Goal: Task Accomplishment & Management: Manage account settings

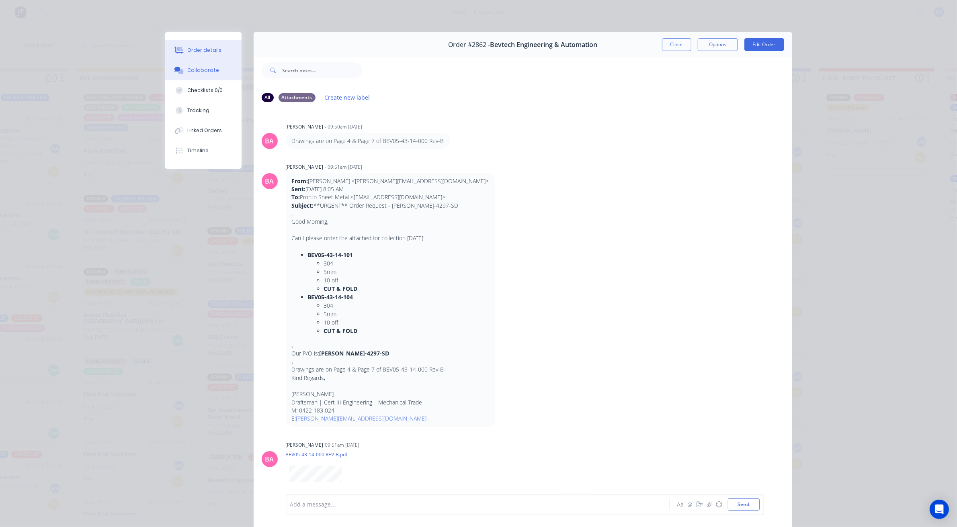
click at [196, 49] on div "Order details" at bounding box center [204, 50] width 34 height 7
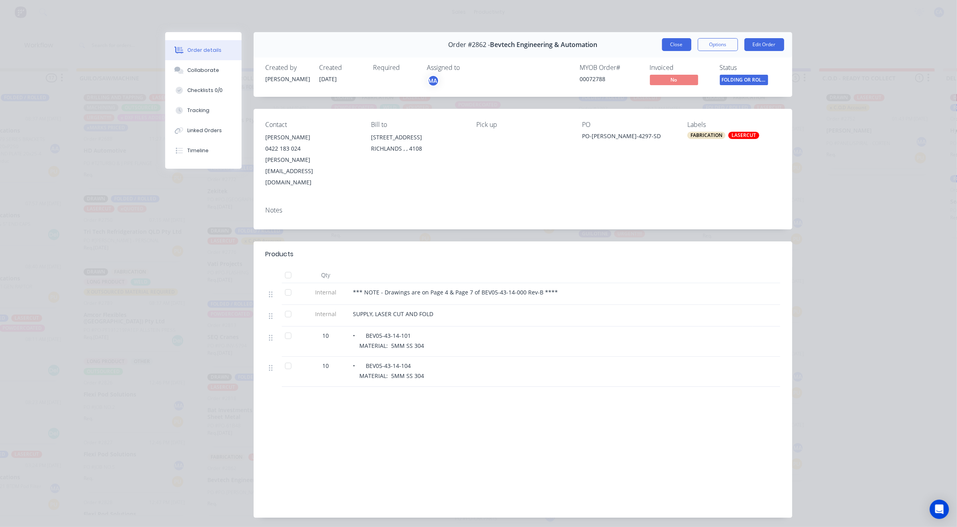
click at [667, 40] on button "Close" at bounding box center [676, 44] width 29 height 13
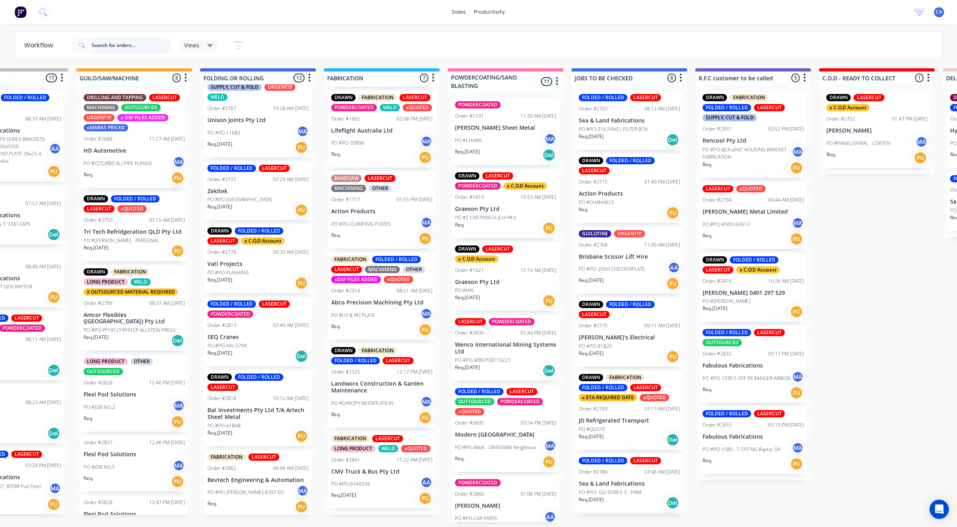
click at [112, 47] on input "text" at bounding box center [132, 45] width 80 height 16
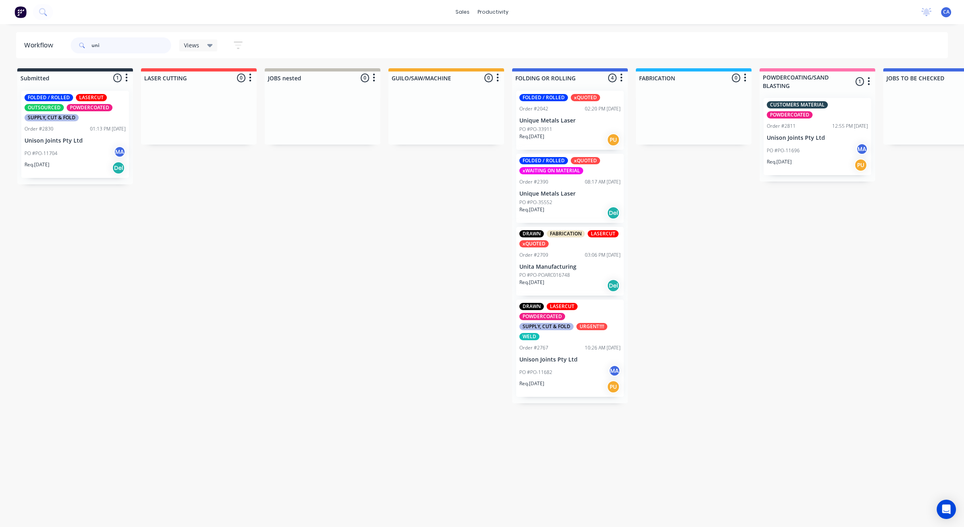
type input "uni"
click at [567, 272] on p "PO #PO-POARC016748" at bounding box center [545, 275] width 51 height 7
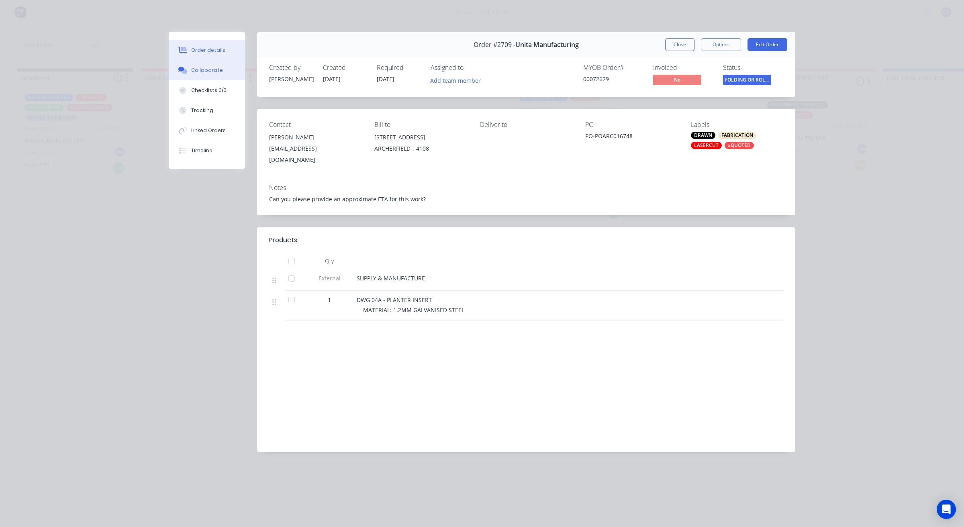
click at [199, 73] on div "Collaborate" at bounding box center [207, 70] width 32 height 7
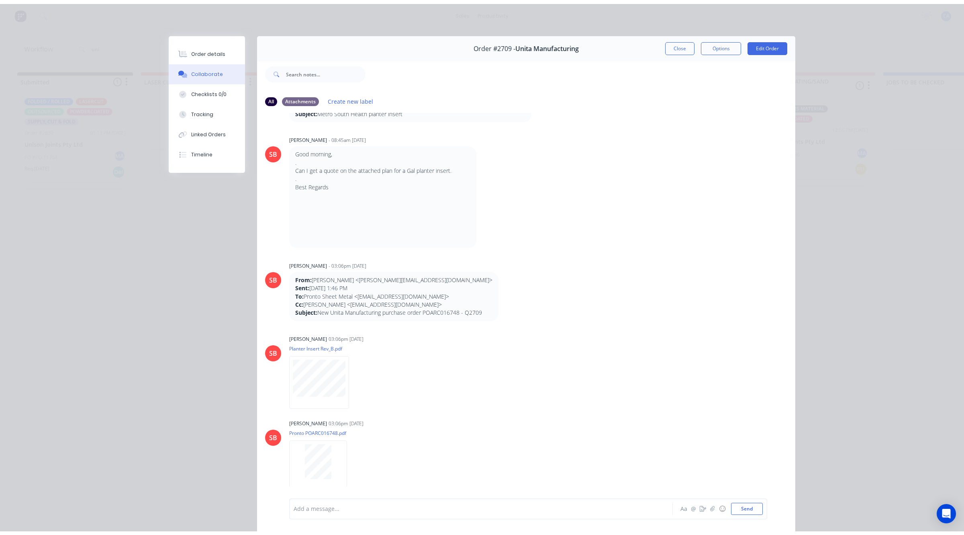
scroll to position [145, 0]
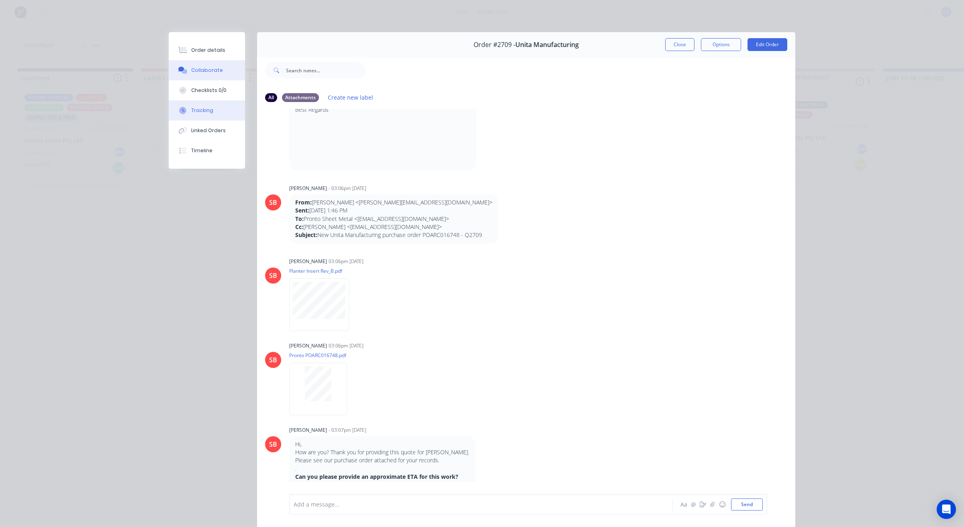
click at [213, 106] on button "Tracking" at bounding box center [207, 110] width 76 height 20
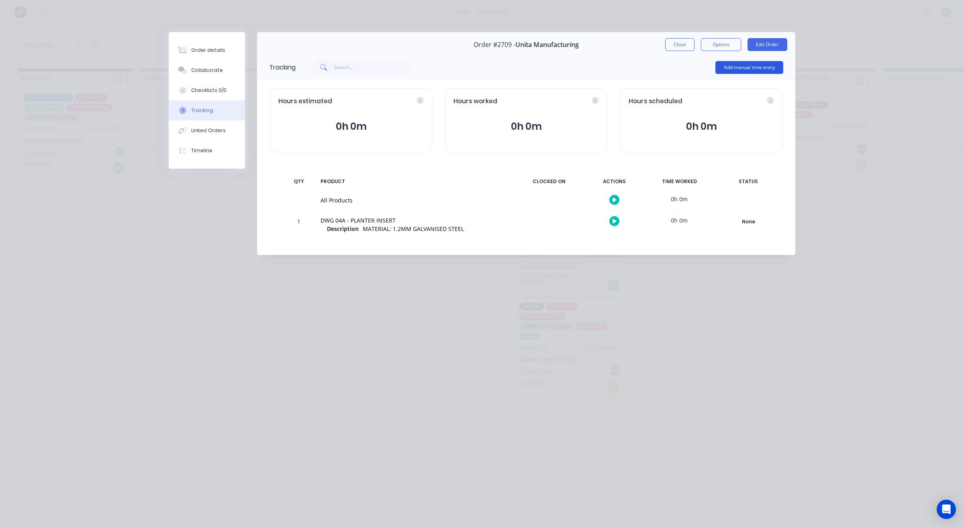
click at [744, 68] on button "Add manual time entry" at bounding box center [750, 67] width 68 height 13
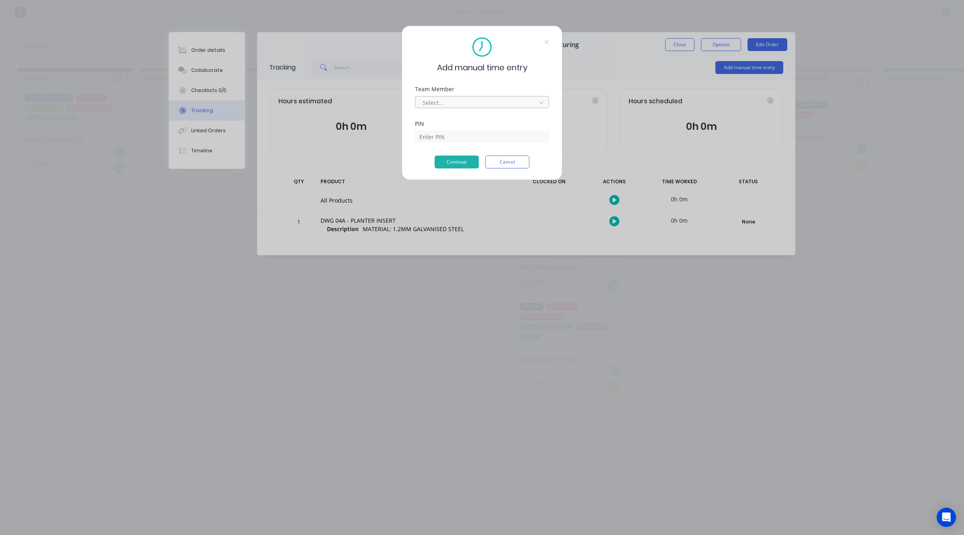
click at [497, 102] on div at bounding box center [477, 103] width 110 height 10
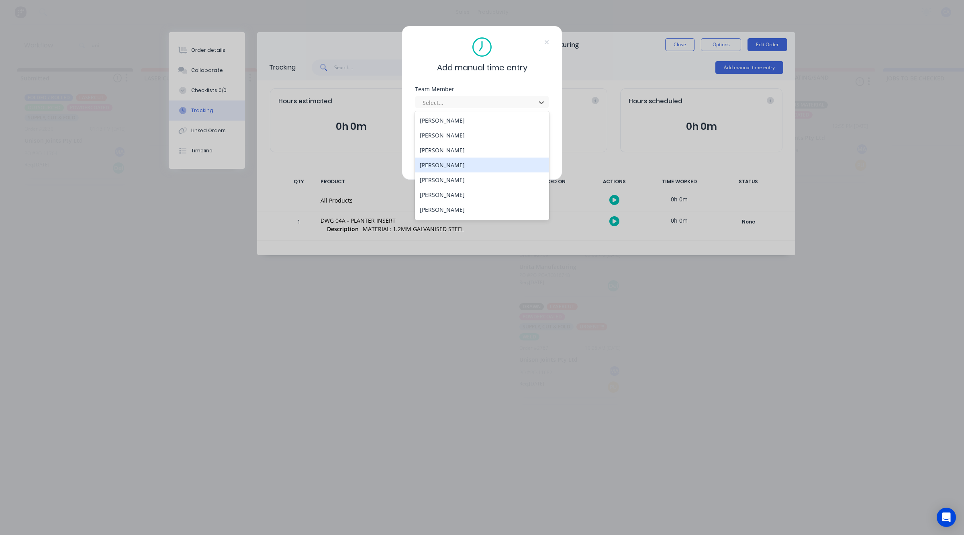
click at [458, 158] on div "[PERSON_NAME]" at bounding box center [482, 165] width 134 height 15
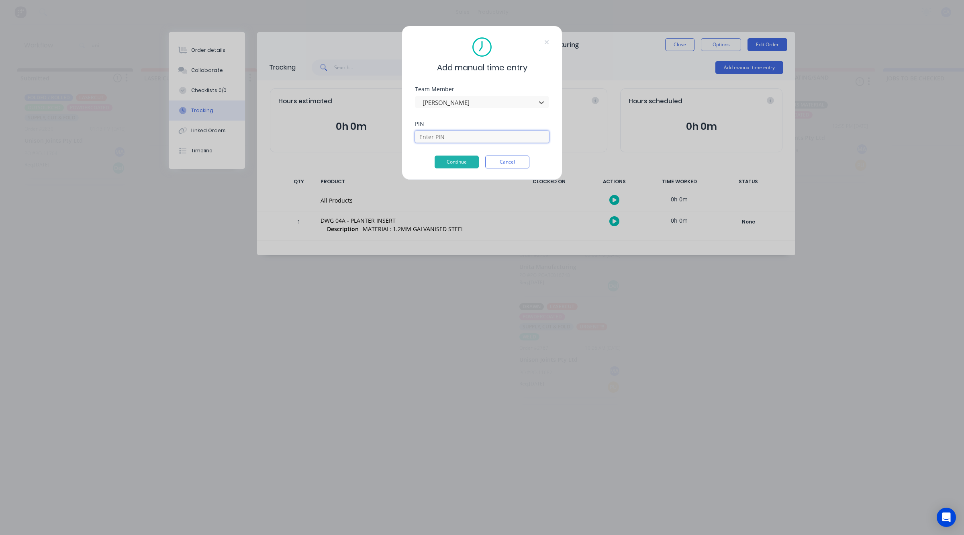
click at [452, 135] on input at bounding box center [482, 137] width 134 height 12
type input "0000"
click at [473, 162] on button "Continue" at bounding box center [457, 162] width 44 height 13
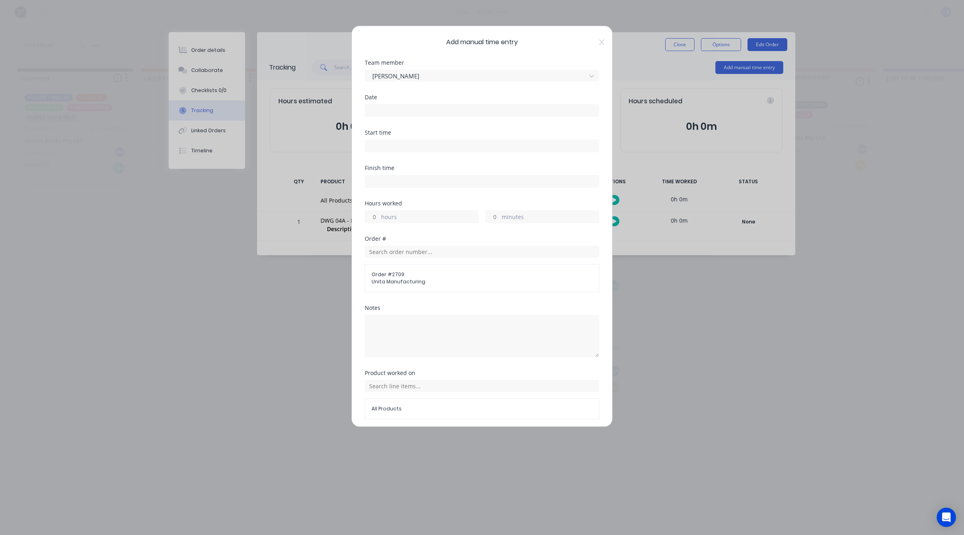
click at [425, 109] on input at bounding box center [482, 110] width 234 height 12
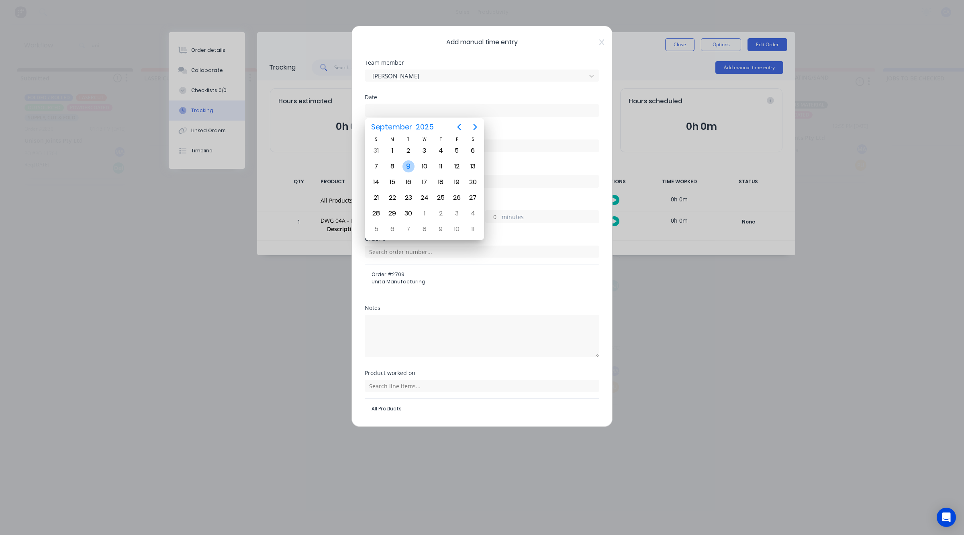
click at [413, 167] on div "9" at bounding box center [409, 166] width 12 height 12
type input "[DATE]"
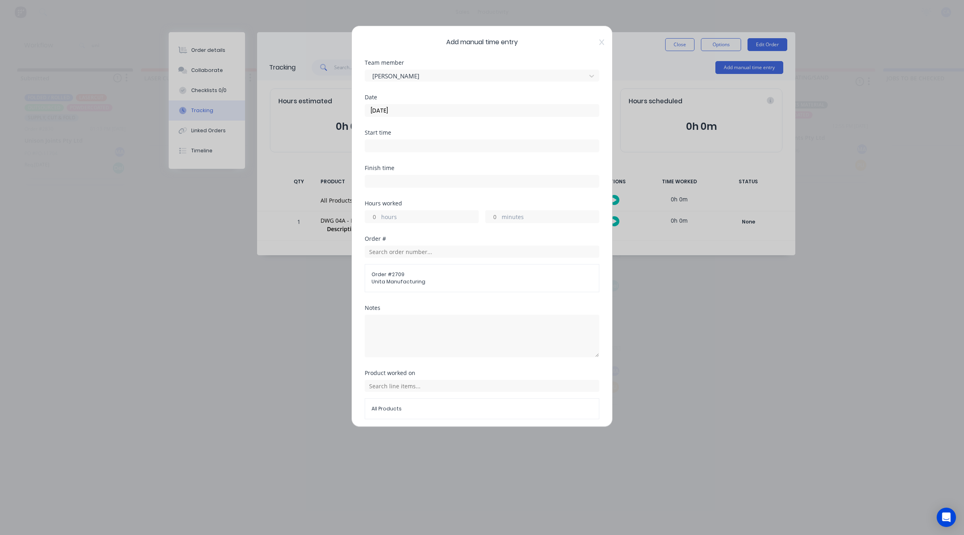
click at [377, 216] on input "hours" at bounding box center [372, 217] width 14 height 12
type input "3"
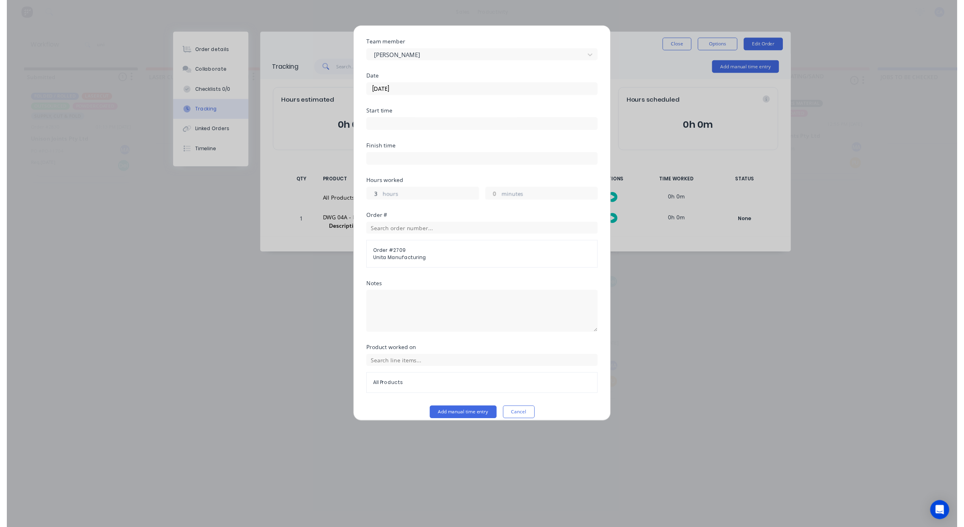
scroll to position [31, 0]
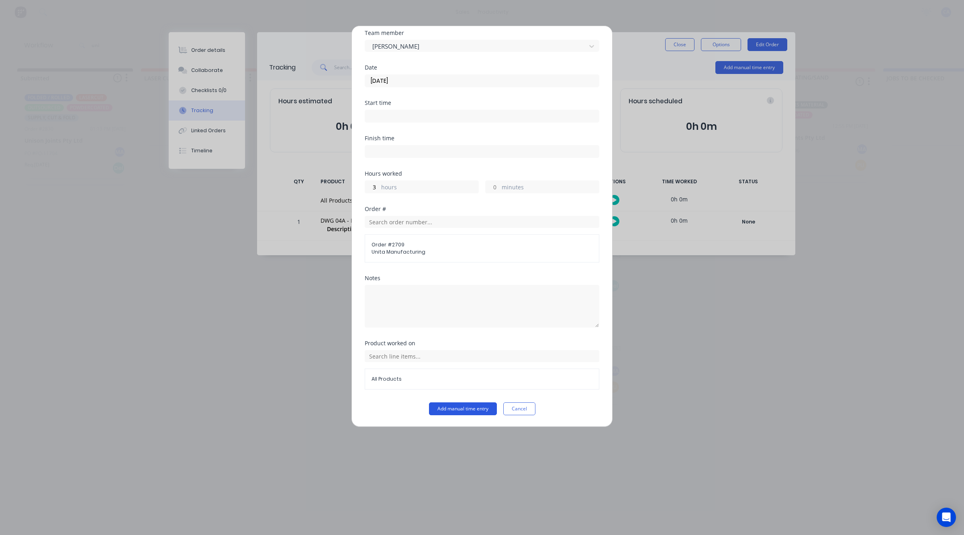
click at [469, 409] on button "Add manual time entry" at bounding box center [463, 408] width 68 height 13
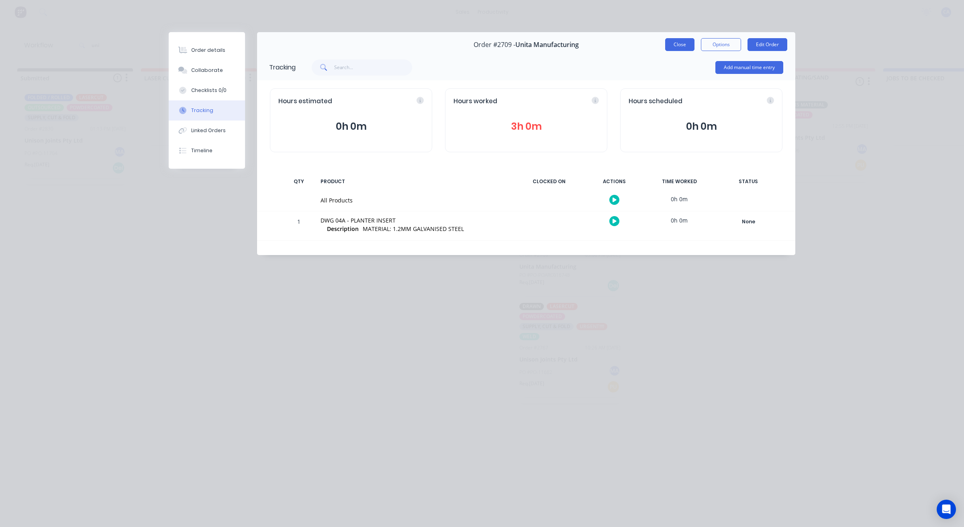
click at [683, 45] on button "Close" at bounding box center [679, 44] width 29 height 13
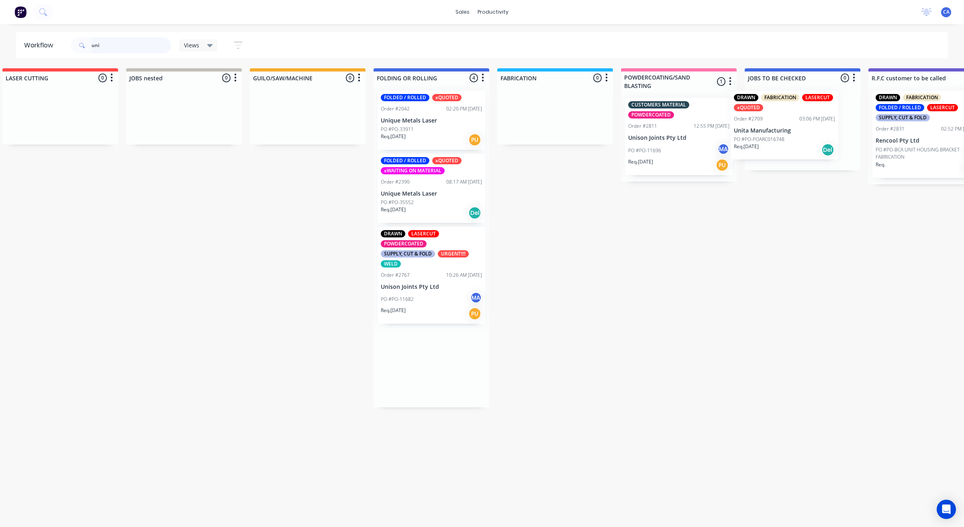
drag, startPoint x: 546, startPoint y: 268, endPoint x: 749, endPoint y: 131, distance: 245.3
click at [745, 125] on div "Submitted 1 Sort By Created date Required date Order number Customer name Most …" at bounding box center [933, 237] width 2156 height 339
drag, startPoint x: 127, startPoint y: 49, endPoint x: 0, endPoint y: 27, distance: 129.2
click at [0, 29] on div "sales productivity sales Sales Orders Customers Price Level Manager productivit…" at bounding box center [343, 239] width 964 height 479
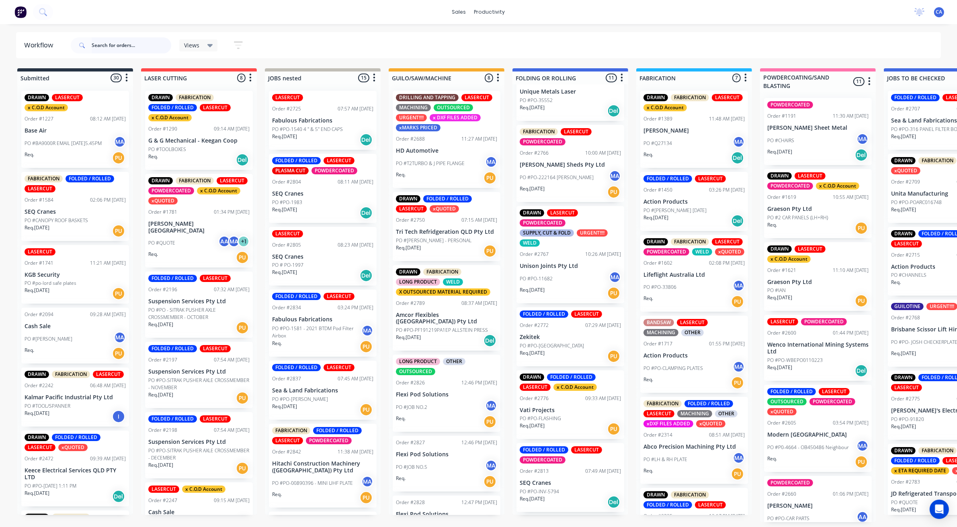
scroll to position [301, 0]
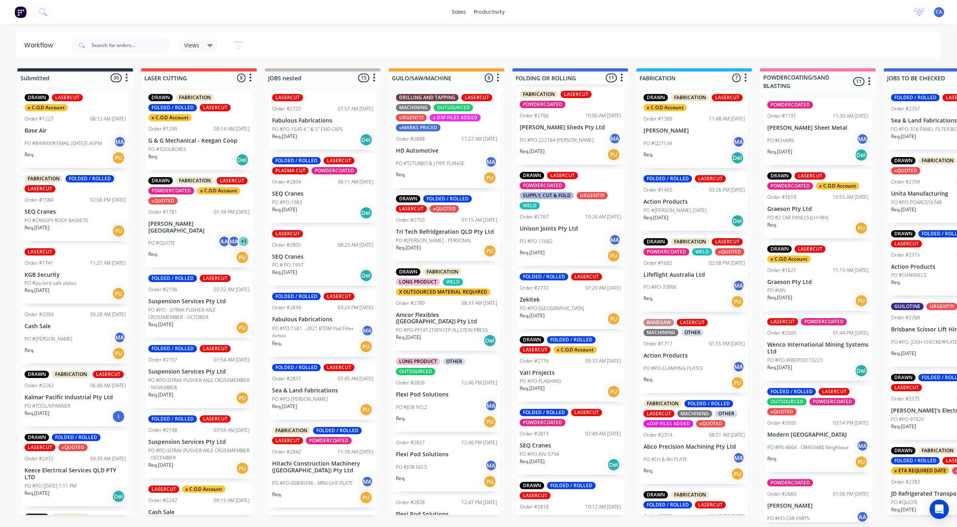
click at [561, 222] on div "DRAWN LASERCUT POWDERCOATED SUPPLY, CUT & FOLD URGENT!!!! WELD Order #2767 10:2…" at bounding box center [570, 217] width 108 height 97
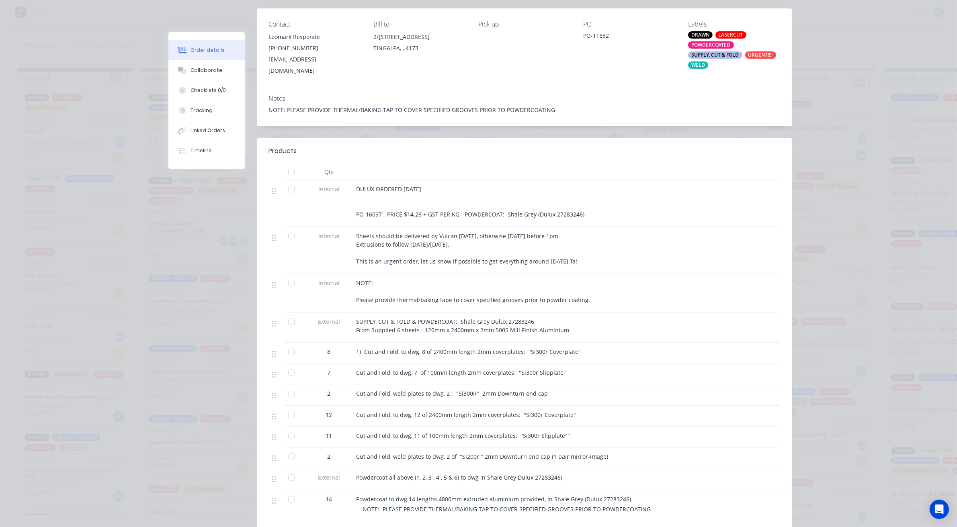
scroll to position [151, 0]
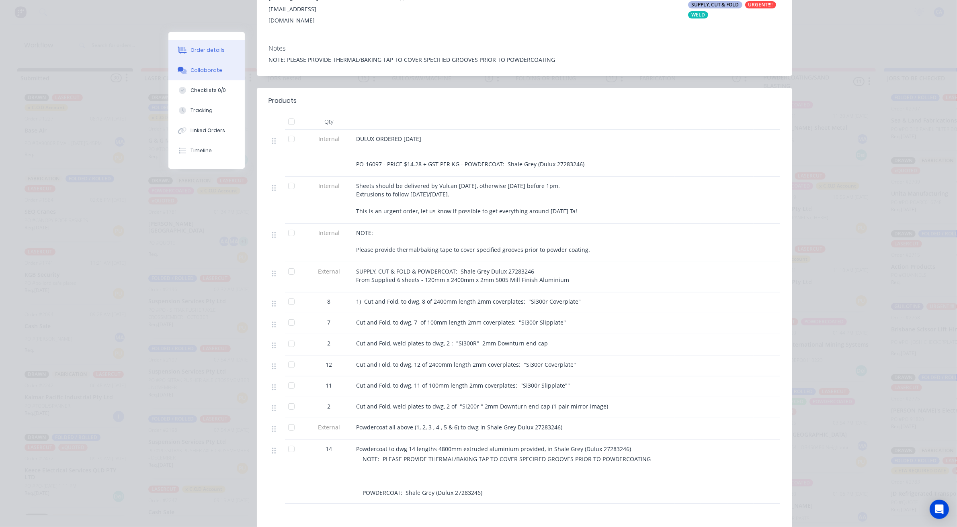
click at [227, 75] on button "Collaborate" at bounding box center [206, 70] width 76 height 20
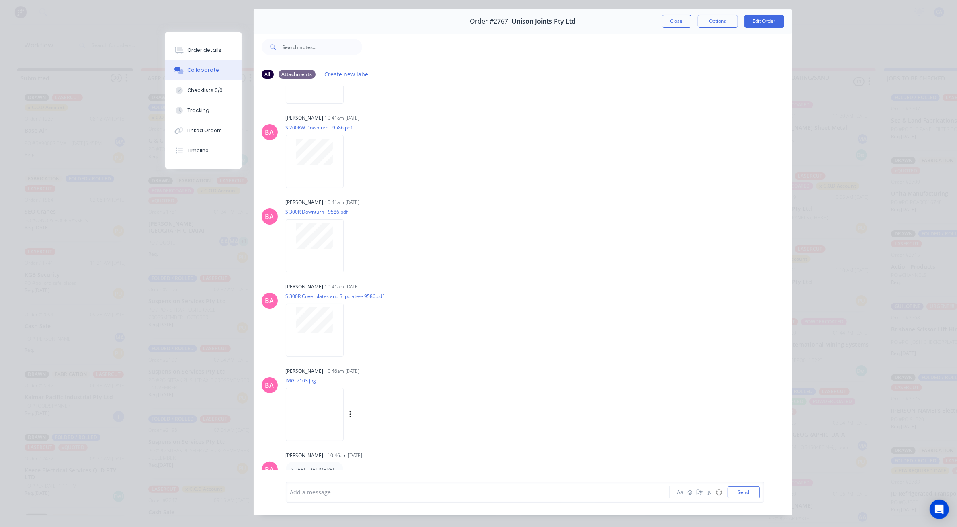
scroll to position [44, 0]
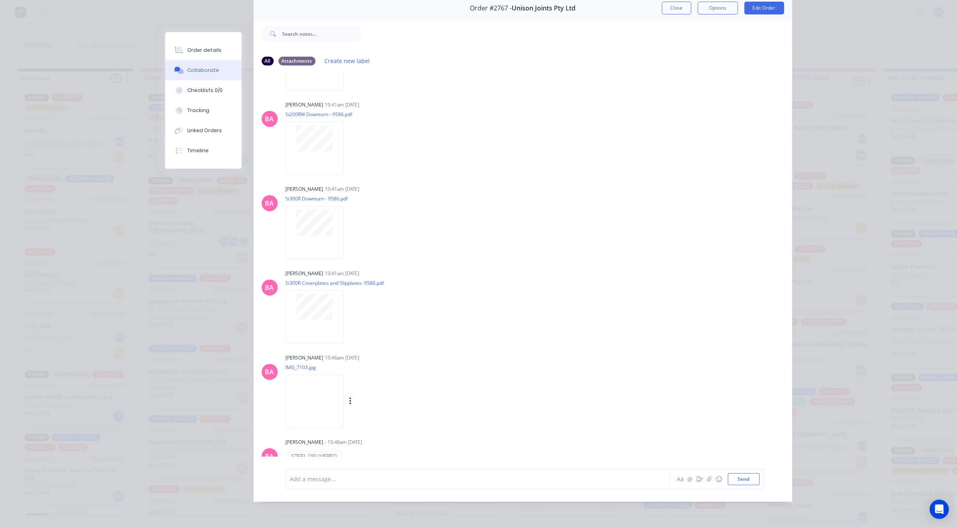
click at [317, 384] on img at bounding box center [315, 401] width 58 height 53
click at [213, 109] on button "Tracking" at bounding box center [203, 110] width 76 height 20
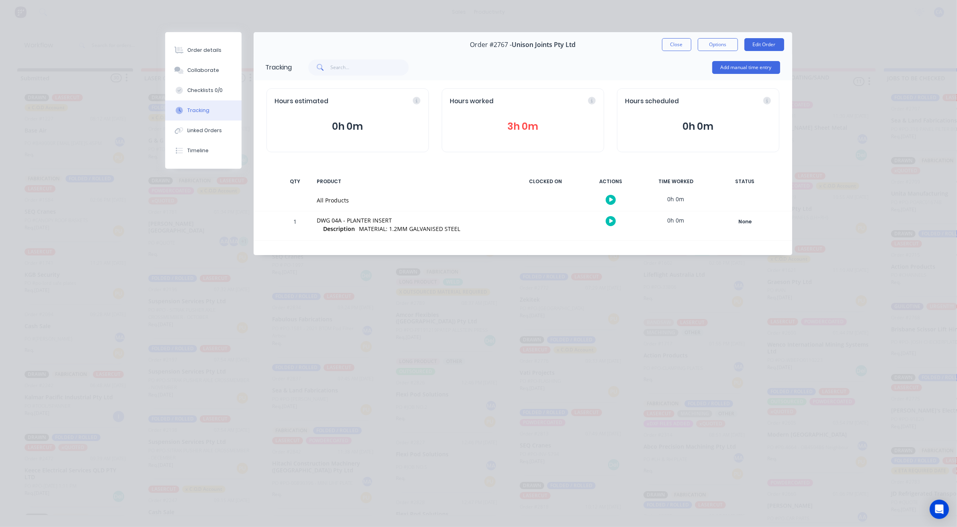
scroll to position [0, 0]
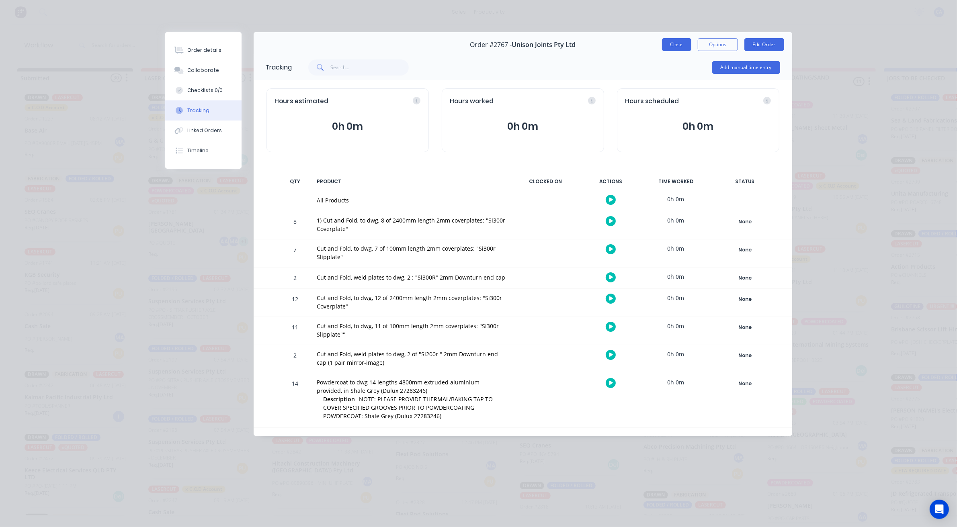
click at [672, 39] on button "Close" at bounding box center [676, 44] width 29 height 13
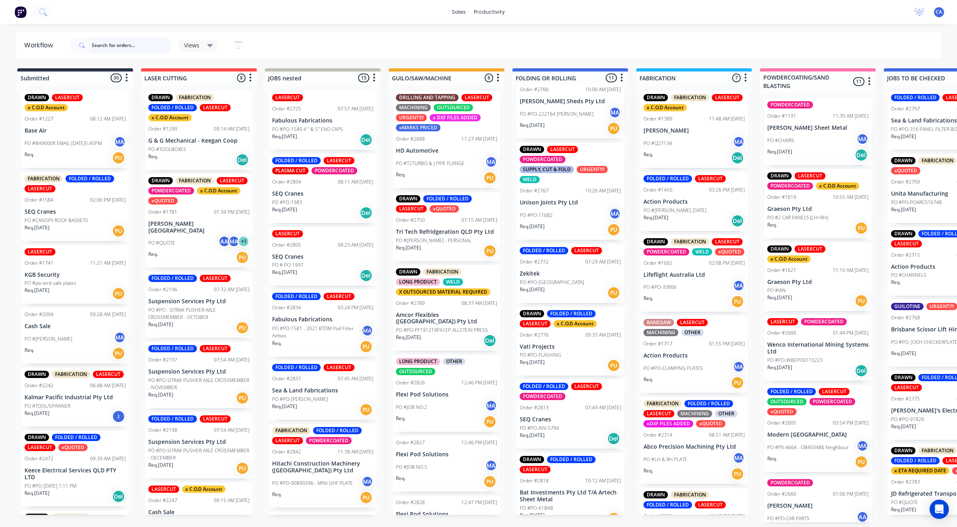
scroll to position [352, 0]
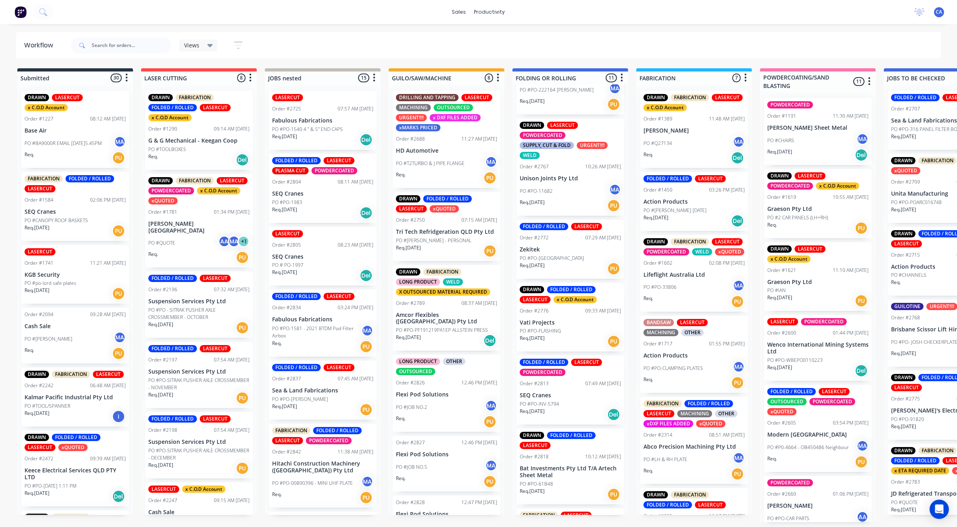
click at [567, 262] on div "Req. [DATE] PU" at bounding box center [570, 269] width 101 height 14
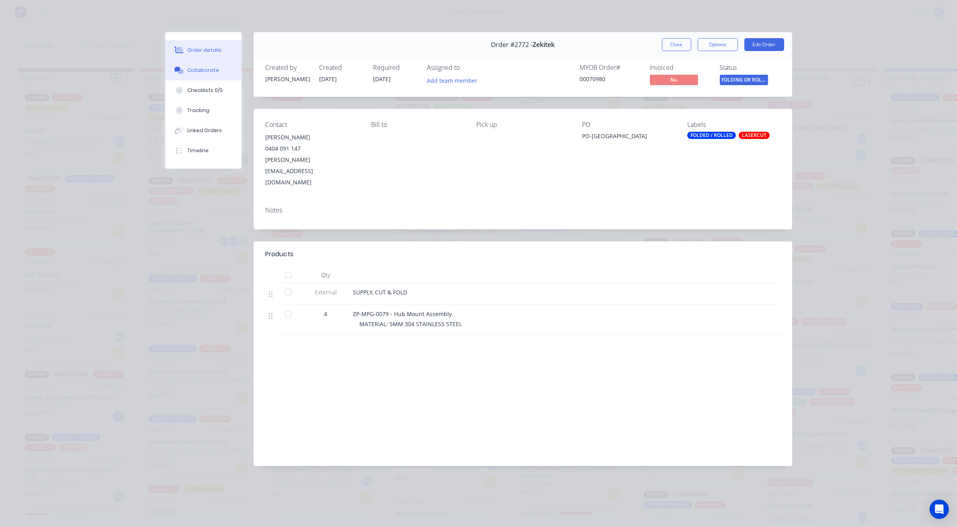
click at [202, 69] on div "Collaborate" at bounding box center [203, 70] width 32 height 7
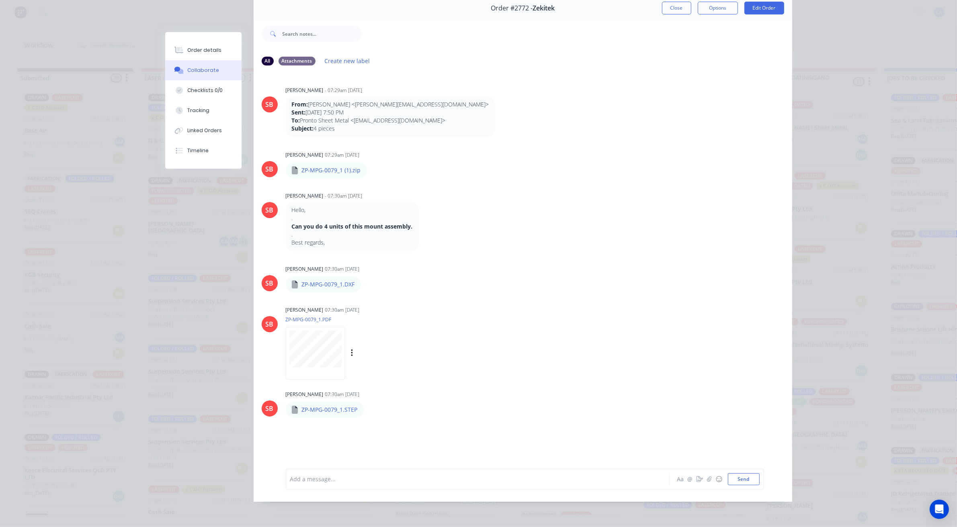
scroll to position [44, 0]
click at [671, 6] on button "Close" at bounding box center [676, 8] width 29 height 13
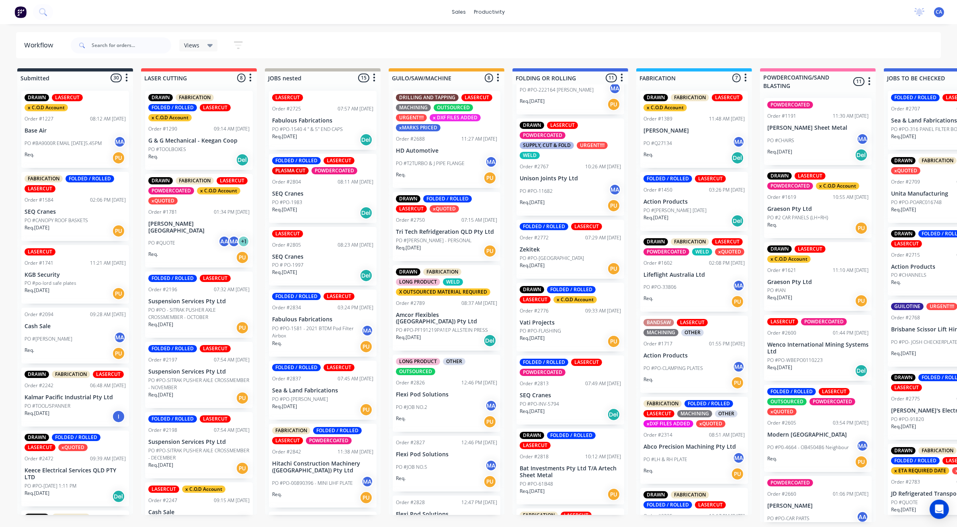
click at [554, 320] on p "Vati Projects" at bounding box center [570, 322] width 101 height 7
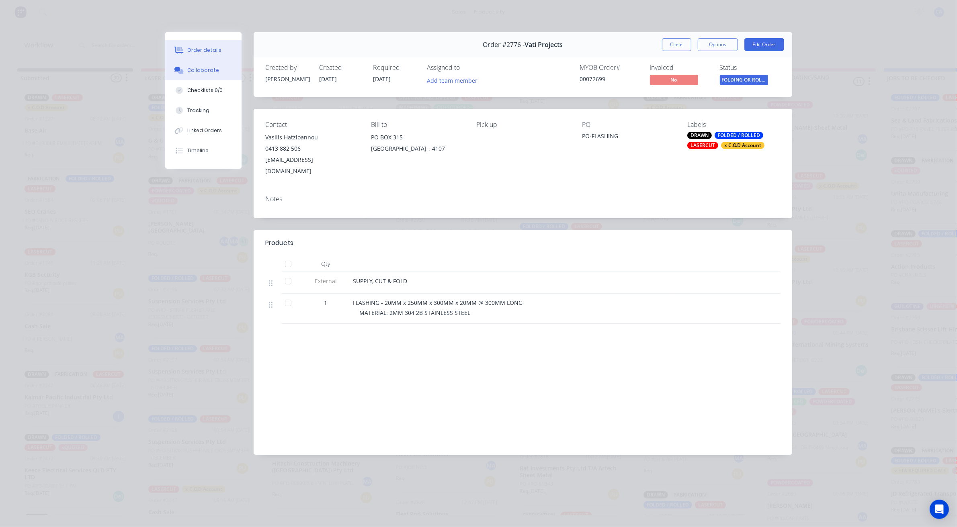
click at [209, 72] on div "Collaborate" at bounding box center [203, 70] width 32 height 7
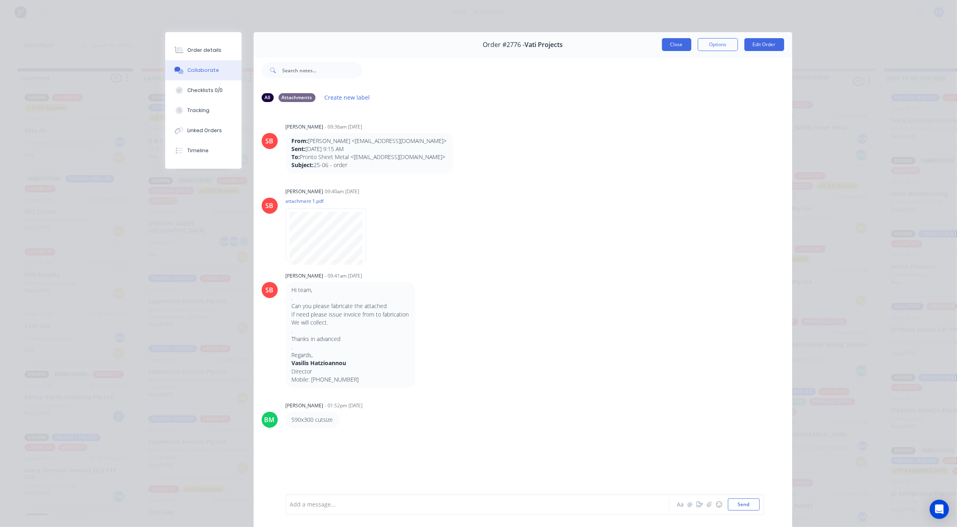
click at [676, 43] on button "Close" at bounding box center [676, 44] width 29 height 13
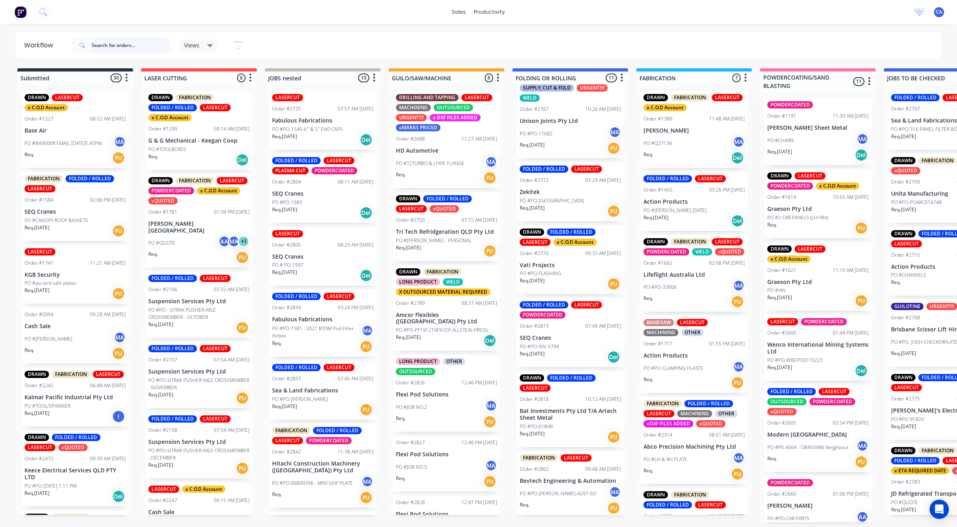
scroll to position [410, 0]
click at [560, 418] on div "DRAWN FOLDED / ROLLED LASERCUT Order #2818 10:12 AM [DATE] Bat Investments Pty …" at bounding box center [570, 408] width 108 height 76
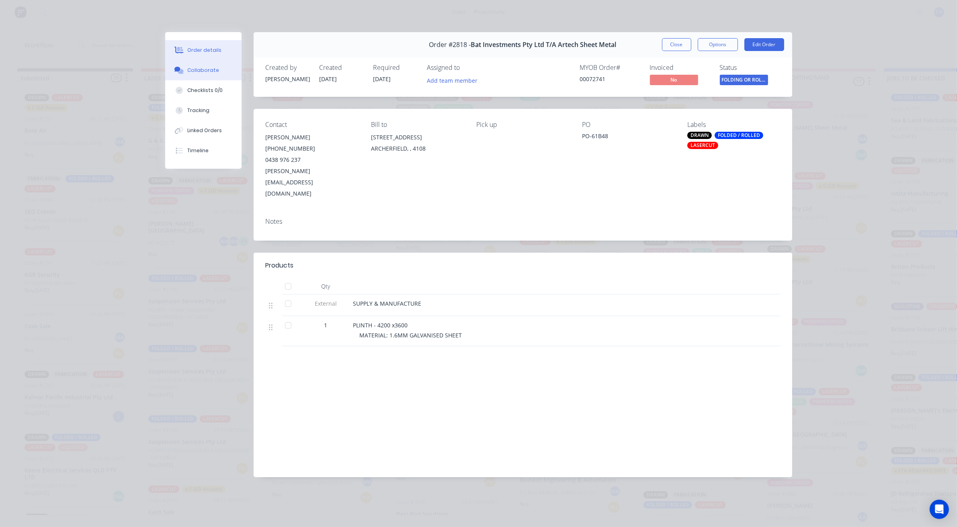
click at [212, 64] on button "Collaborate" at bounding box center [203, 70] width 76 height 20
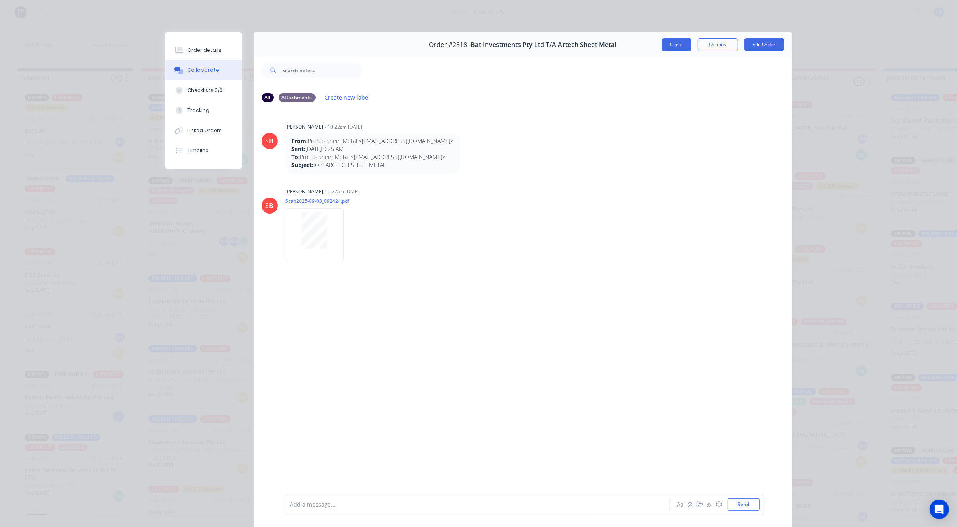
click at [675, 47] on button "Close" at bounding box center [676, 44] width 29 height 13
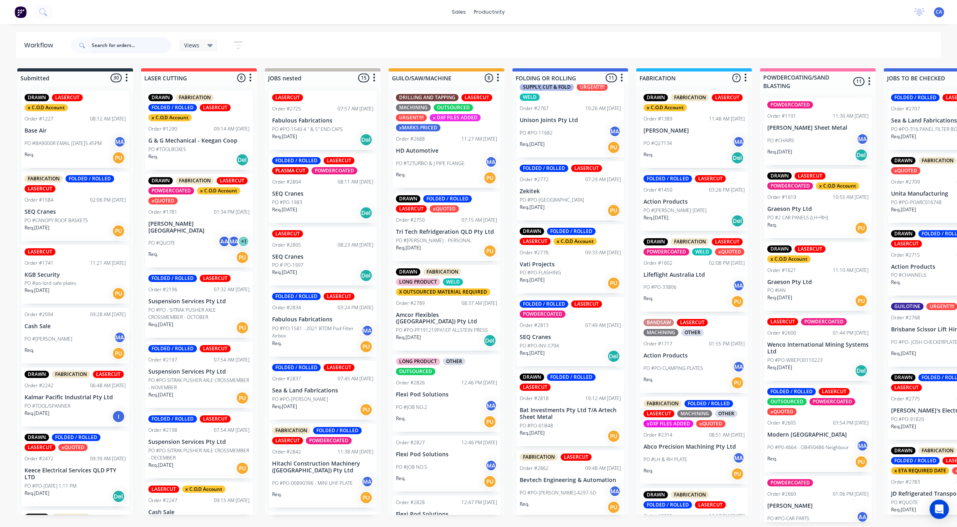
click at [100, 43] on input "text" at bounding box center [132, 45] width 80 height 16
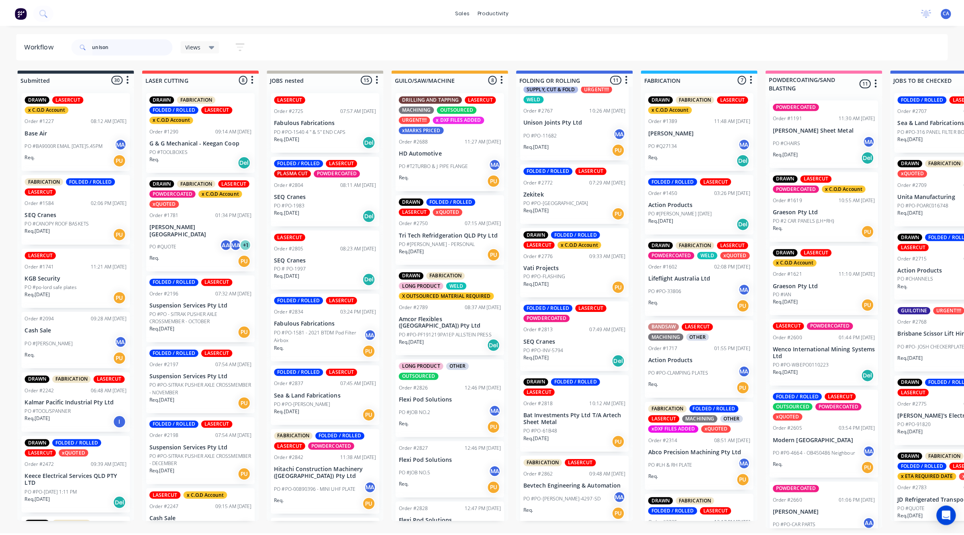
scroll to position [0, 0]
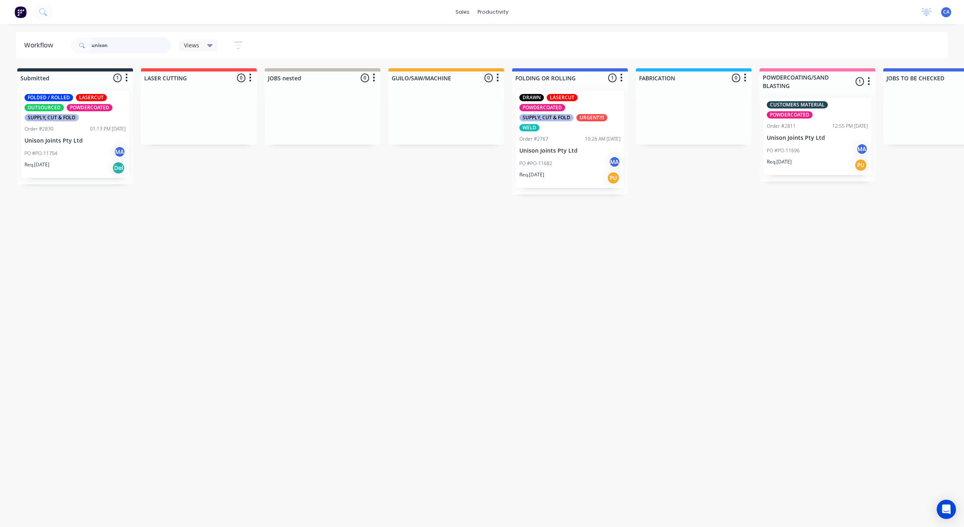
type input "unison"
click at [563, 128] on div "DRAWN LASERCUT POWDERCOATED SUPPLY, CUT & FOLD URGENT!!!! WELD" at bounding box center [570, 112] width 101 height 37
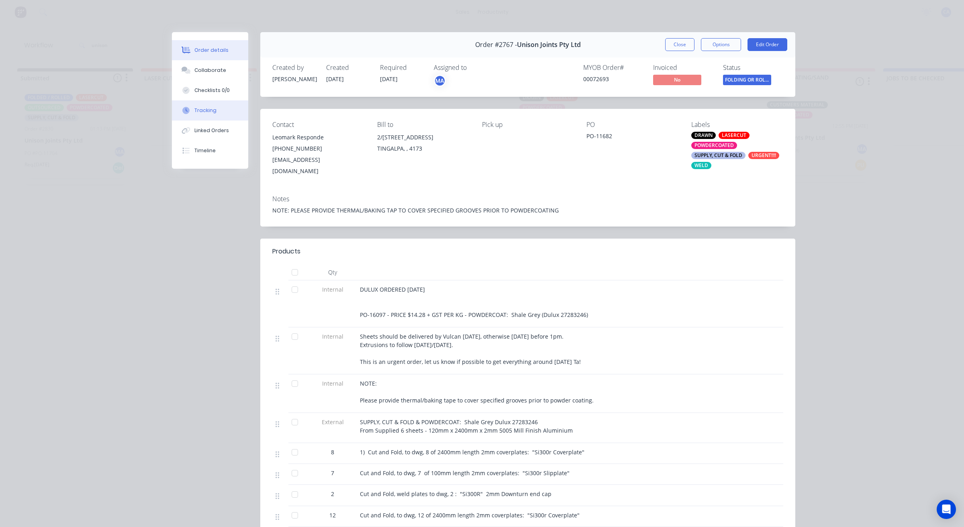
click at [217, 104] on button "Tracking" at bounding box center [210, 110] width 76 height 20
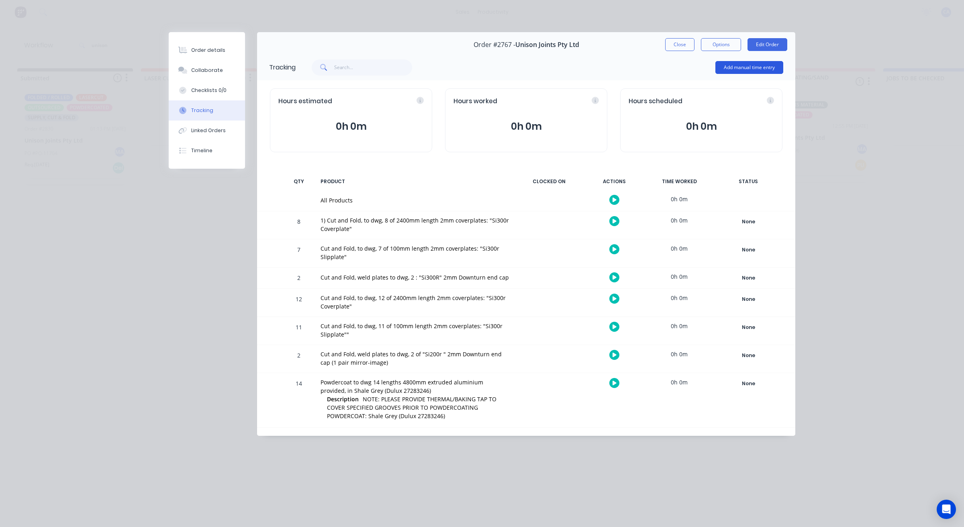
click at [734, 69] on button "Add manual time entry" at bounding box center [750, 67] width 68 height 13
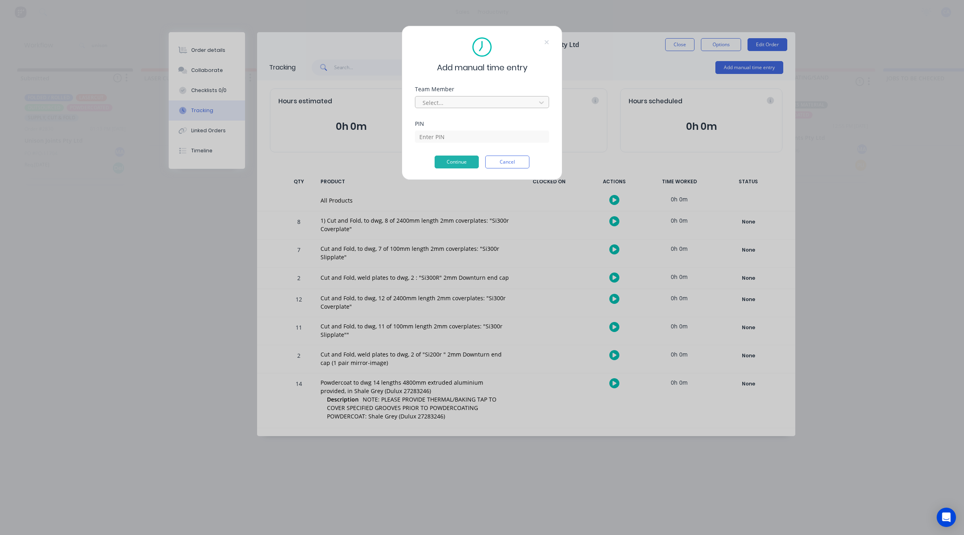
click at [440, 104] on div at bounding box center [477, 103] width 110 height 10
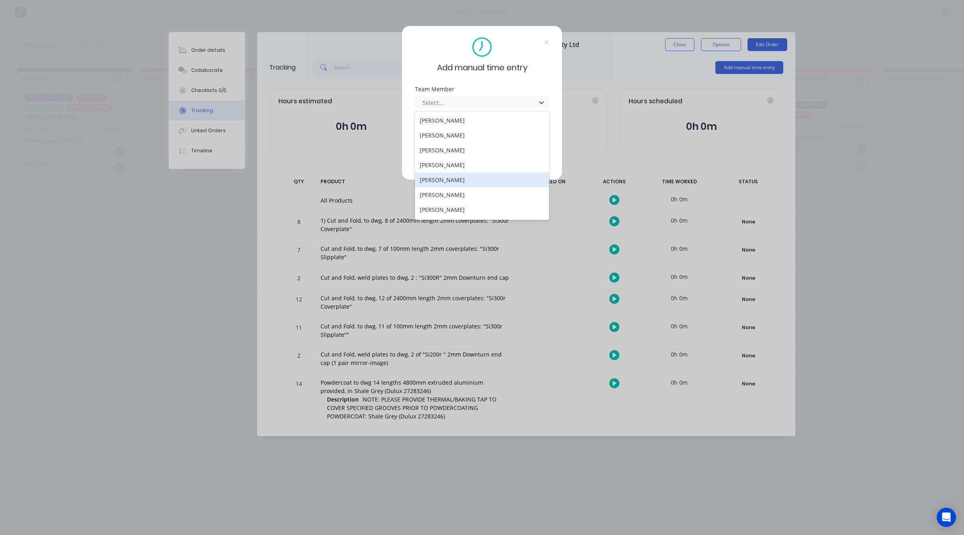
drag, startPoint x: 445, startPoint y: 179, endPoint x: 439, endPoint y: 156, distance: 23.7
click at [445, 178] on div "[PERSON_NAME]" at bounding box center [482, 179] width 134 height 15
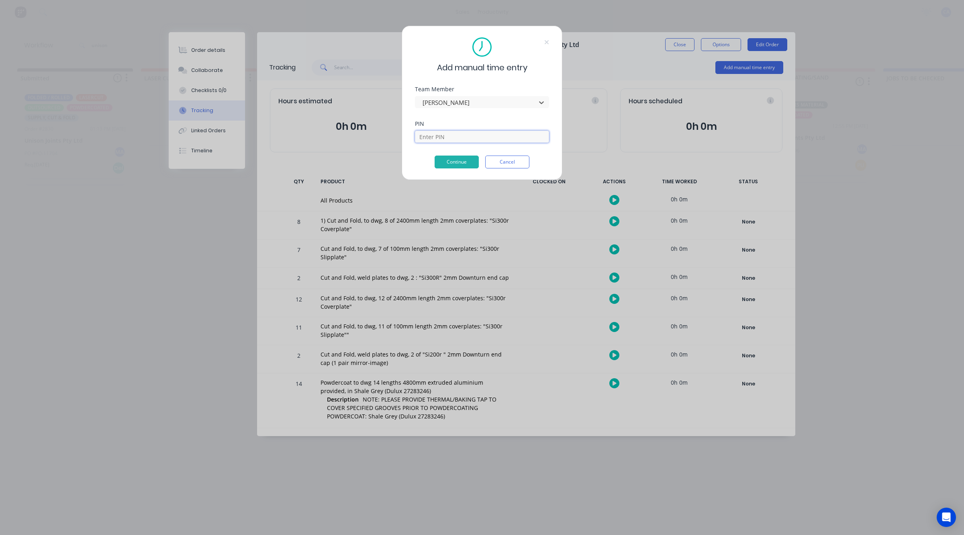
click at [437, 139] on input at bounding box center [482, 137] width 134 height 12
type input "3699"
click at [467, 157] on button "Continue" at bounding box center [457, 162] width 44 height 13
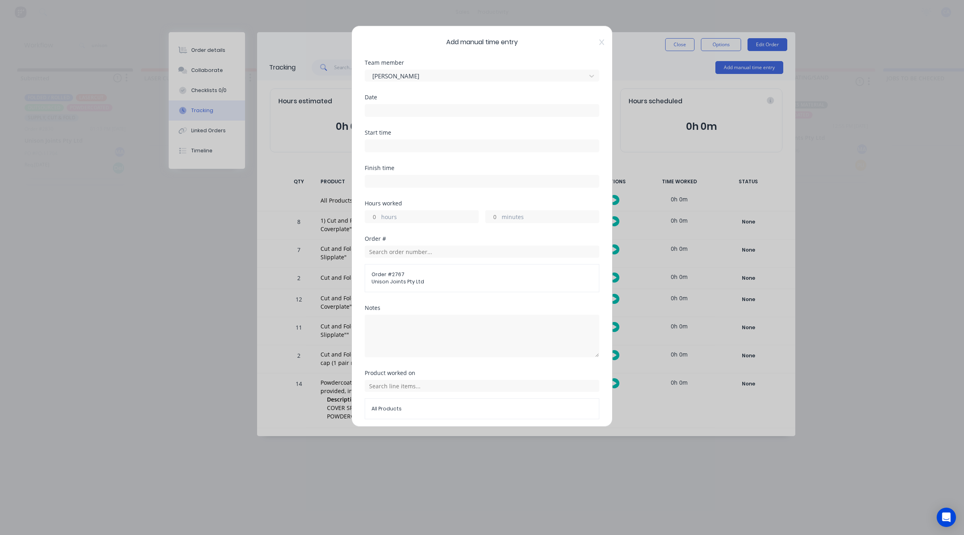
click at [400, 113] on input at bounding box center [482, 110] width 234 height 12
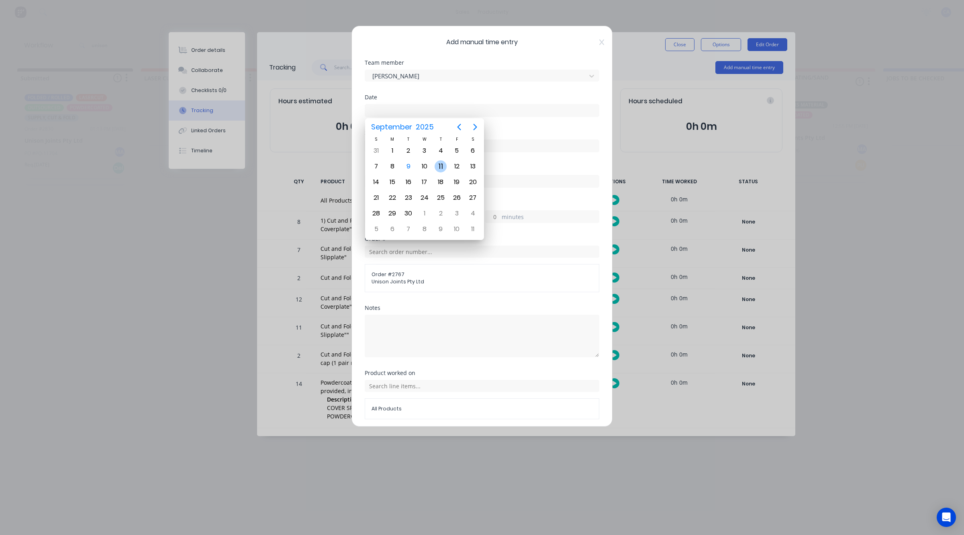
click at [441, 164] on div "11" at bounding box center [441, 166] width 12 height 12
type input "[DATE]"
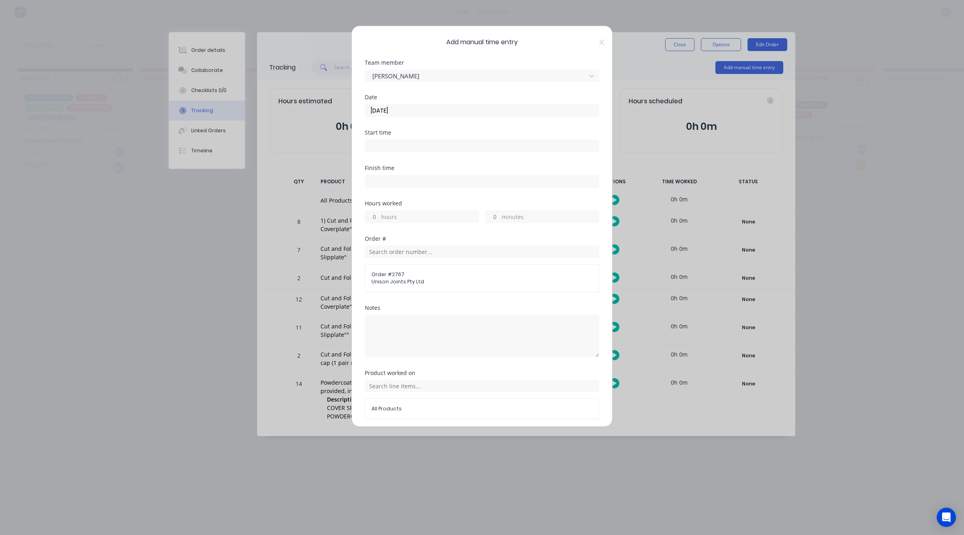
click at [373, 110] on input "[DATE]" at bounding box center [482, 110] width 234 height 12
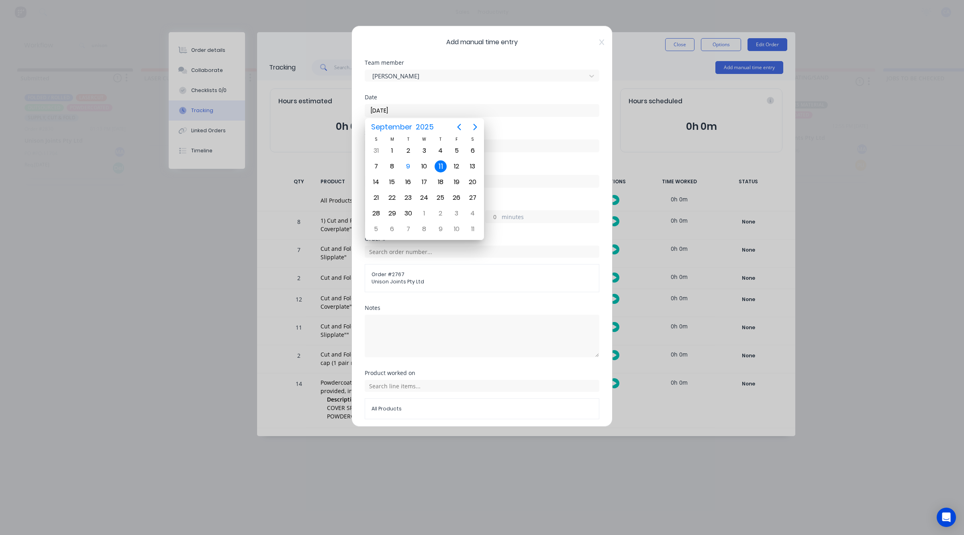
drag, startPoint x: 429, startPoint y: 109, endPoint x: 373, endPoint y: 100, distance: 57.1
click at [349, 113] on div "Add manual time entry Team member [PERSON_NAME] Date [DATE] Start time Finish t…" at bounding box center [482, 267] width 964 height 535
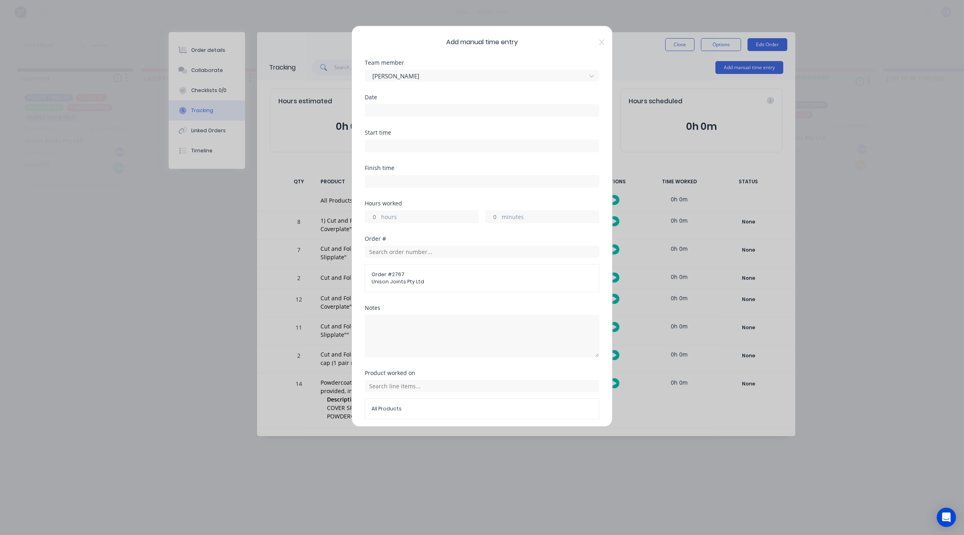
click at [417, 110] on input at bounding box center [482, 110] width 234 height 12
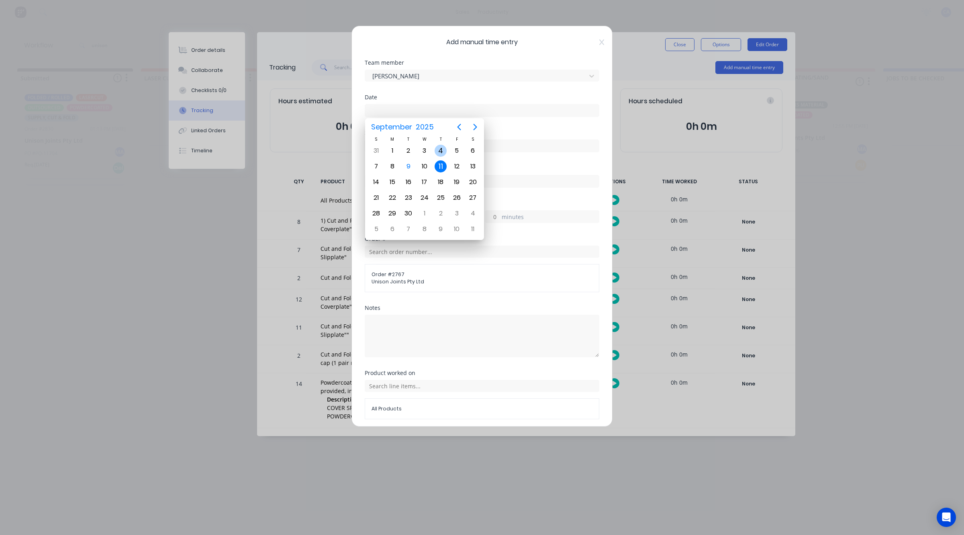
click at [437, 151] on div "4" at bounding box center [441, 151] width 12 height 12
type input "[DATE]"
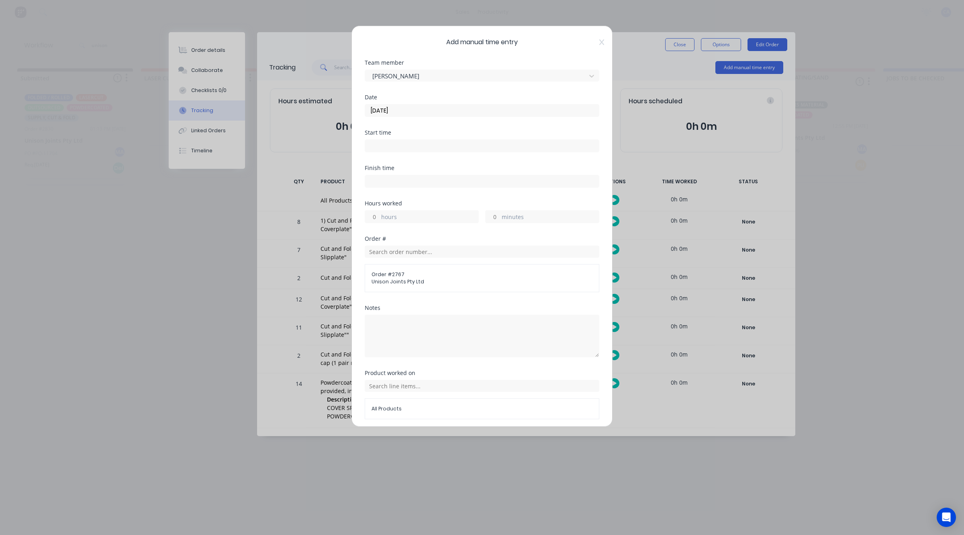
click at [372, 221] on input "hours" at bounding box center [372, 217] width 14 height 12
type input "2"
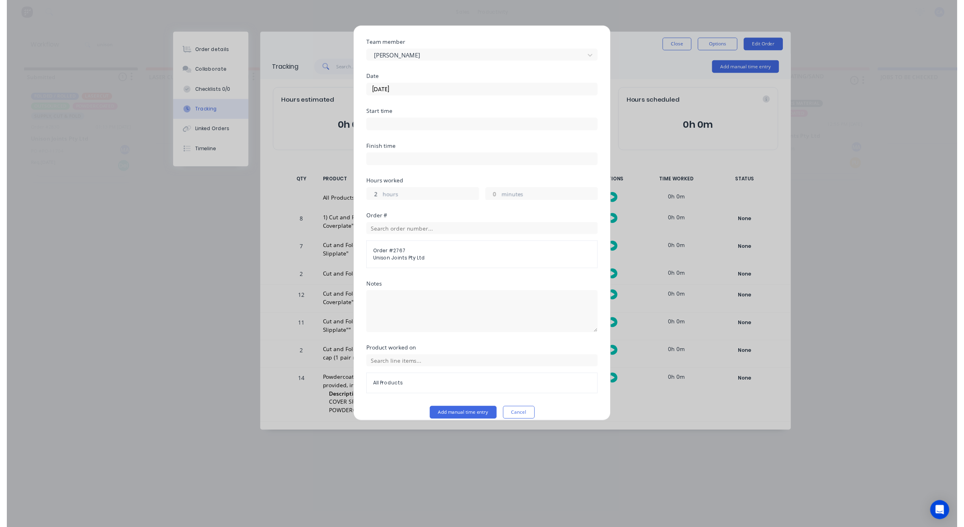
scroll to position [31, 0]
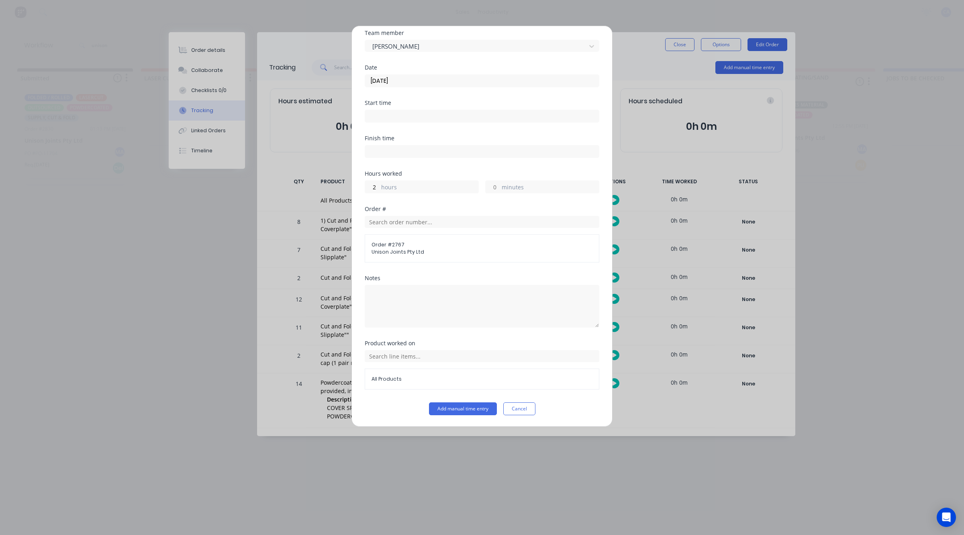
click at [463, 399] on div "Product worked on All Products" at bounding box center [482, 371] width 235 height 62
click at [462, 402] on button "Add manual time entry" at bounding box center [463, 408] width 68 height 13
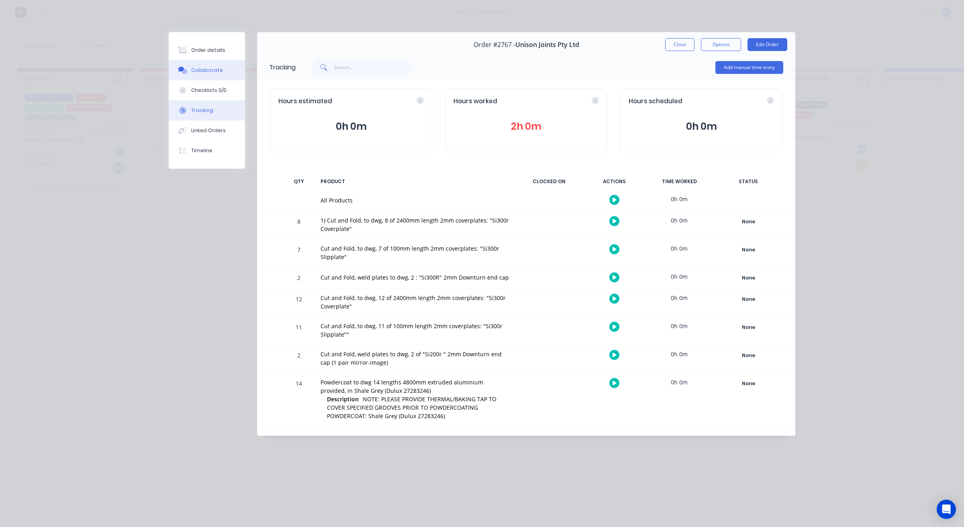
click at [209, 75] on button "Collaborate" at bounding box center [207, 70] width 76 height 20
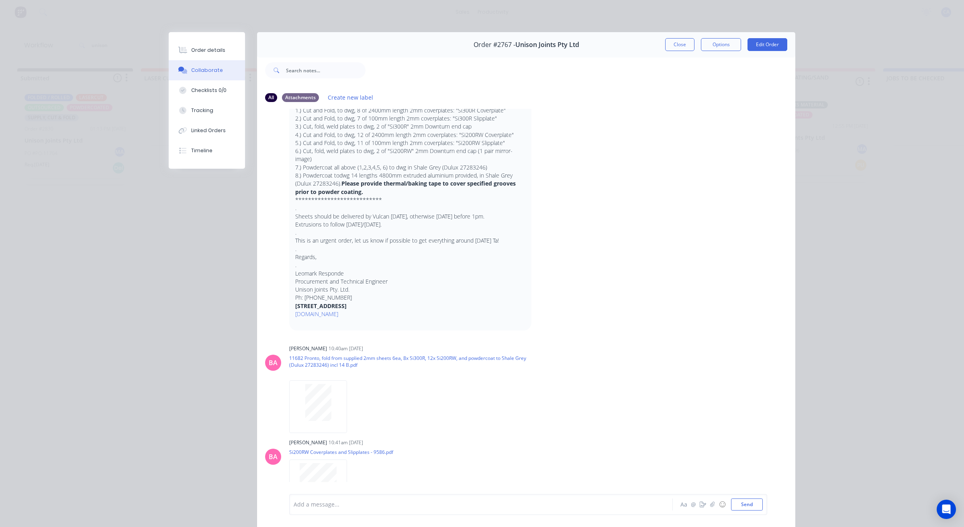
scroll to position [151, 0]
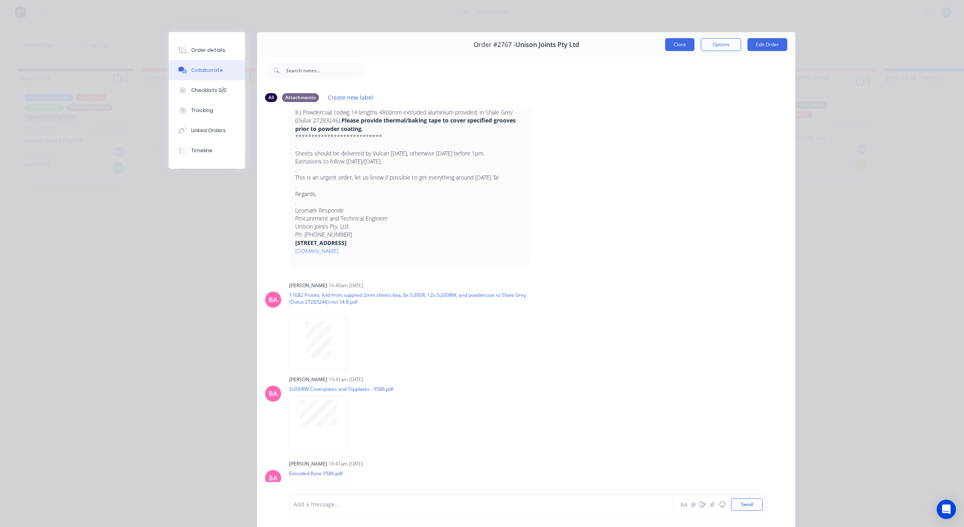
click at [669, 45] on button "Close" at bounding box center [679, 44] width 29 height 13
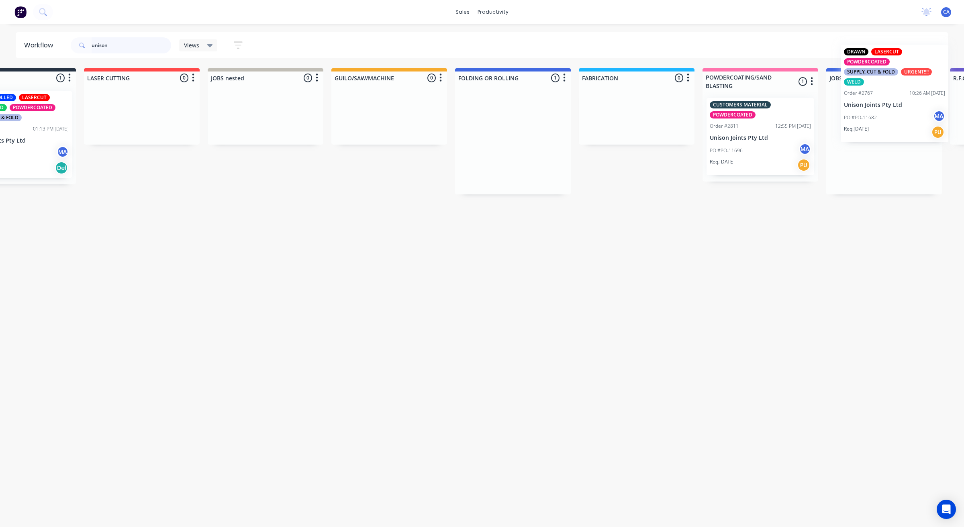
scroll to position [0, 144]
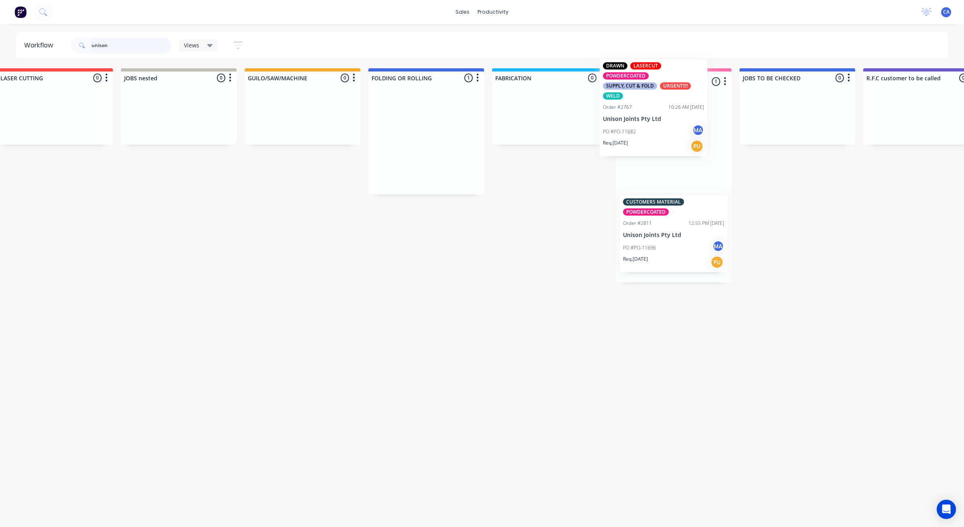
drag, startPoint x: 552, startPoint y: 157, endPoint x: 613, endPoint y: 113, distance: 74.3
click at [647, 121] on div "Submitted 1 Sort By Created date Required date Order number Customer name Most …" at bounding box center [928, 175] width 2156 height 214
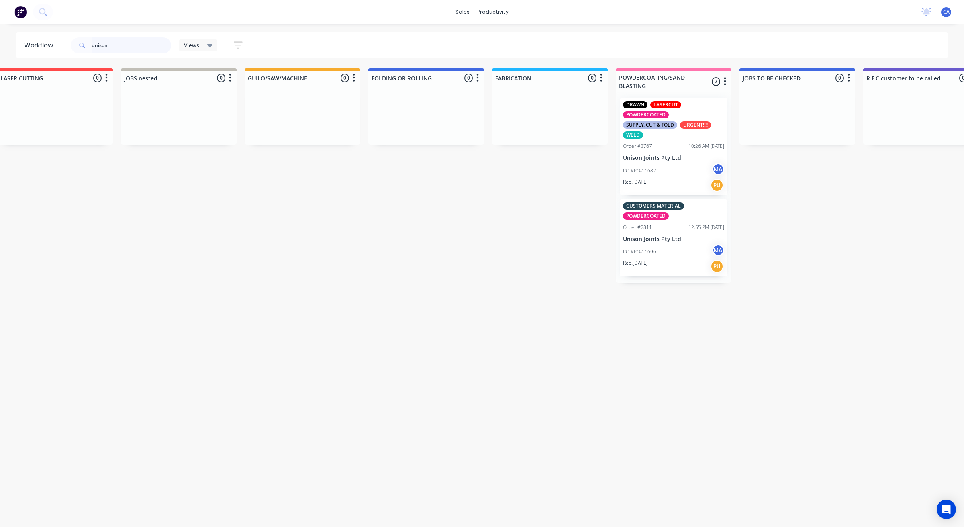
drag, startPoint x: 105, startPoint y: 46, endPoint x: 31, endPoint y: 45, distance: 73.5
click at [31, 45] on header "Workflow unison Views Save new view None (Default) edit Show/Hide statuses Show…" at bounding box center [482, 45] width 933 height 26
drag, startPoint x: 139, startPoint y: 38, endPoint x: 130, endPoint y: 46, distance: 12.6
click at [135, 42] on input "unison" at bounding box center [132, 45] width 80 height 16
drag, startPoint x: 130, startPoint y: 46, endPoint x: 0, endPoint y: 37, distance: 130.1
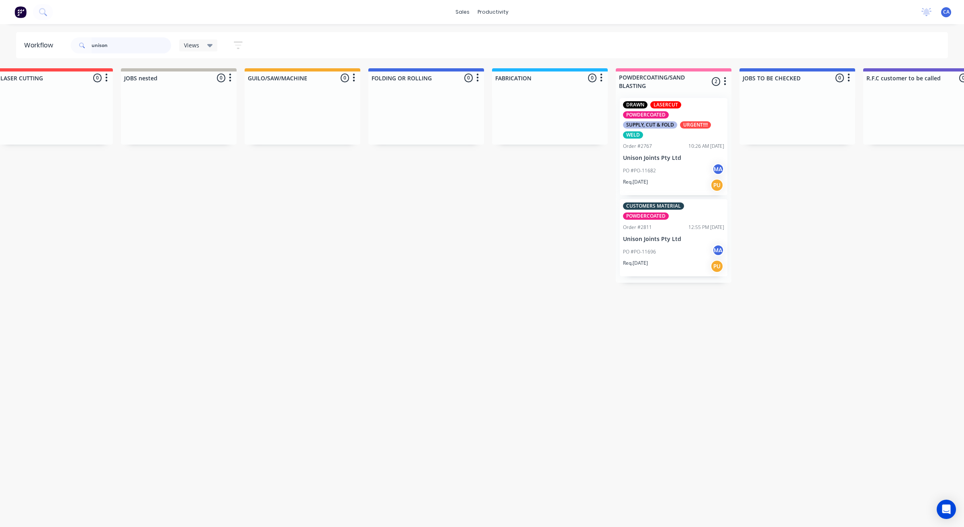
click at [0, 39] on div "Workflow unison Views Save new view None (Default) edit Show/Hide statuses Show…" at bounding box center [482, 45] width 964 height 26
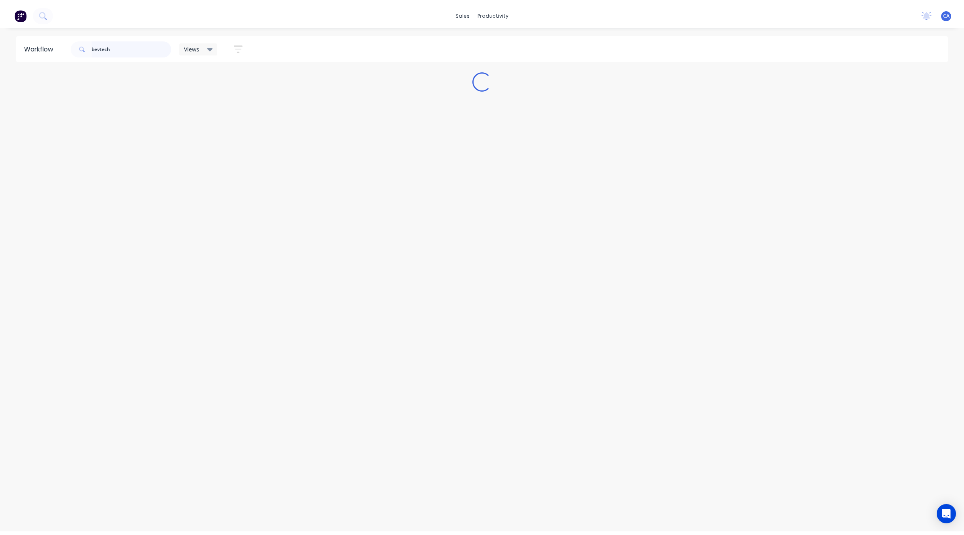
scroll to position [0, 0]
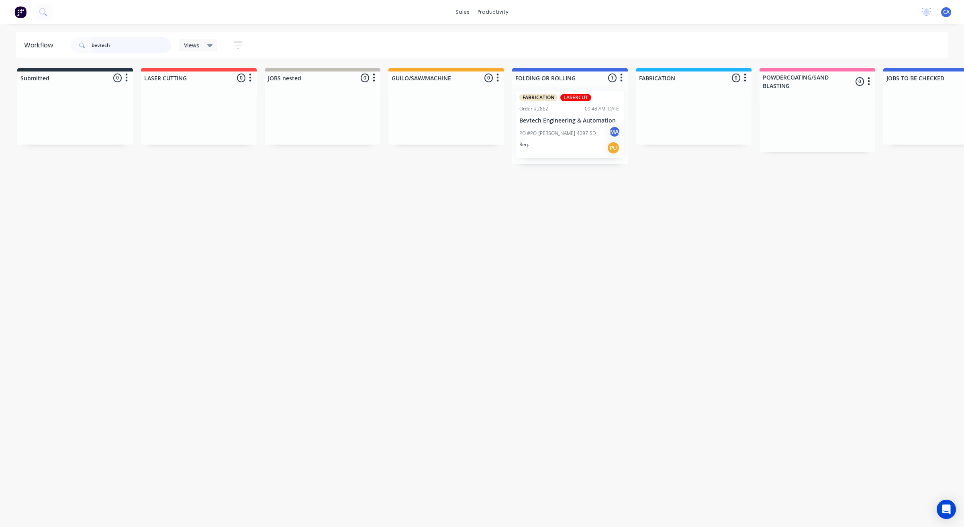
type input "bevtech"
click at [532, 143] on div "Req. PU" at bounding box center [570, 148] width 101 height 14
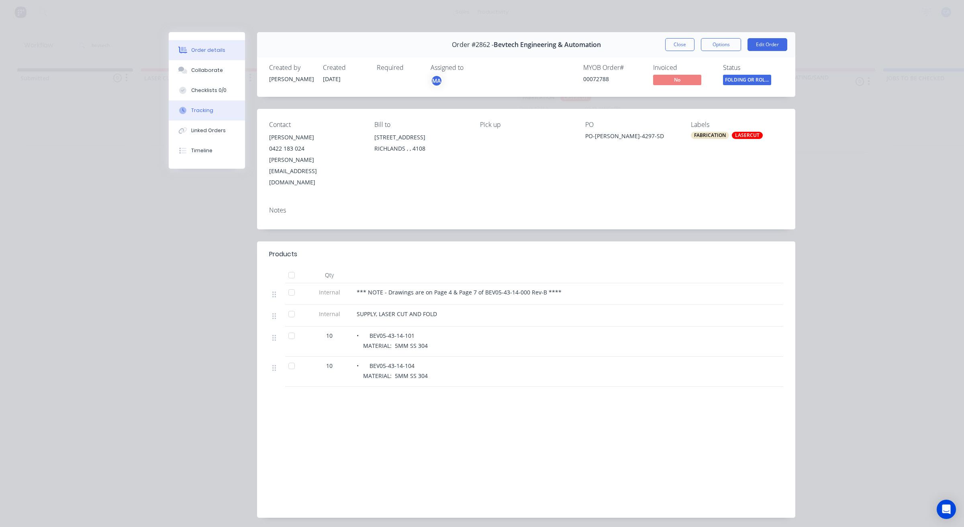
click at [207, 108] on div "Tracking" at bounding box center [202, 110] width 22 height 7
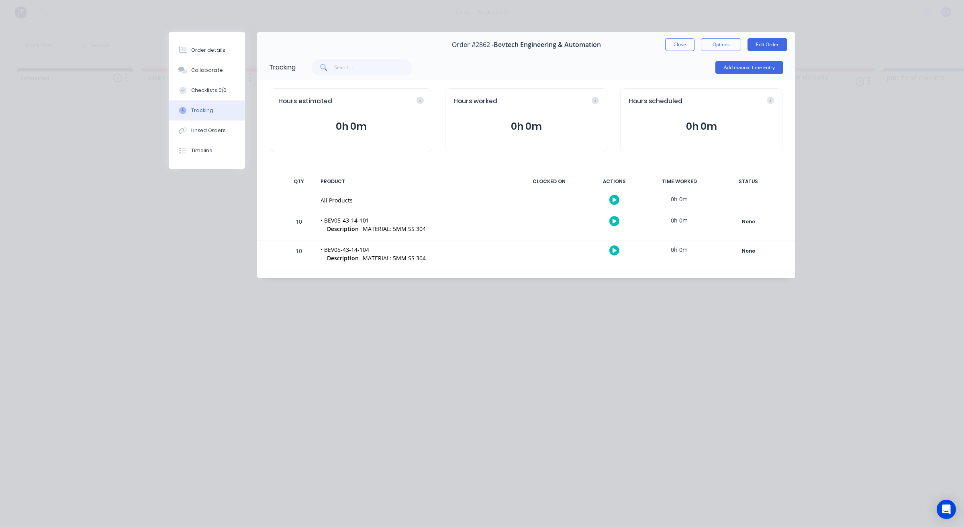
click at [706, 65] on div "Add manual time entry" at bounding box center [540, 67] width 488 height 24
click at [733, 65] on button "Add manual time entry" at bounding box center [750, 67] width 68 height 13
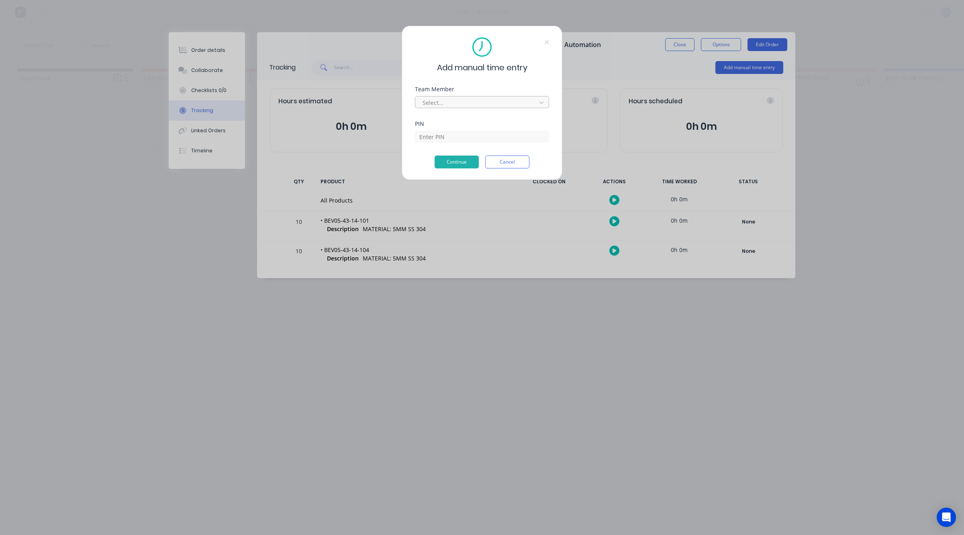
click at [428, 101] on div at bounding box center [477, 103] width 110 height 10
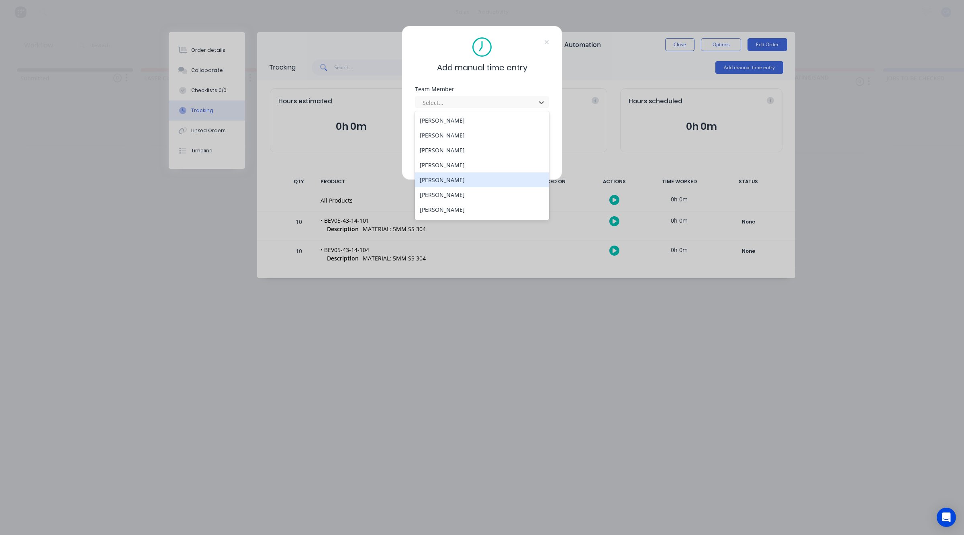
click at [459, 175] on div "[PERSON_NAME]" at bounding box center [482, 179] width 134 height 15
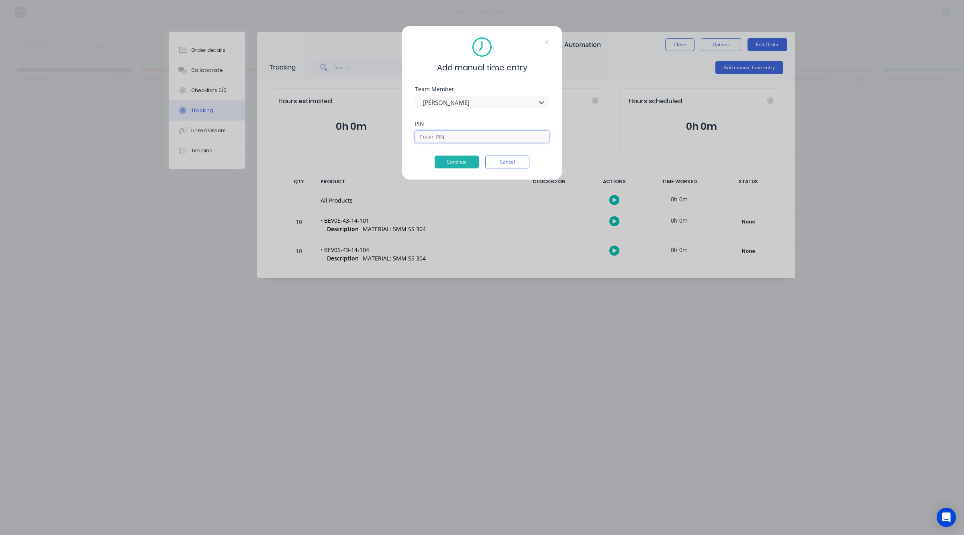
click at [460, 137] on input at bounding box center [482, 137] width 134 height 12
type input "3699"
click at [459, 165] on button "Continue" at bounding box center [457, 162] width 44 height 13
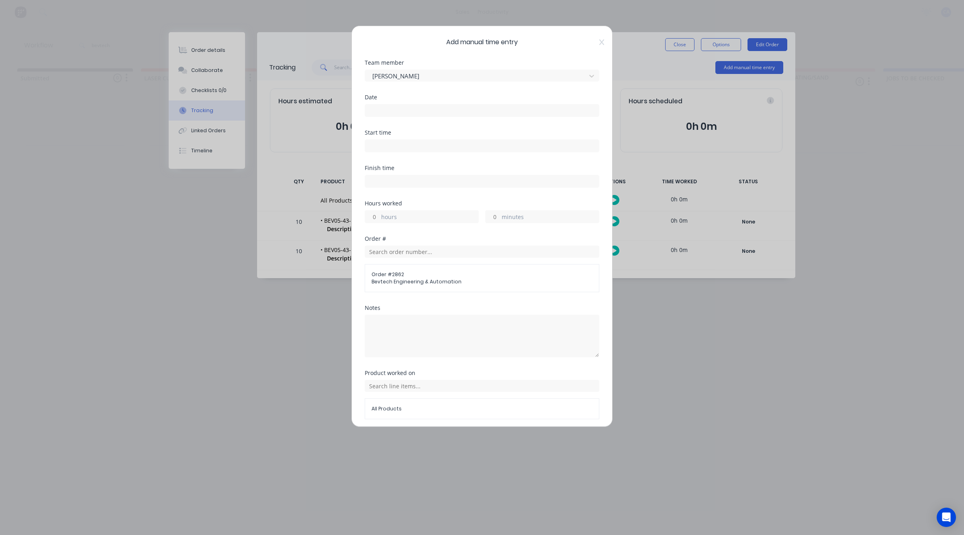
click at [401, 105] on label at bounding box center [482, 110] width 235 height 13
click at [401, 105] on input at bounding box center [482, 110] width 234 height 12
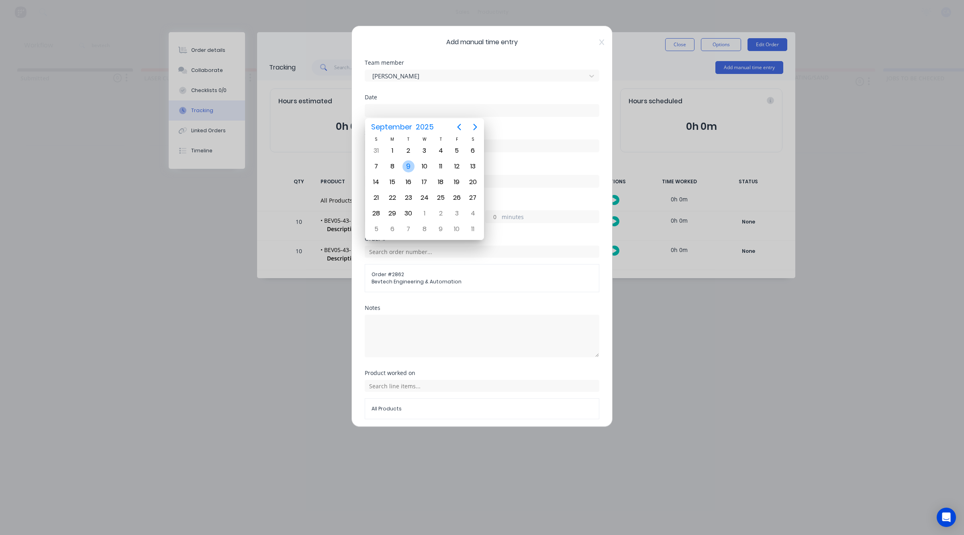
click at [407, 162] on div "9" at bounding box center [409, 166] width 12 height 12
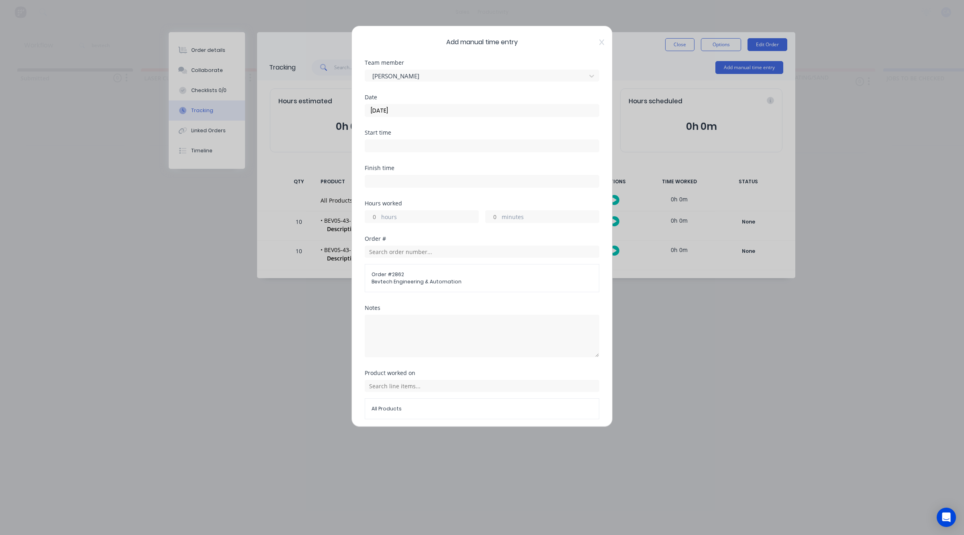
type input "[DATE]"
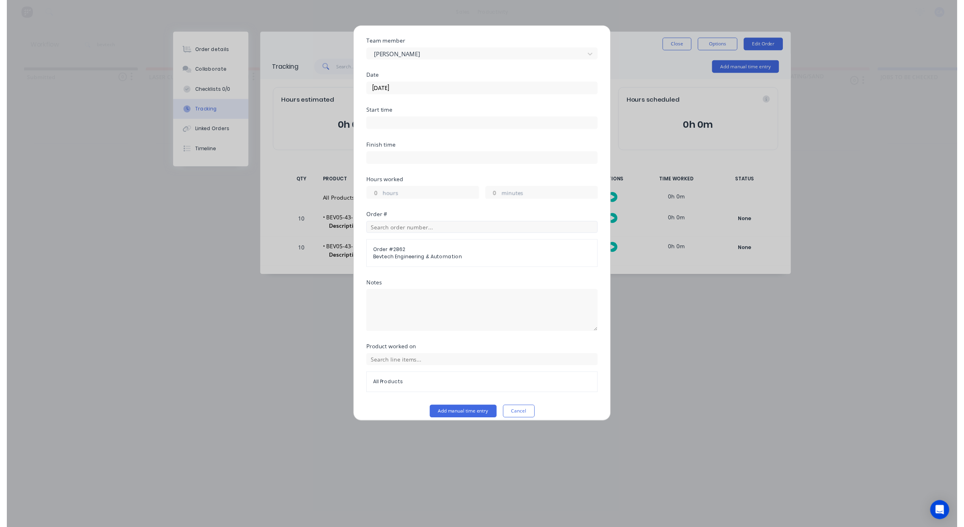
scroll to position [31, 0]
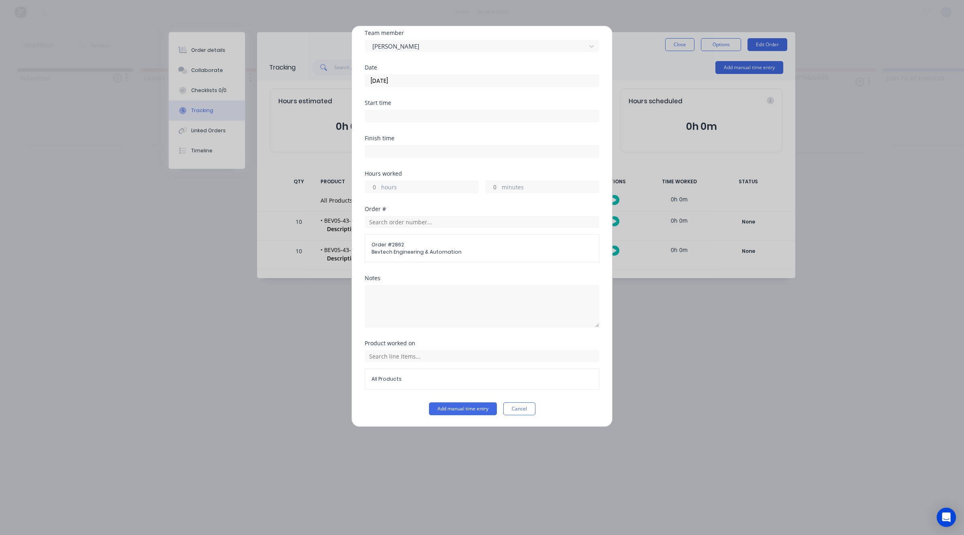
click at [492, 185] on input "minutes" at bounding box center [493, 187] width 14 height 12
type input "30"
click at [481, 407] on button "Add manual time entry" at bounding box center [463, 408] width 68 height 13
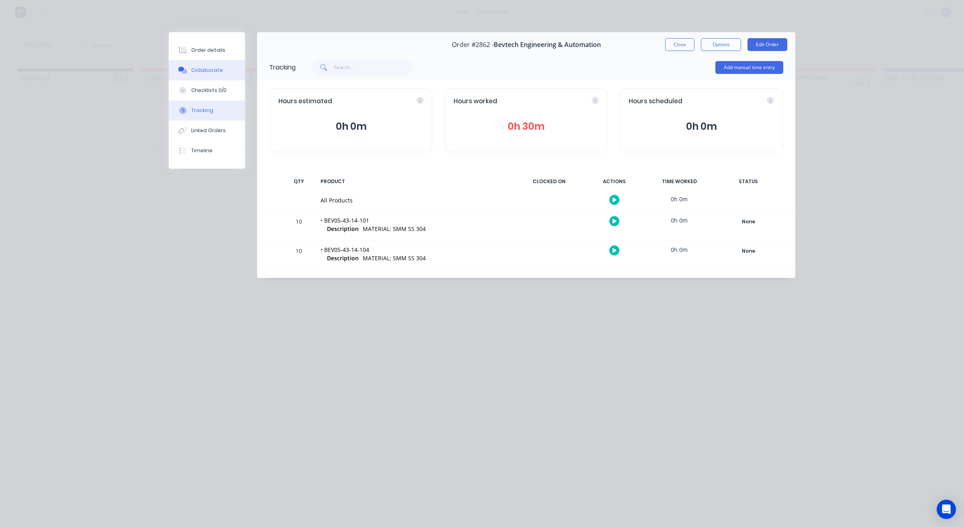
click at [210, 70] on div "Collaborate" at bounding box center [207, 70] width 32 height 7
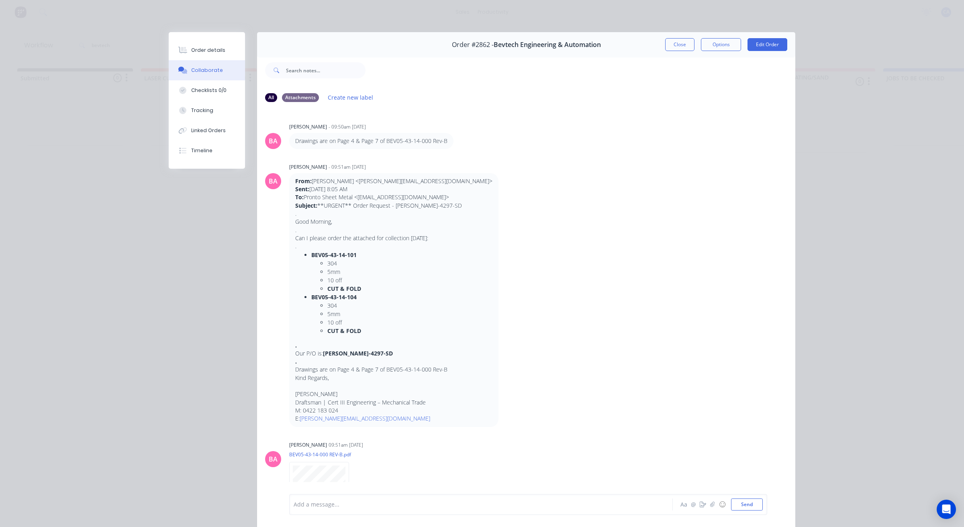
scroll to position [93, 0]
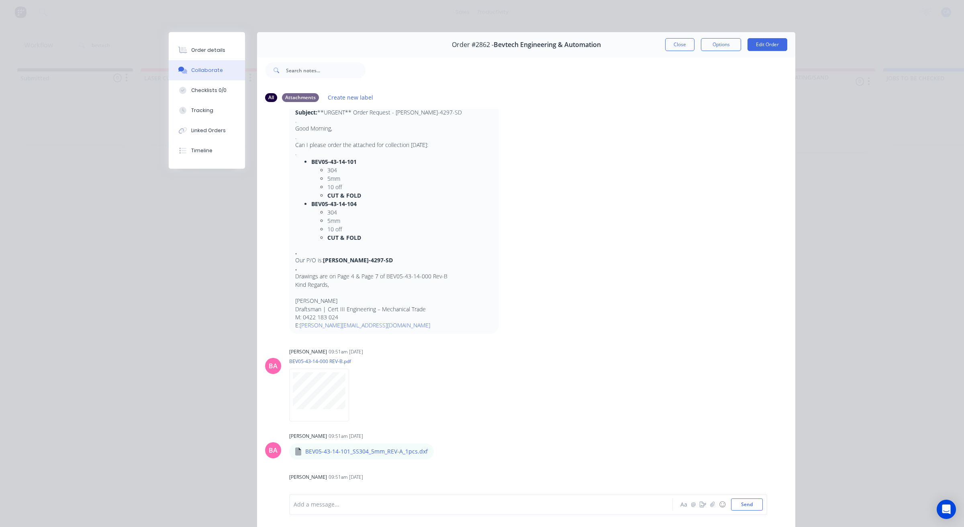
click at [470, 507] on div at bounding box center [470, 505] width 352 height 8
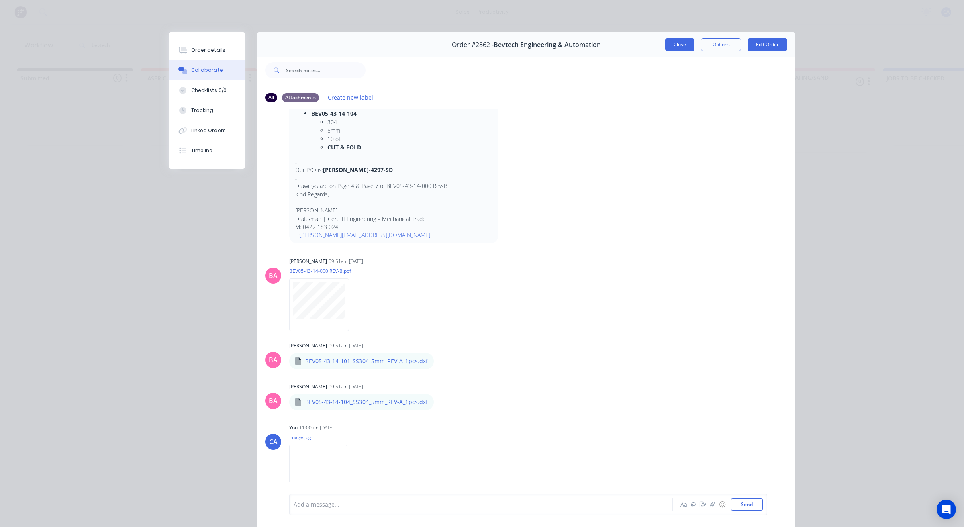
click at [686, 42] on button "Close" at bounding box center [679, 44] width 29 height 13
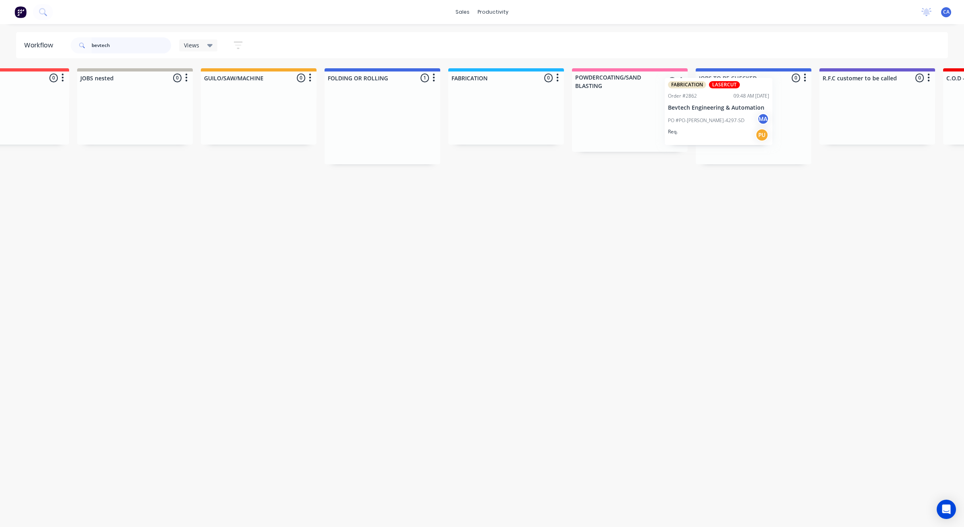
drag, startPoint x: 580, startPoint y: 106, endPoint x: 750, endPoint y: 88, distance: 170.9
click at [750, 88] on div "Submitted 0 Sort By Created date Required date Order number Customer name Most …" at bounding box center [884, 116] width 2156 height 96
drag, startPoint x: 116, startPoint y: 45, endPoint x: 0, endPoint y: 30, distance: 116.7
click at [0, 35] on div "Workflow bevtech Views Save new view None (Default) edit Show/Hide statuses Sho…" at bounding box center [482, 45] width 964 height 26
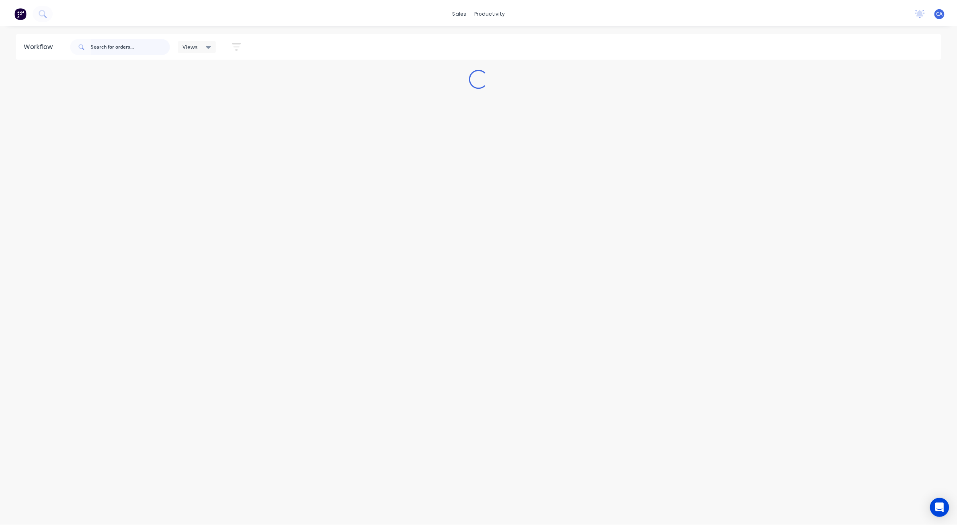
scroll to position [0, 0]
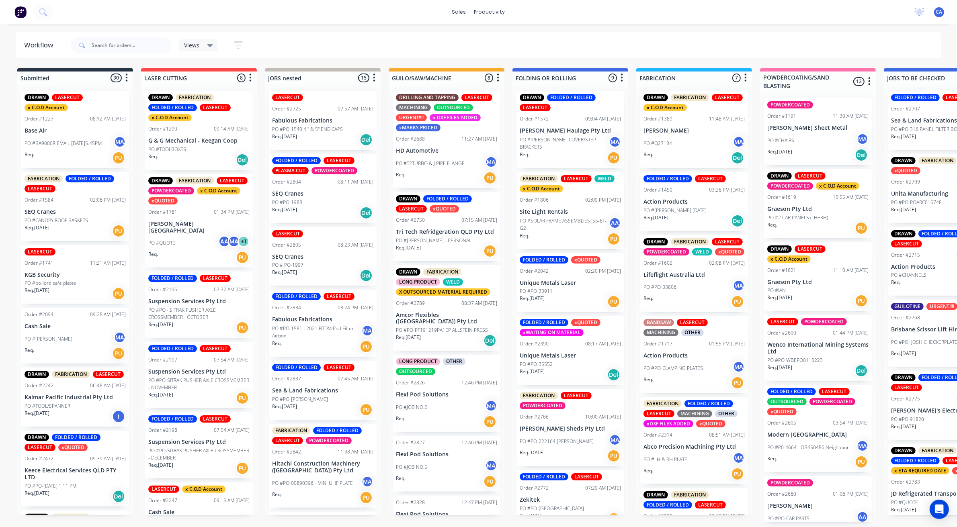
drag, startPoint x: 427, startPoint y: 186, endPoint x: 301, endPoint y: 138, distance: 134.7
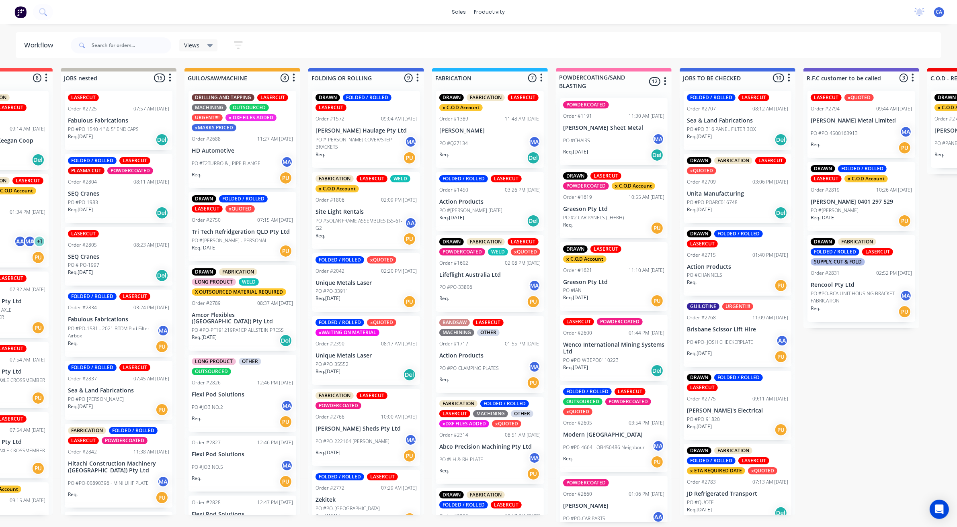
drag, startPoint x: 559, startPoint y: 137, endPoint x: 646, endPoint y: 149, distance: 88.0
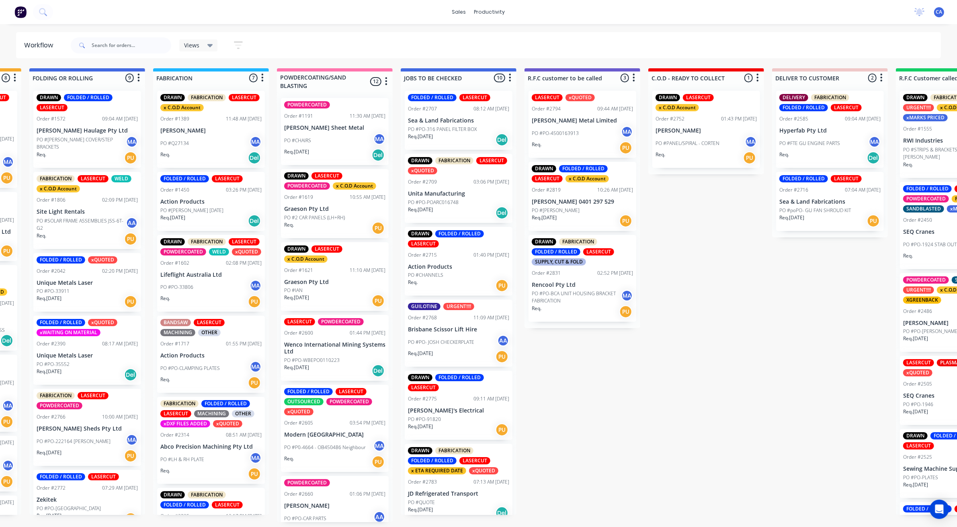
scroll to position [50, 0]
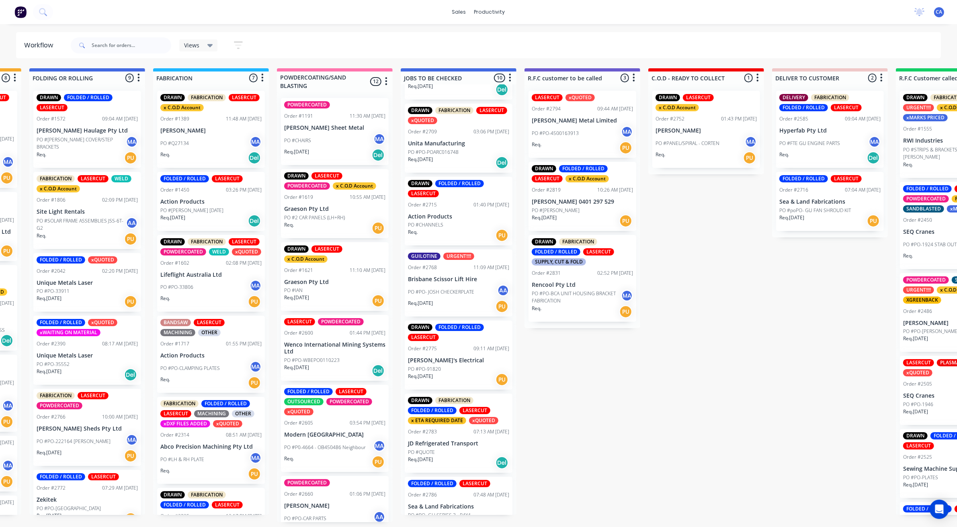
click at [455, 156] on div "Req. [DATE] Del" at bounding box center [458, 163] width 101 height 14
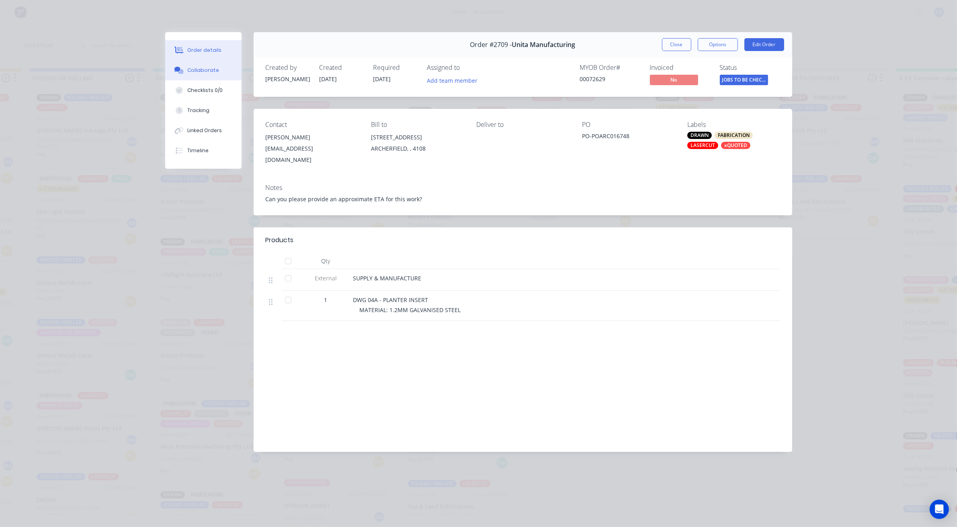
click at [180, 74] on button "Collaborate" at bounding box center [203, 70] width 76 height 20
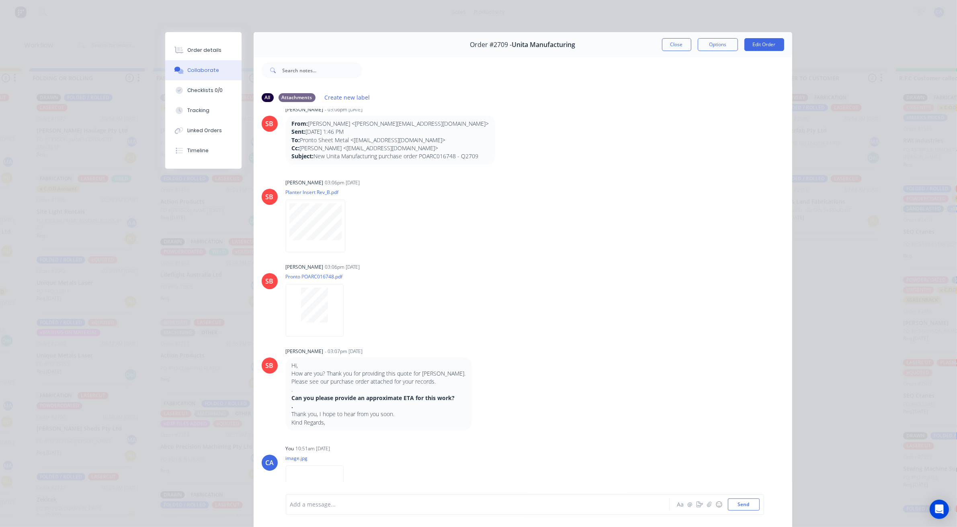
scroll to position [237, 0]
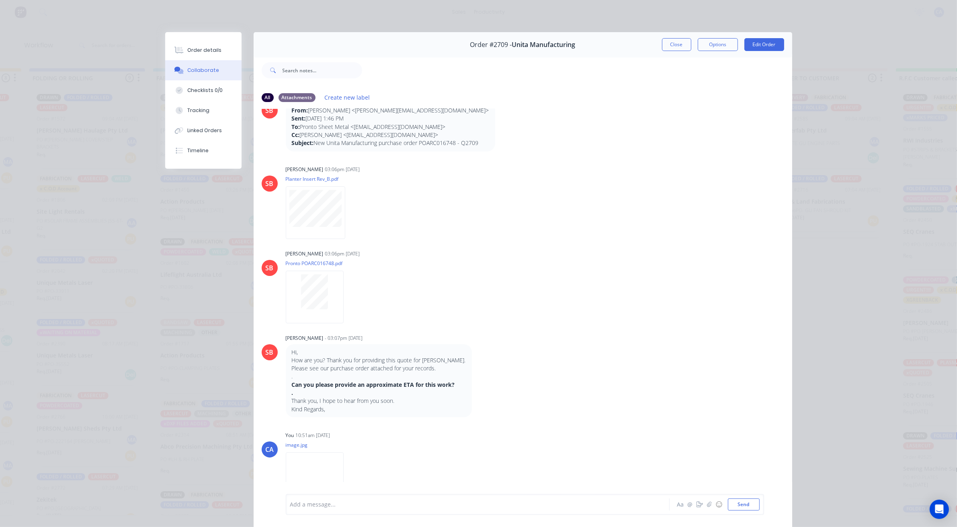
click at [362, 501] on div at bounding box center [467, 505] width 352 height 8
click at [691, 501] on div "Aa @ ☺ Send" at bounding box center [717, 505] width 84 height 12
click at [696, 502] on icon "button" at bounding box center [699, 505] width 6 height 6
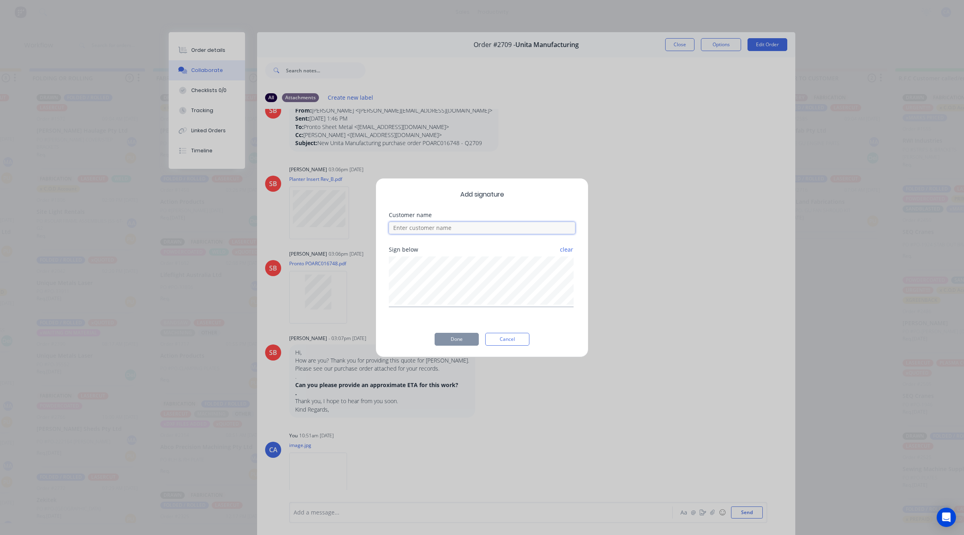
click at [449, 232] on input at bounding box center [482, 228] width 186 height 12
type input "[PERSON_NAME] CHECKED"
click at [473, 330] on div "Add signature Customer name [PERSON_NAME] CHECKED Sign below clear Done Cancel" at bounding box center [482, 267] width 213 height 179
click at [475, 341] on button "Done" at bounding box center [457, 339] width 44 height 13
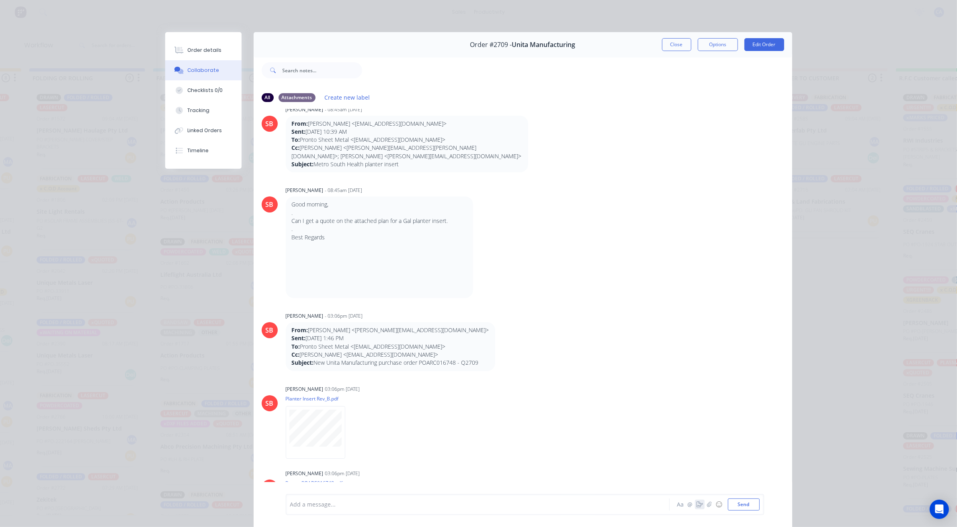
scroll to position [0, 0]
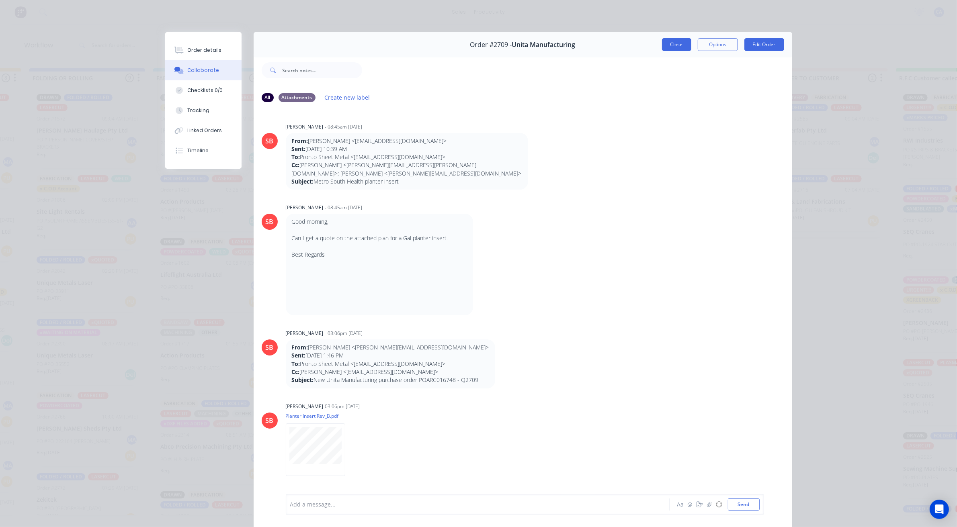
click at [678, 43] on button "Close" at bounding box center [676, 44] width 29 height 13
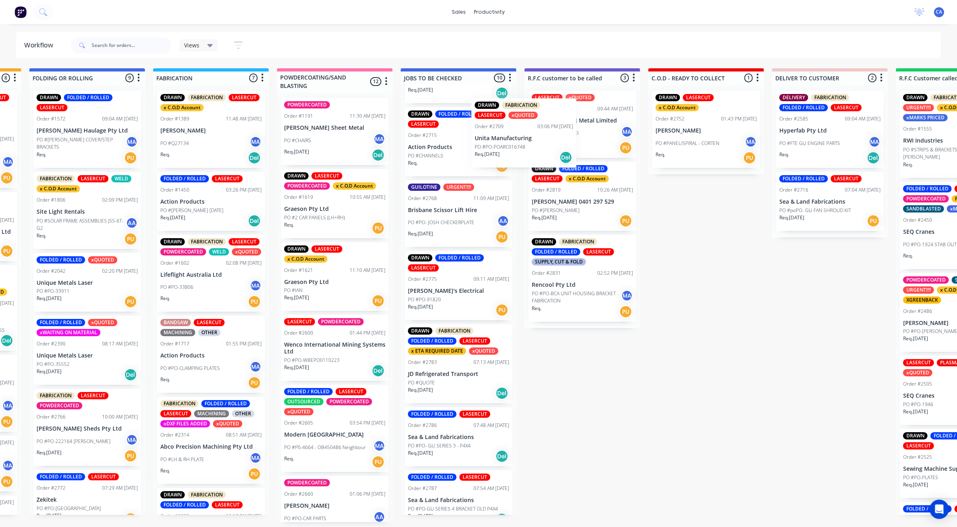
scroll to position [47, 0]
drag, startPoint x: 482, startPoint y: 152, endPoint x: 560, endPoint y: 141, distance: 78.3
click at [559, 143] on div "Submitted 30 Sort By Created date Required date Order number Customer name Most…" at bounding box center [589, 295] width 2156 height 454
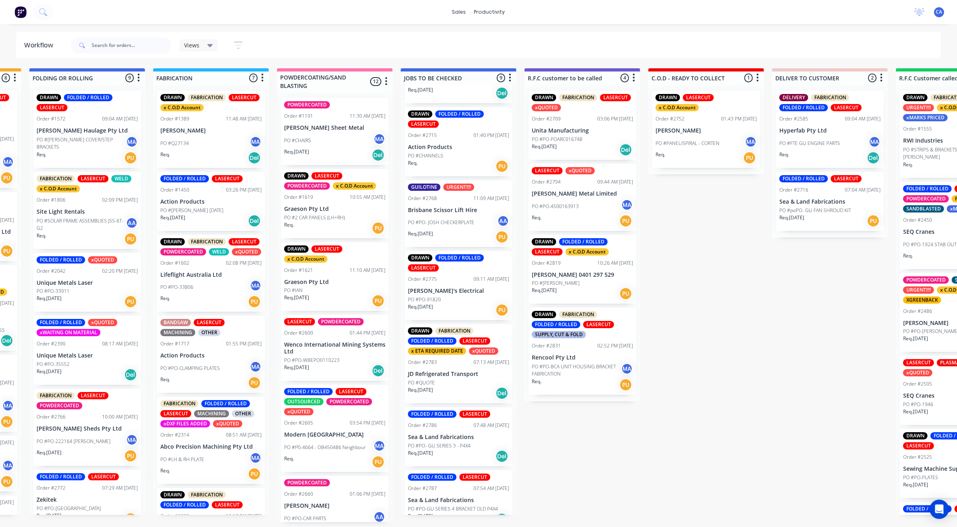
click at [438, 230] on div "Req. [DATE] PU" at bounding box center [458, 237] width 101 height 14
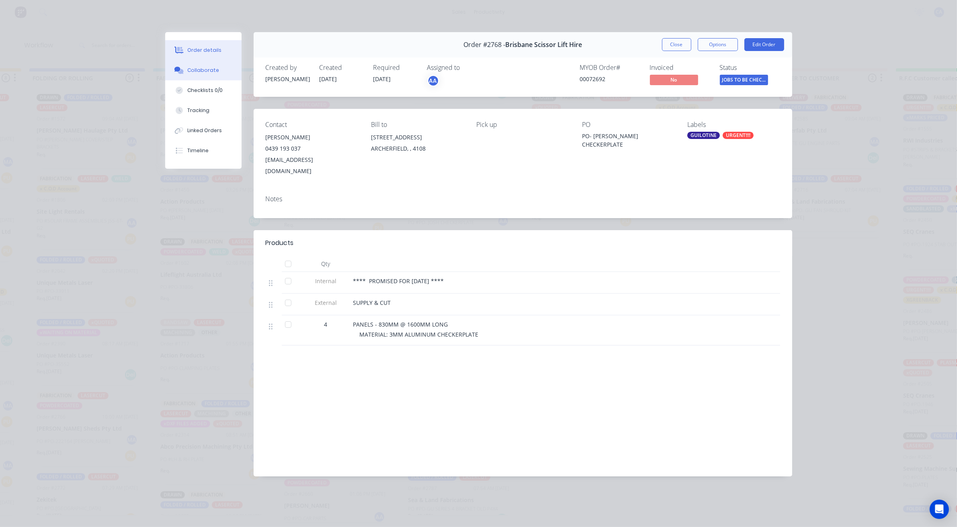
click at [214, 67] on div "Collaborate" at bounding box center [203, 70] width 32 height 7
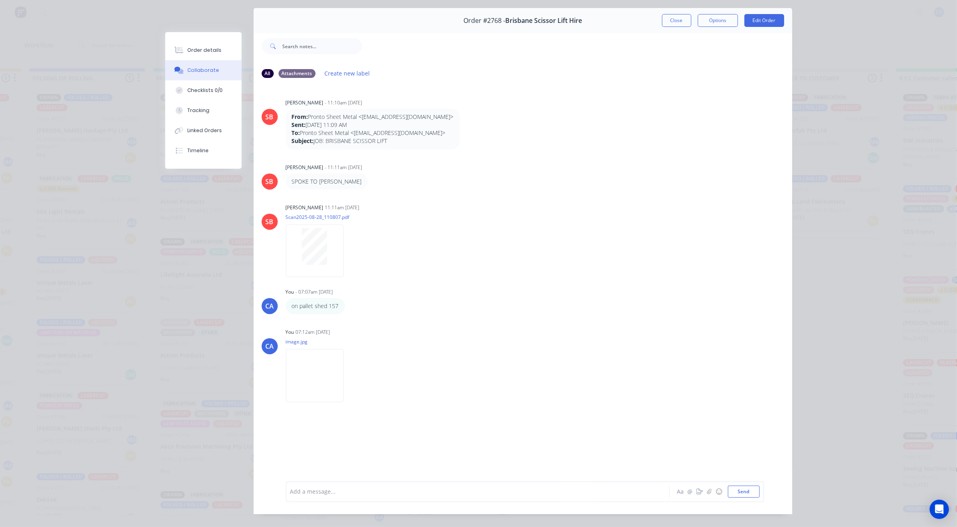
scroll to position [44, 0]
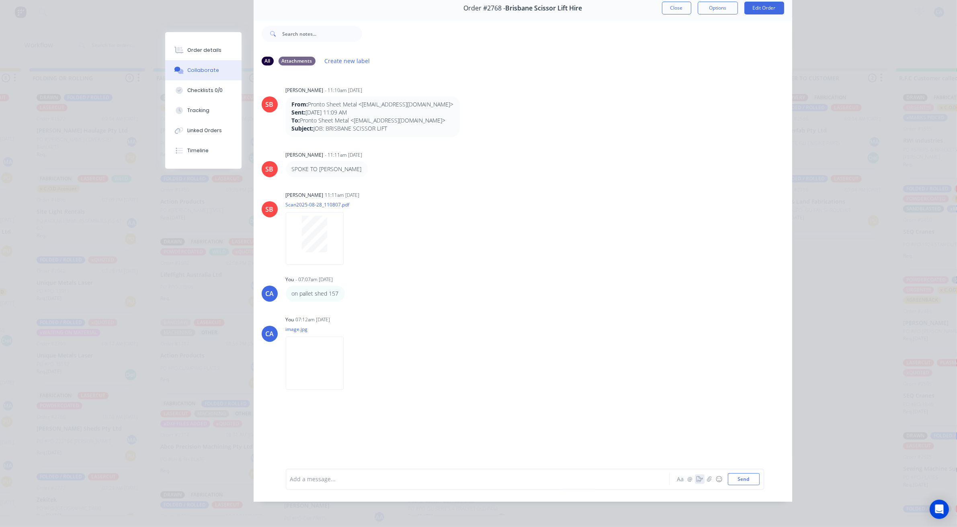
click at [696, 481] on icon "button" at bounding box center [699, 480] width 6 height 6
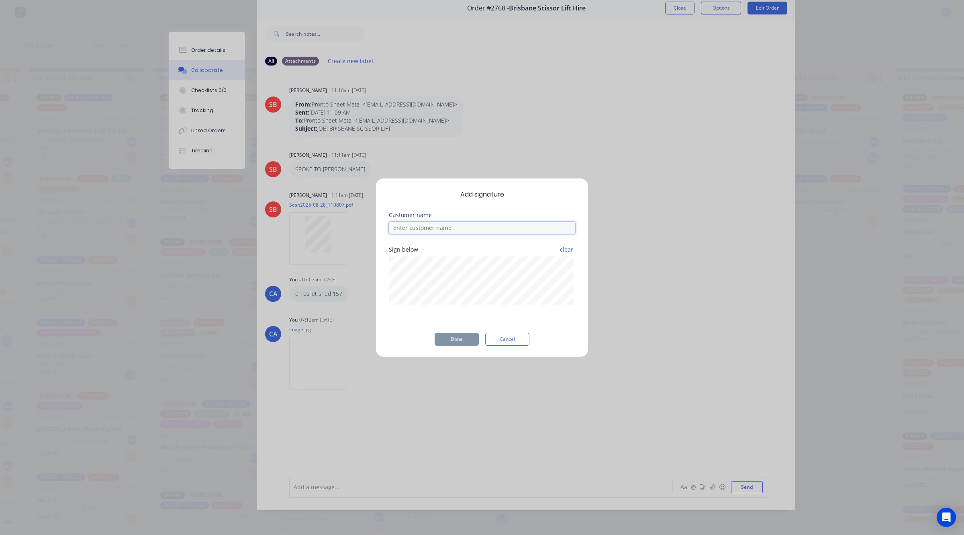
click at [475, 230] on input at bounding box center [482, 228] width 186 height 12
type input "[PERSON_NAME]"
click at [463, 338] on button "Done" at bounding box center [457, 339] width 44 height 13
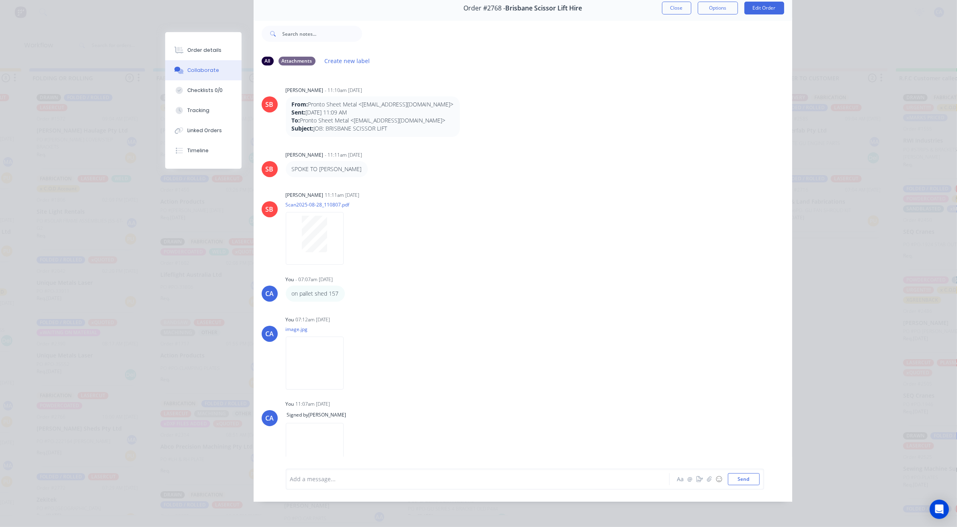
drag, startPoint x: 676, startPoint y: 3, endPoint x: 671, endPoint y: 11, distance: 9.7
click at [676, 4] on button "Close" at bounding box center [676, 8] width 29 height 13
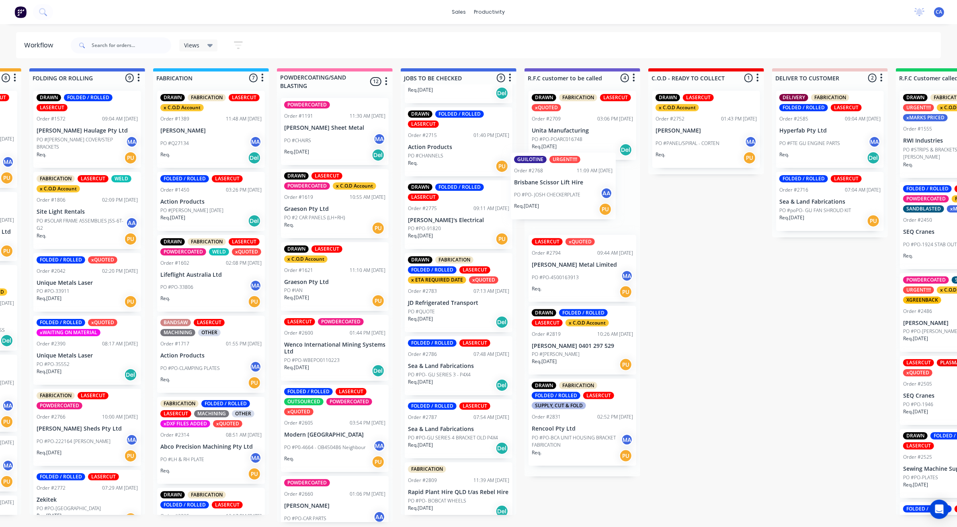
drag, startPoint x: 530, startPoint y: 202, endPoint x: 584, endPoint y: 186, distance: 55.7
click at [579, 187] on div "Submitted 30 Sort By Created date Required date Order number Customer name Most…" at bounding box center [589, 295] width 2156 height 454
click at [455, 225] on div "PO #PO-91820" at bounding box center [458, 228] width 101 height 7
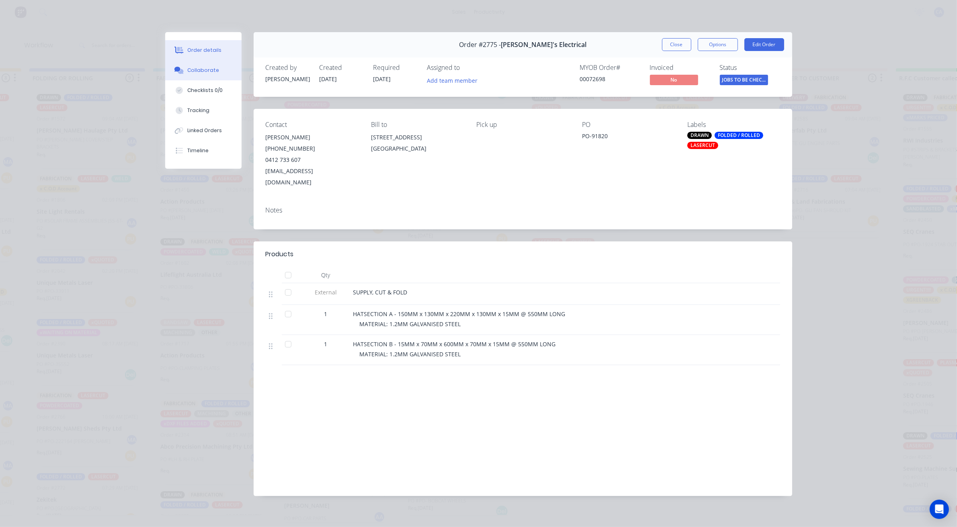
click at [190, 63] on button "Collaborate" at bounding box center [203, 70] width 76 height 20
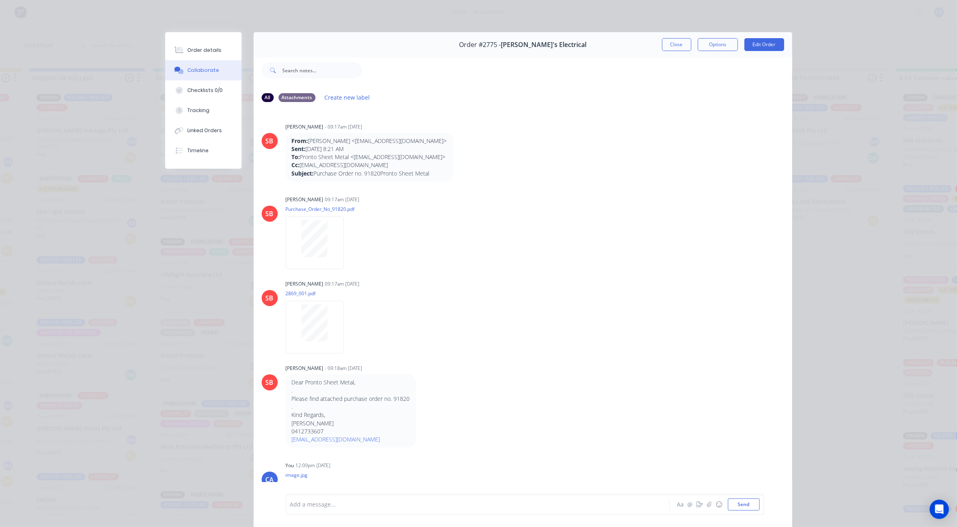
click at [215, 70] on button "Collaborate" at bounding box center [203, 70] width 76 height 20
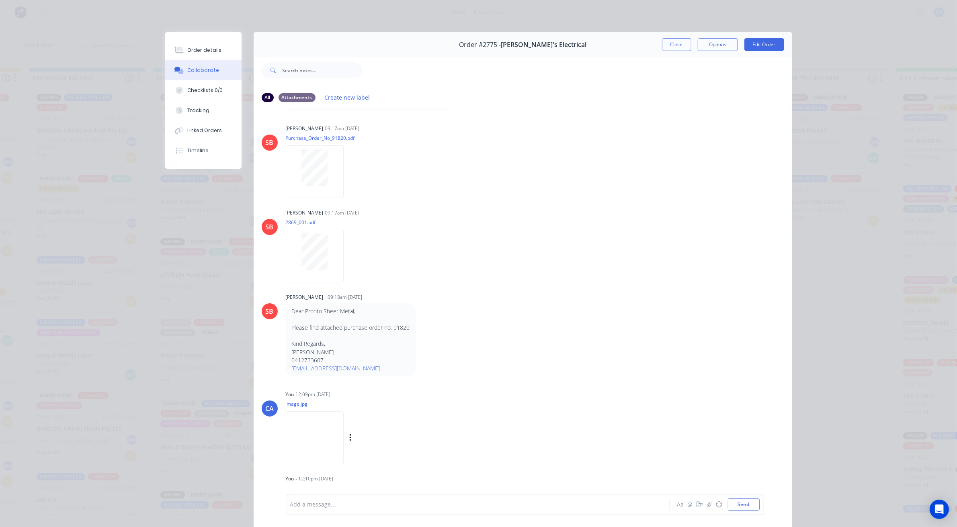
scroll to position [44, 0]
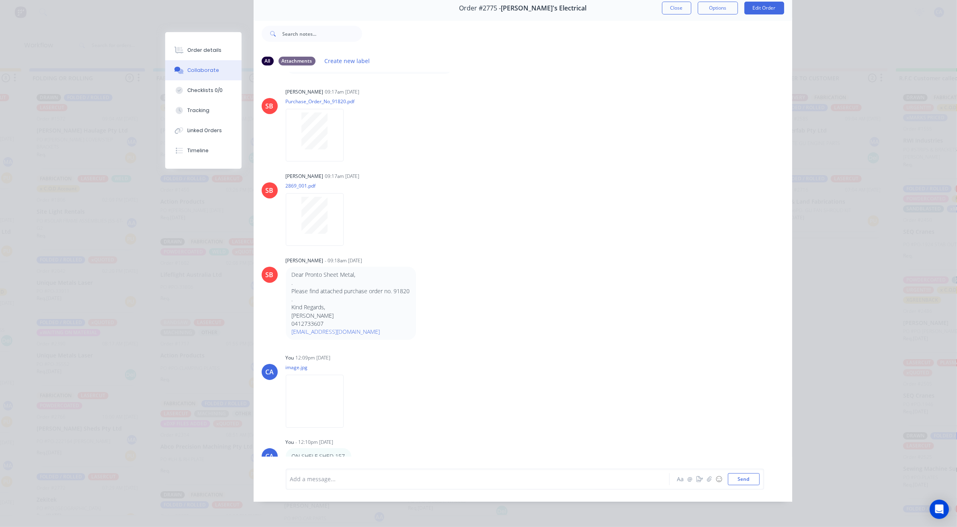
click at [356, 479] on div at bounding box center [467, 479] width 352 height 8
click at [696, 481] on icon "button" at bounding box center [699, 480] width 6 height 6
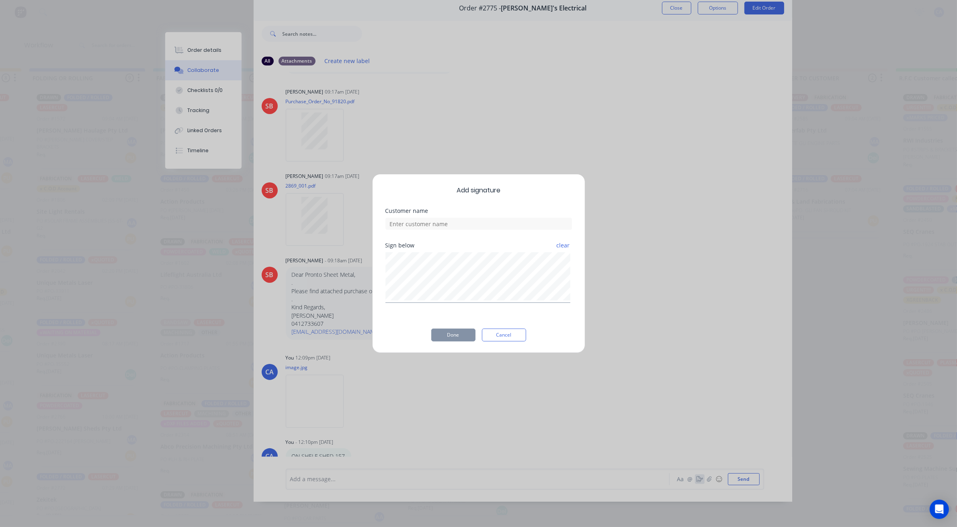
scroll to position [37, 0]
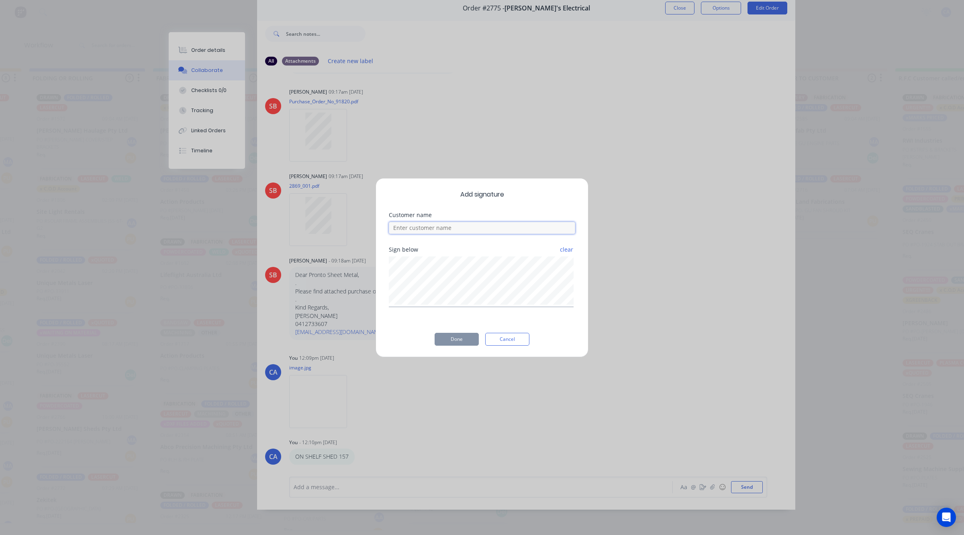
click at [483, 223] on input at bounding box center [482, 228] width 186 height 12
type input "[PERSON_NAME] CHECKED"
click at [452, 343] on button "Done" at bounding box center [457, 339] width 44 height 13
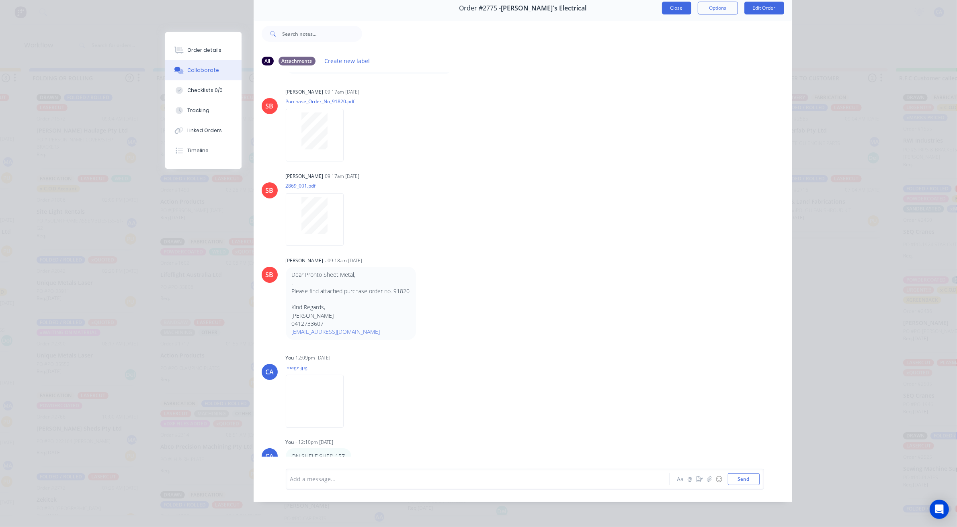
click at [673, 5] on button "Close" at bounding box center [676, 8] width 29 height 13
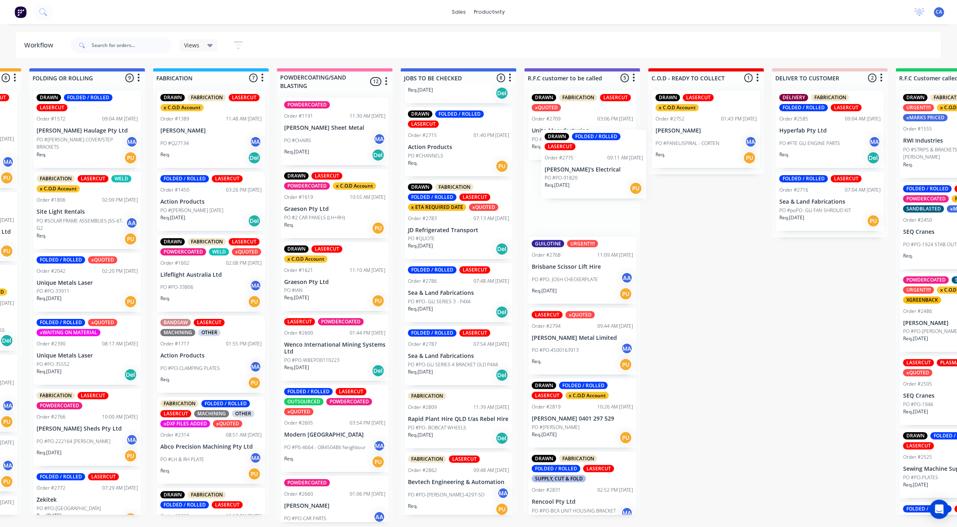
drag, startPoint x: 430, startPoint y: 230, endPoint x: 571, endPoint y: 176, distance: 151.1
click at [571, 176] on div "Submitted 30 Sort By Created date Required date Order number Customer name Most…" at bounding box center [589, 295] width 2156 height 454
click at [465, 230] on p "JD Refrigerated Transport" at bounding box center [458, 230] width 101 height 7
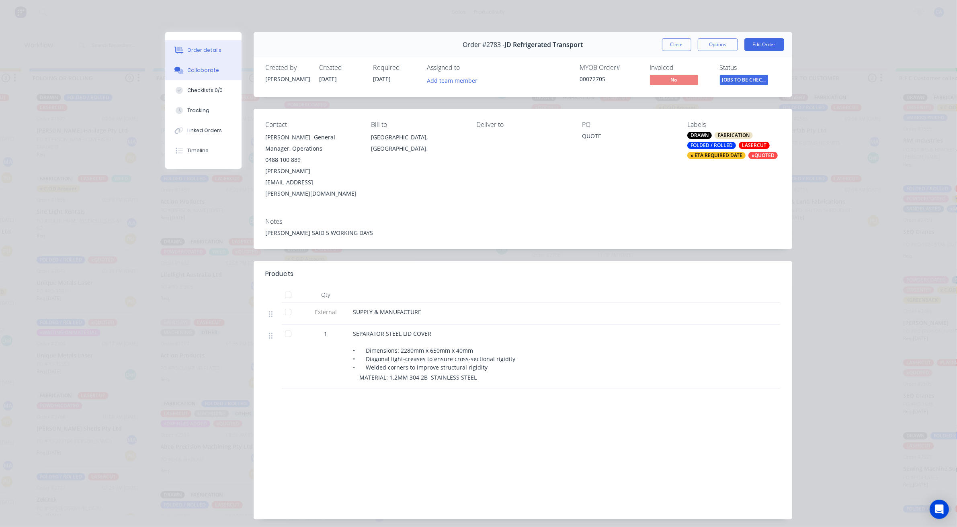
click at [213, 68] on button "Collaborate" at bounding box center [203, 70] width 76 height 20
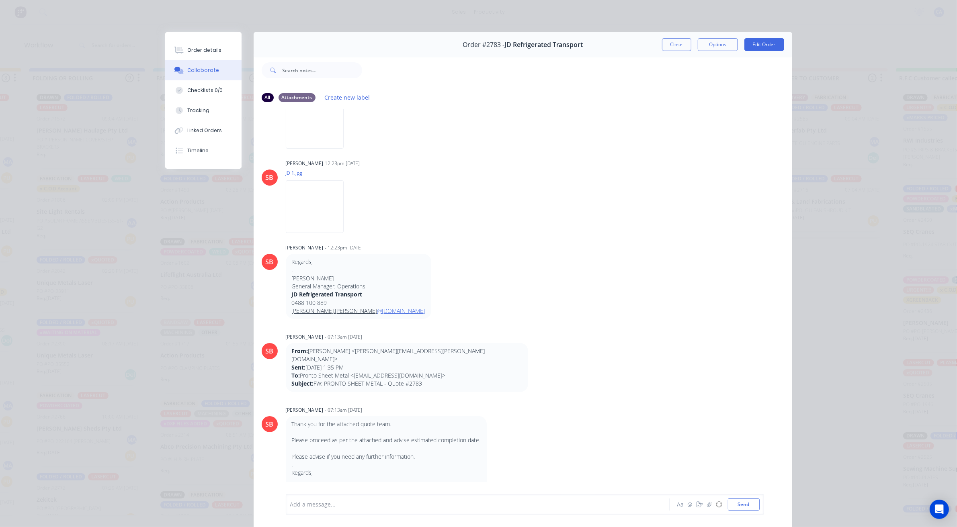
scroll to position [151, 0]
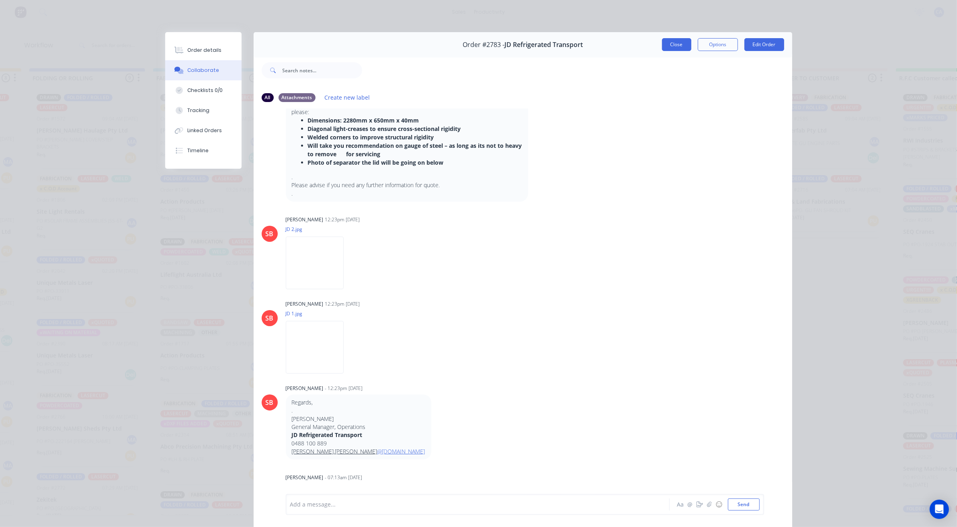
click at [676, 43] on button "Close" at bounding box center [676, 44] width 29 height 13
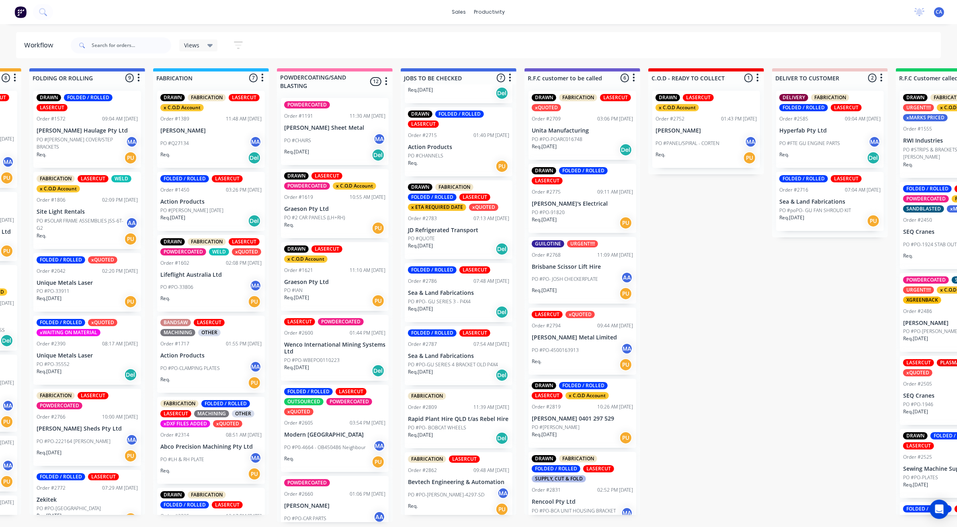
click at [446, 242] on div "Req. [DATE] Del" at bounding box center [458, 249] width 101 height 14
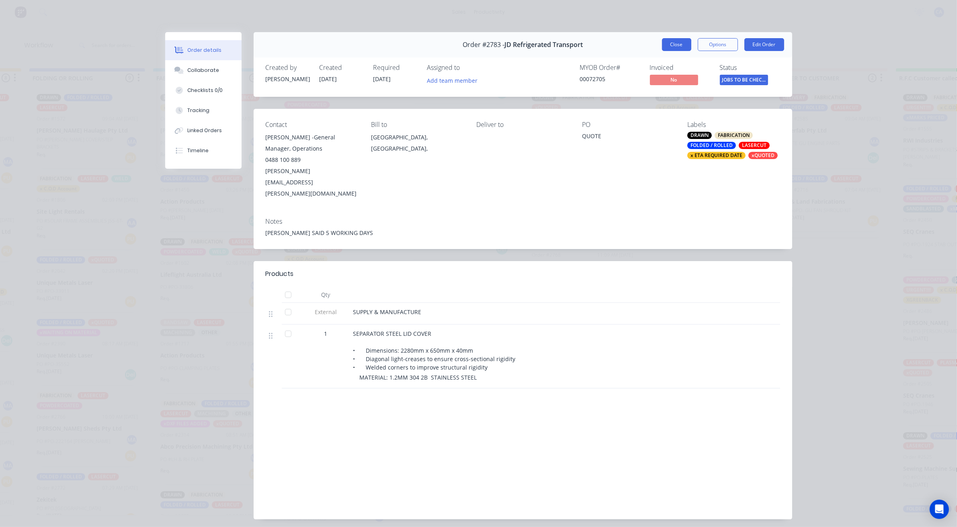
click at [666, 47] on button "Close" at bounding box center [676, 44] width 29 height 13
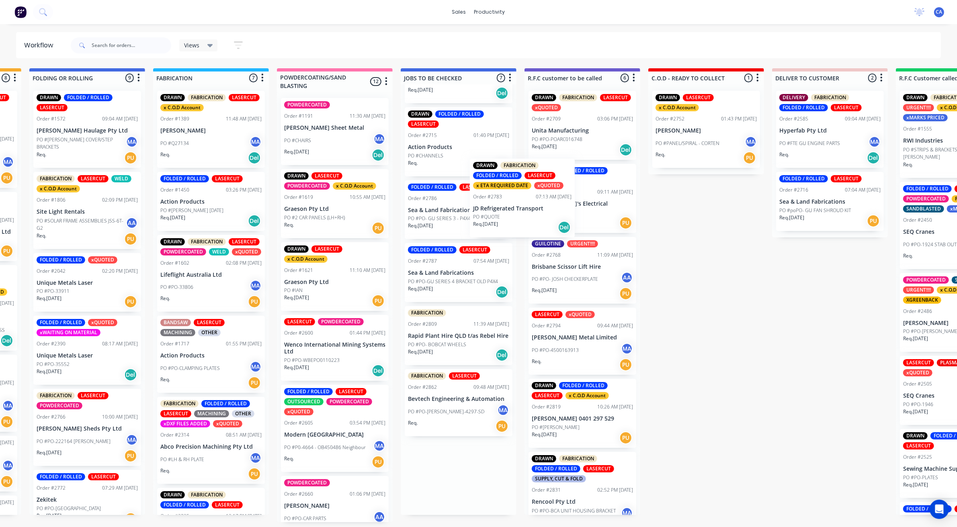
drag, startPoint x: 455, startPoint y: 248, endPoint x: 556, endPoint y: 207, distance: 108.2
click at [546, 212] on div "Submitted 30 Sort By Created date Required date Order number Customer name Most…" at bounding box center [589, 295] width 2156 height 454
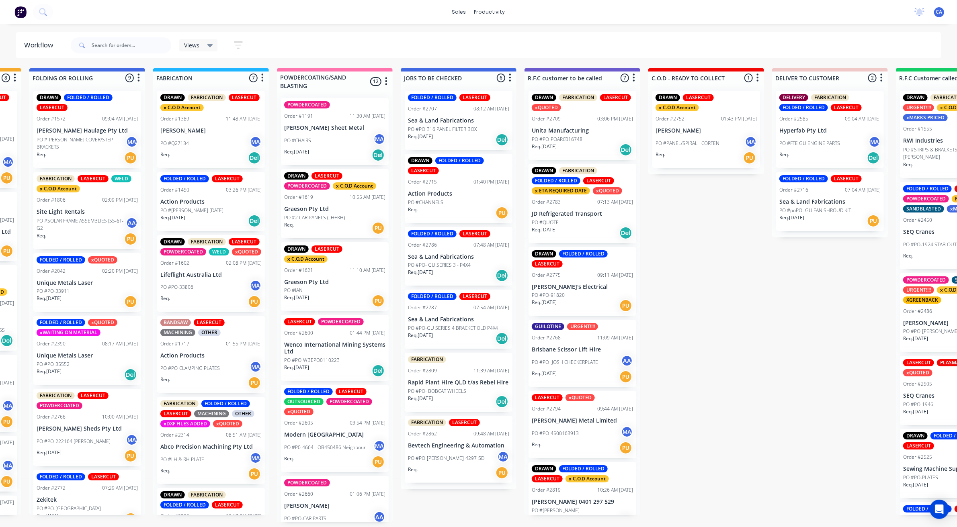
scroll to position [2, 483]
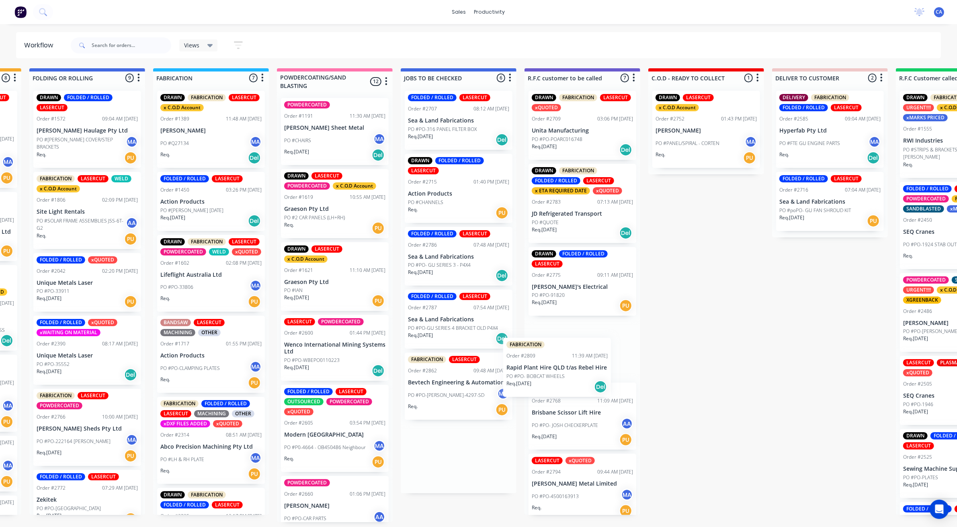
drag, startPoint x: 445, startPoint y: 386, endPoint x: 569, endPoint y: 370, distance: 125.1
click at [565, 370] on div "Submitted 30 Sort By Created date Required date Order number Customer name Most…" at bounding box center [589, 295] width 2156 height 454
click at [575, 356] on p "PO #PO- BOBCAT WHEELS" at bounding box center [561, 358] width 58 height 7
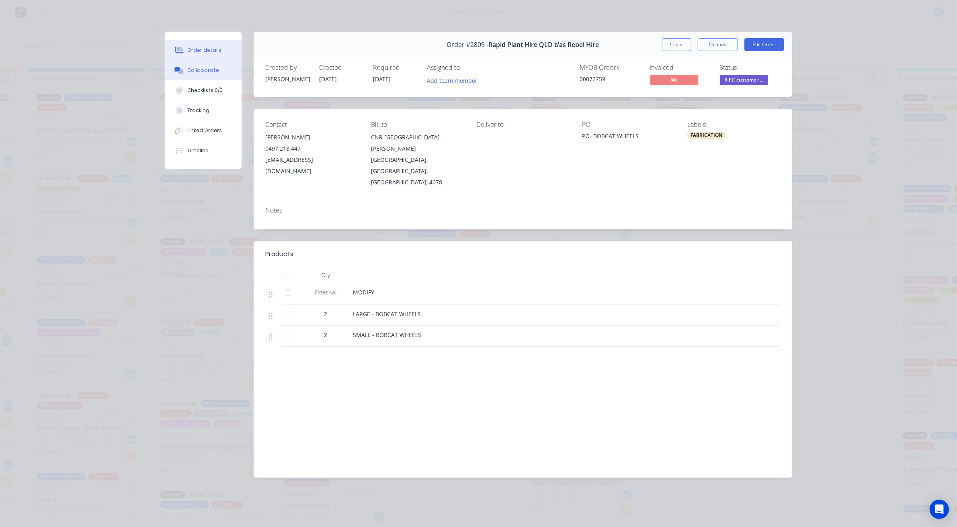
click at [229, 72] on button "Collaborate" at bounding box center [203, 70] width 76 height 20
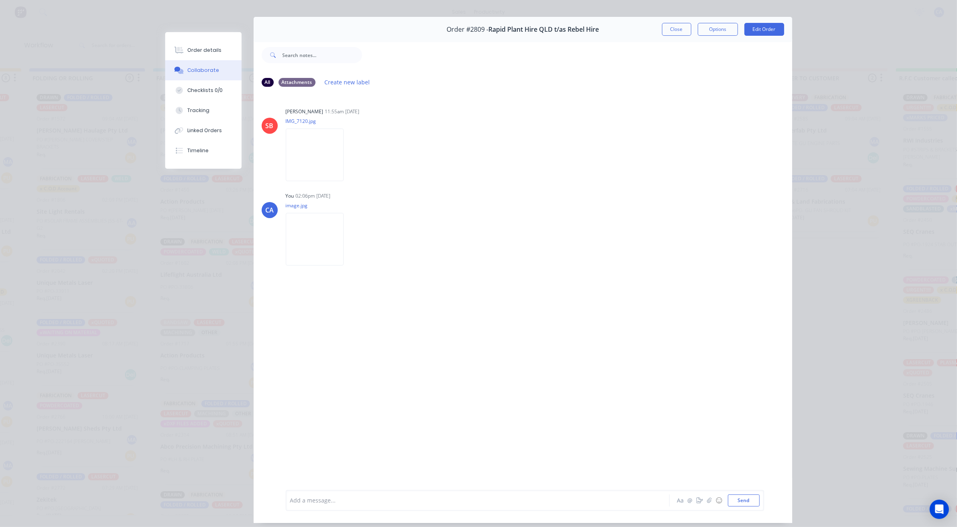
scroll to position [0, 0]
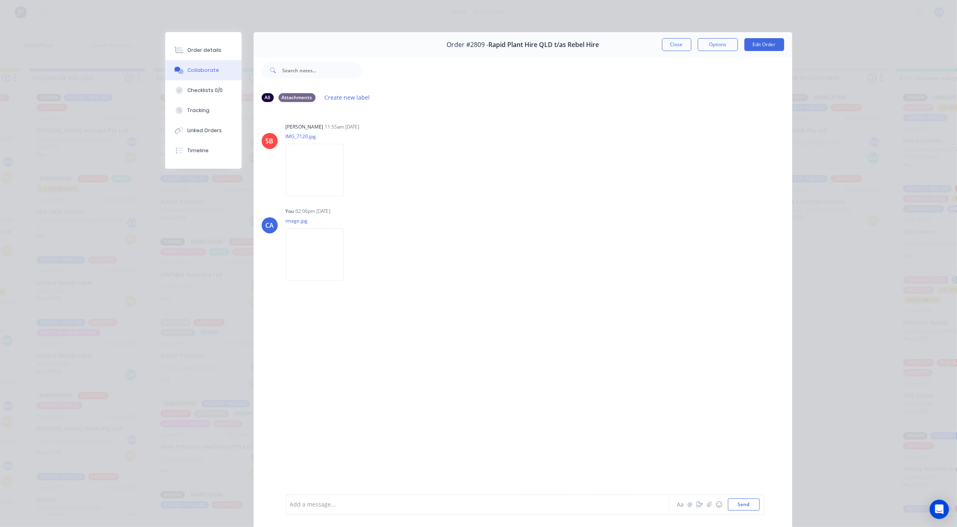
click at [760, 51] on div "Order #2809 - Rapid Plant Hire QLD t/as Rebel Hire Close Options Edit Order" at bounding box center [523, 44] width 538 height 25
click at [759, 48] on button "Edit Order" at bounding box center [764, 44] width 40 height 13
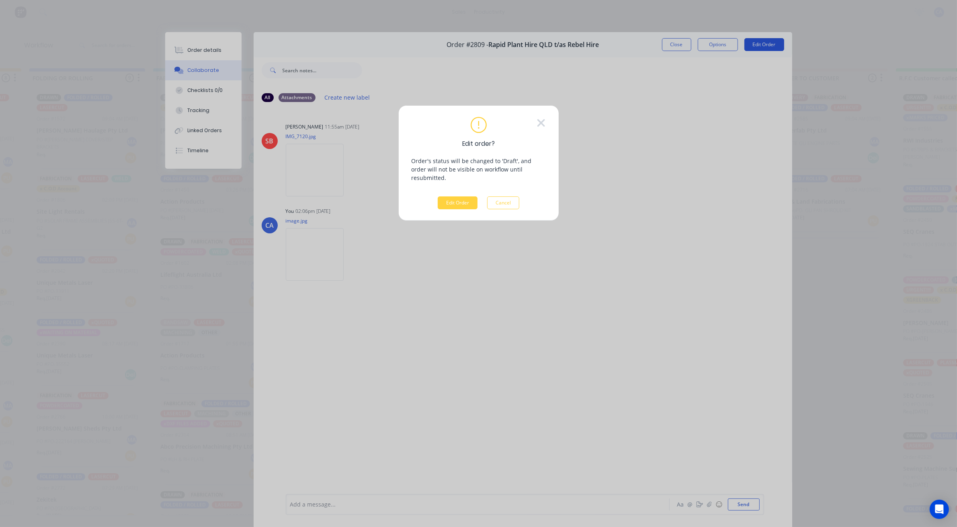
scroll to position [0, 483]
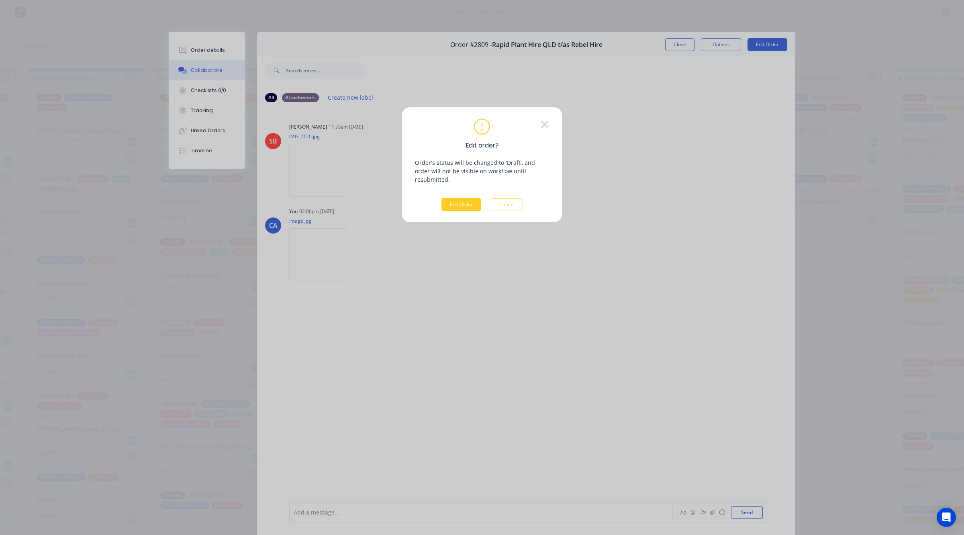
click at [469, 200] on button "Edit Order" at bounding box center [462, 204] width 40 height 13
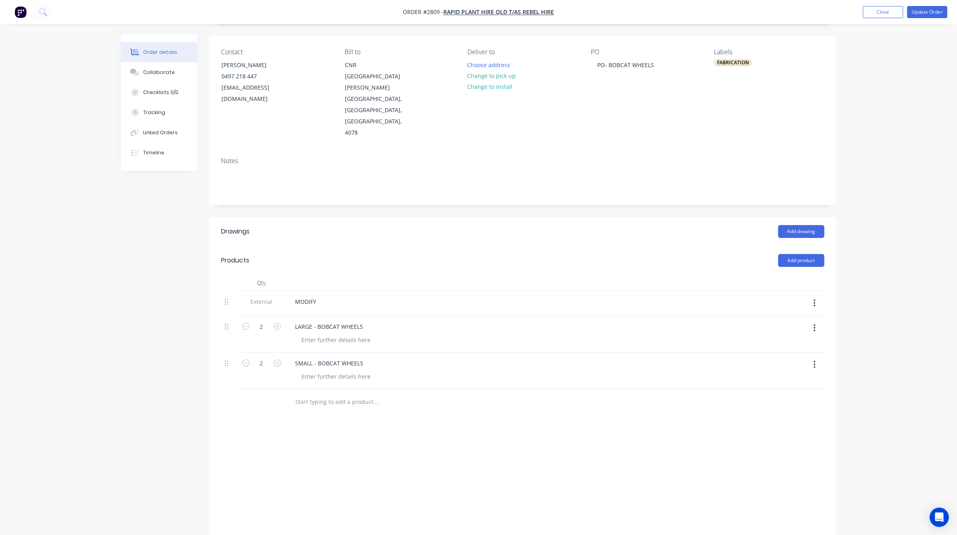
scroll to position [55, 0]
click at [243, 358] on icon "button" at bounding box center [245, 361] width 7 height 7
type input "1"
click at [935, 8] on button "Update Order" at bounding box center [927, 12] width 40 height 12
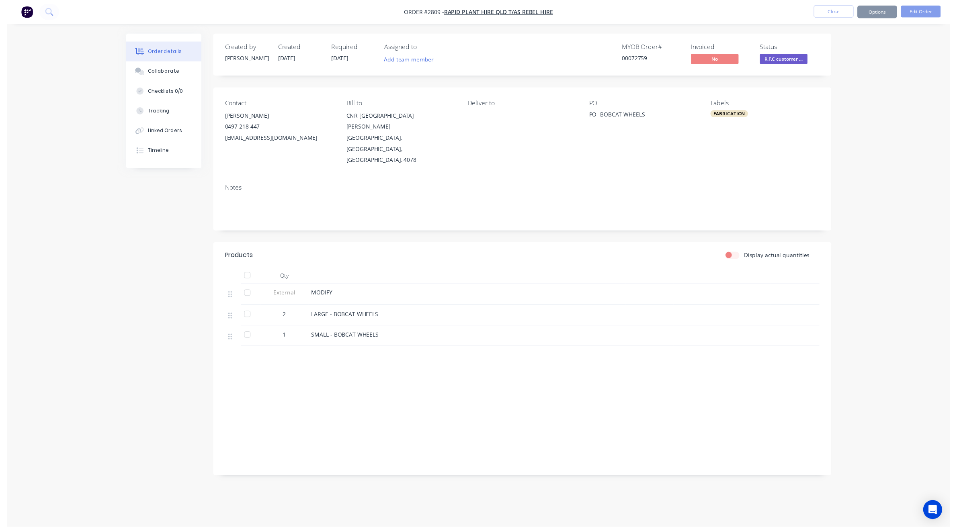
scroll to position [0, 0]
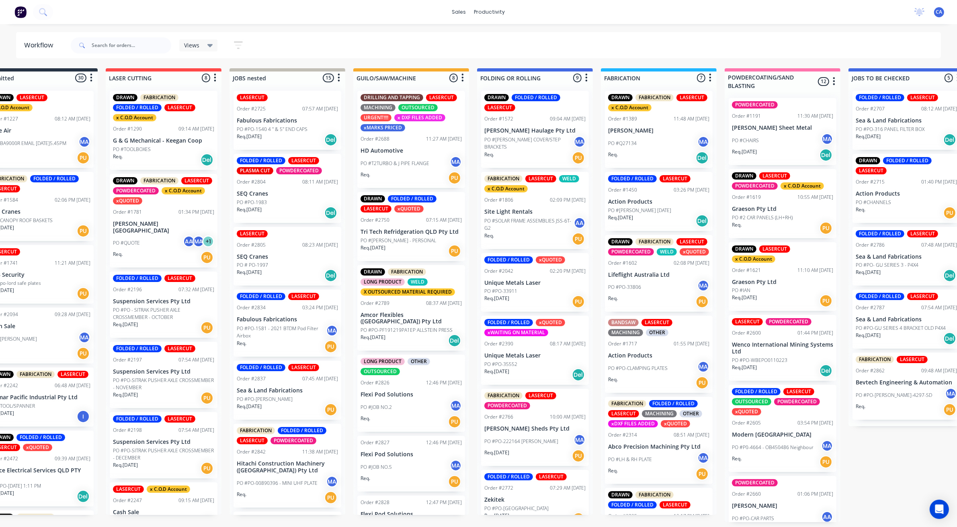
scroll to position [2, 451]
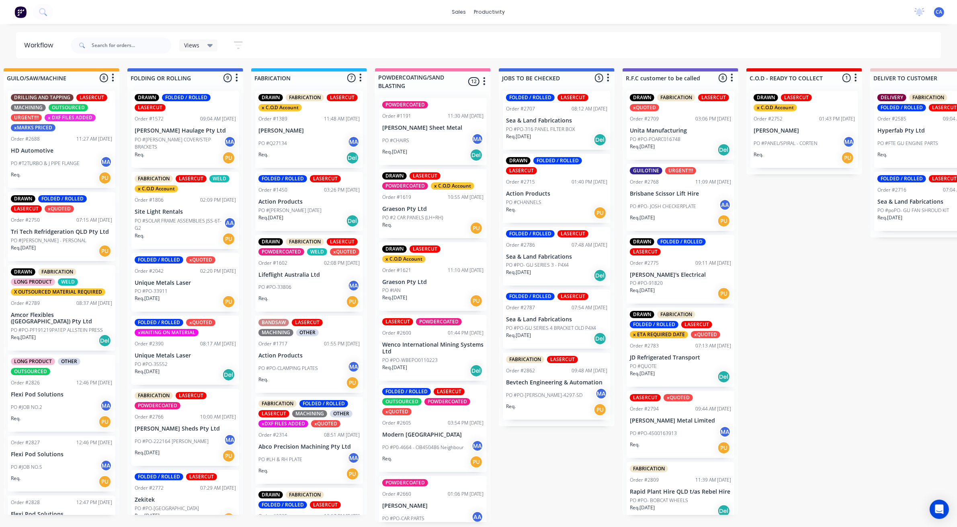
drag, startPoint x: 688, startPoint y: 256, endPoint x: 773, endPoint y: 264, distance: 86.0
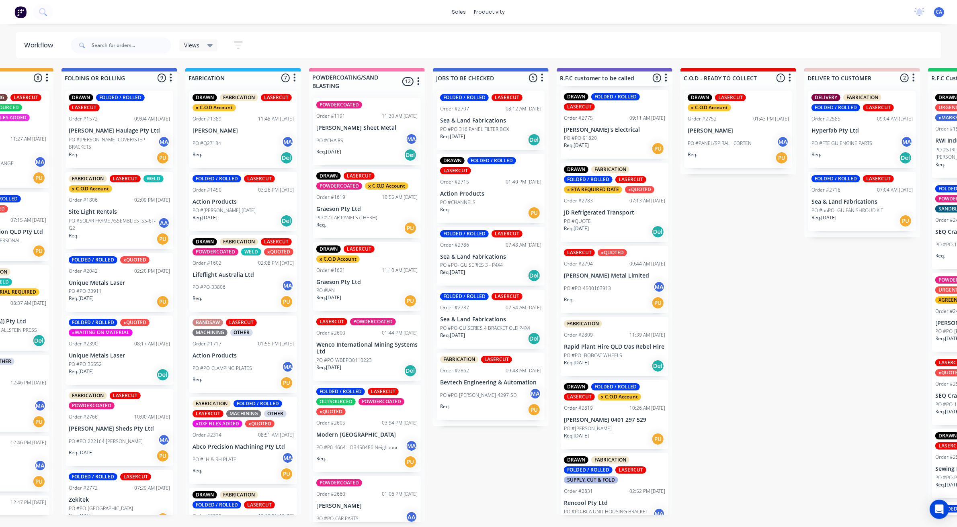
scroll to position [151, 0]
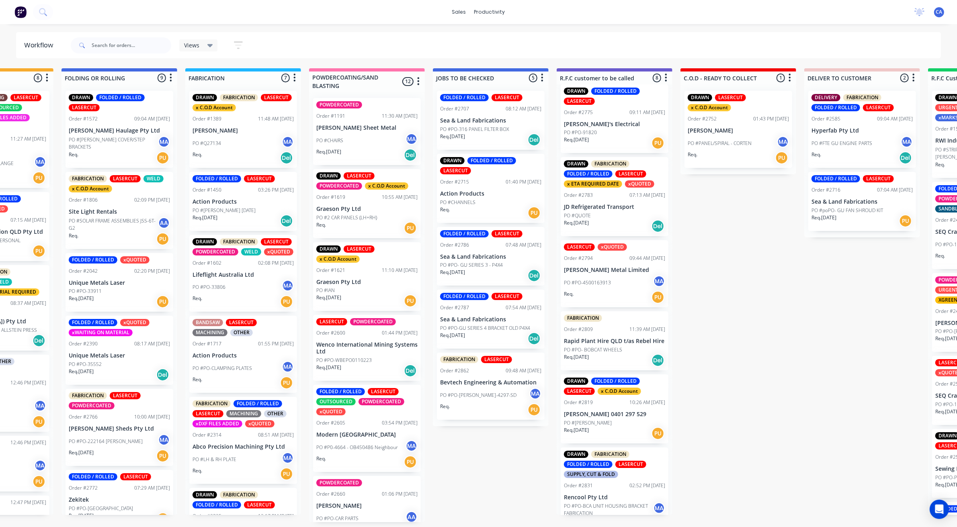
click at [611, 342] on div "FABRICATION Order #2809 11:39 AM [DATE] Rapid Plant Hire QLD t/as Rebel Hire PO…" at bounding box center [615, 340] width 108 height 59
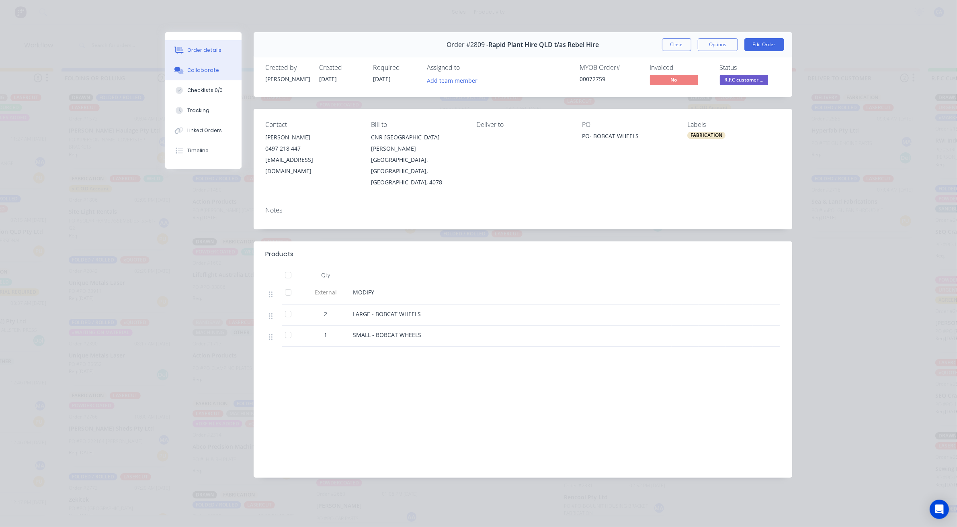
click at [200, 71] on div "Collaborate" at bounding box center [203, 70] width 32 height 7
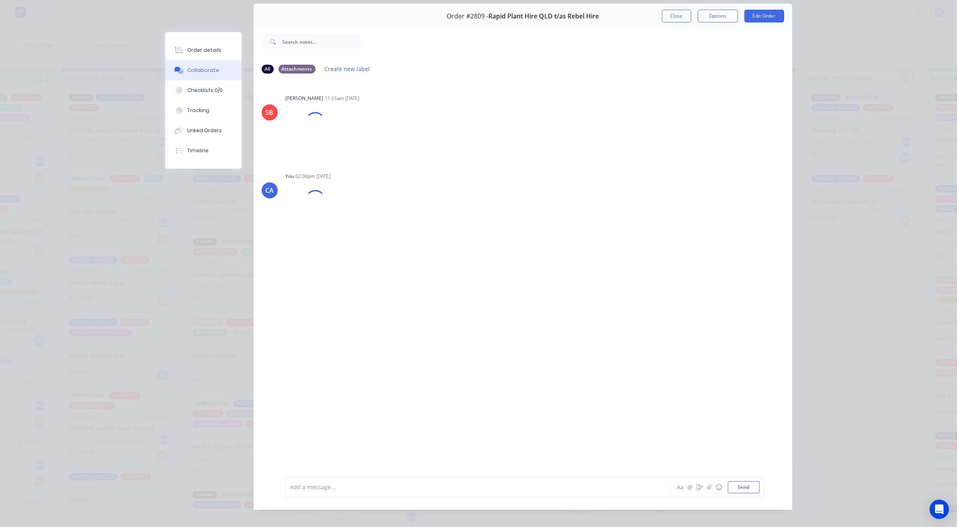
scroll to position [44, 0]
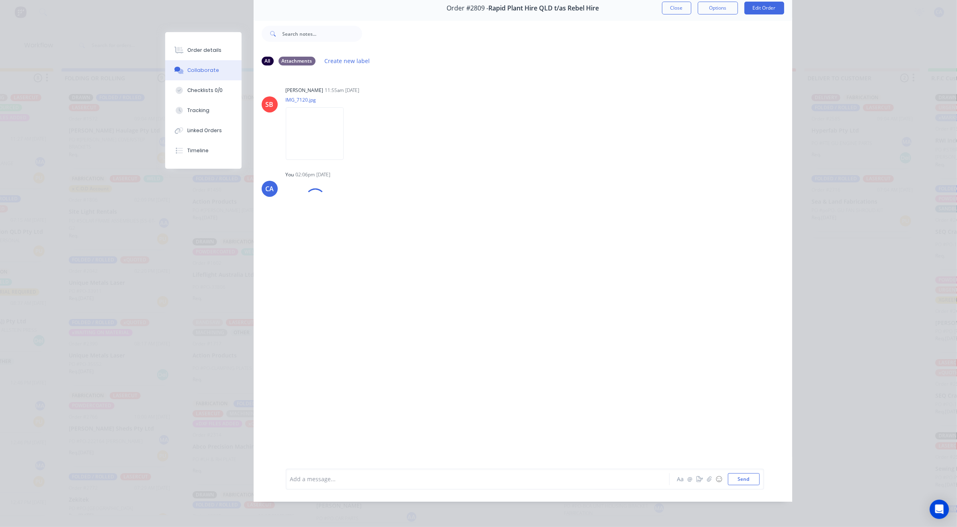
click at [348, 485] on div "Add a message..." at bounding box center [466, 479] width 352 height 12
click at [733, 475] on button "Send" at bounding box center [744, 479] width 32 height 12
click at [696, 479] on icon "button" at bounding box center [699, 480] width 6 height 6
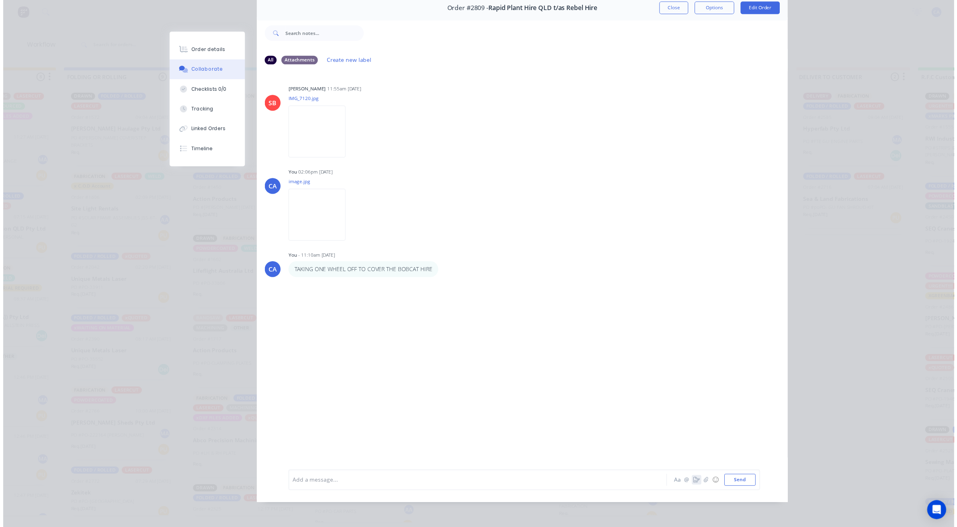
scroll to position [37, 0]
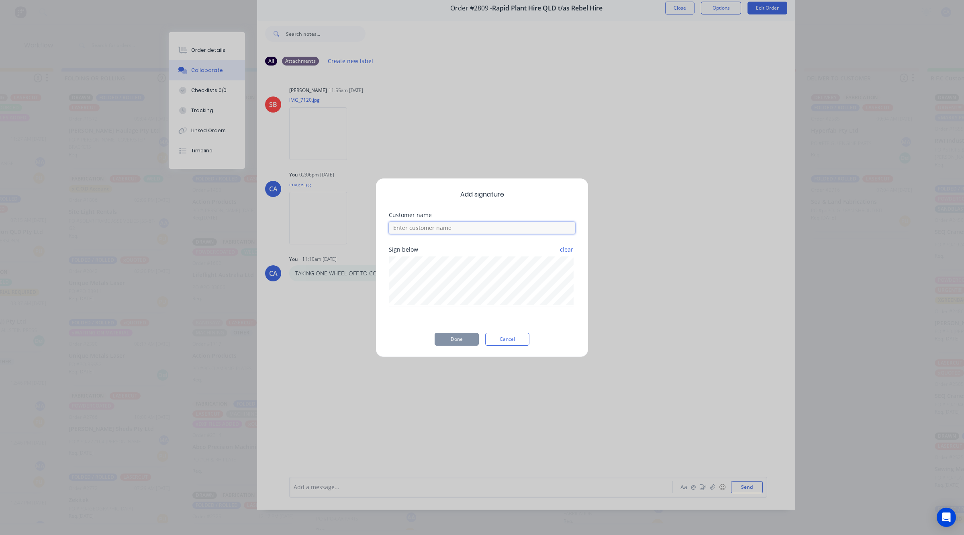
click at [459, 224] on input at bounding box center [482, 228] width 186 height 12
type input "[PERSON_NAME] CHECKED"
click at [437, 341] on button "Done" at bounding box center [457, 339] width 44 height 13
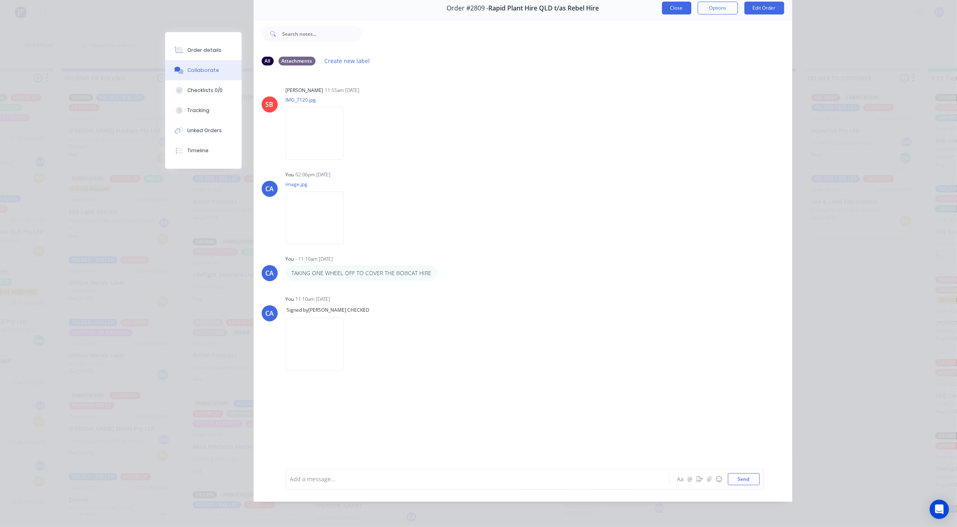
click at [662, 9] on button "Close" at bounding box center [676, 8] width 29 height 13
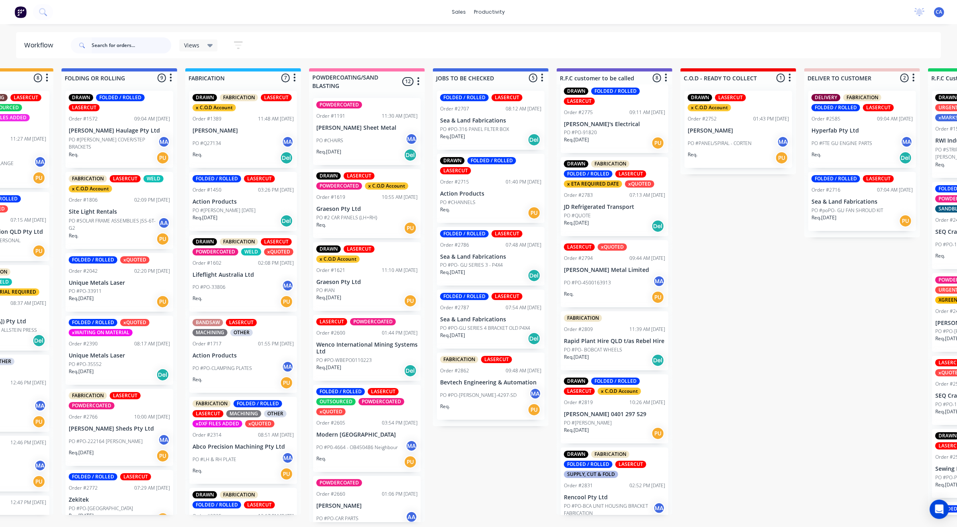
click at [153, 50] on input "text" at bounding box center [132, 45] width 80 height 16
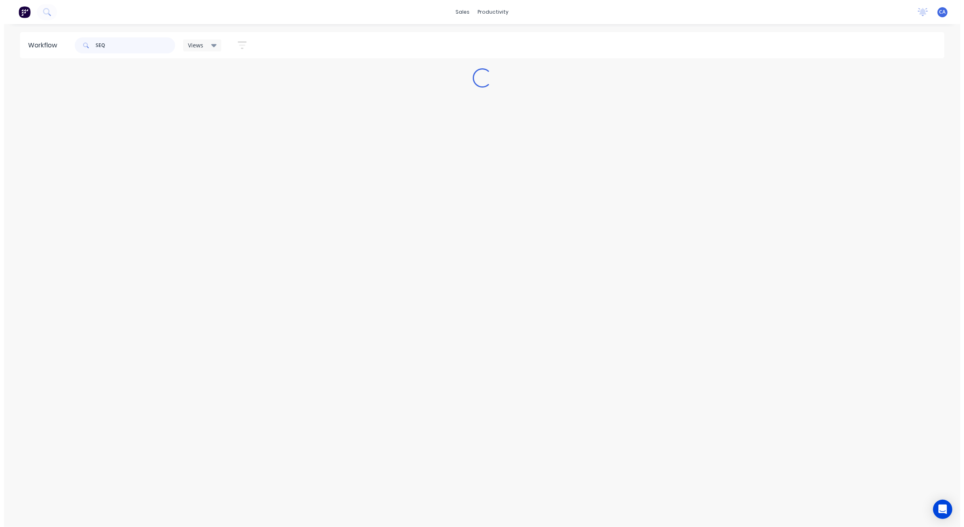
scroll to position [0, 0]
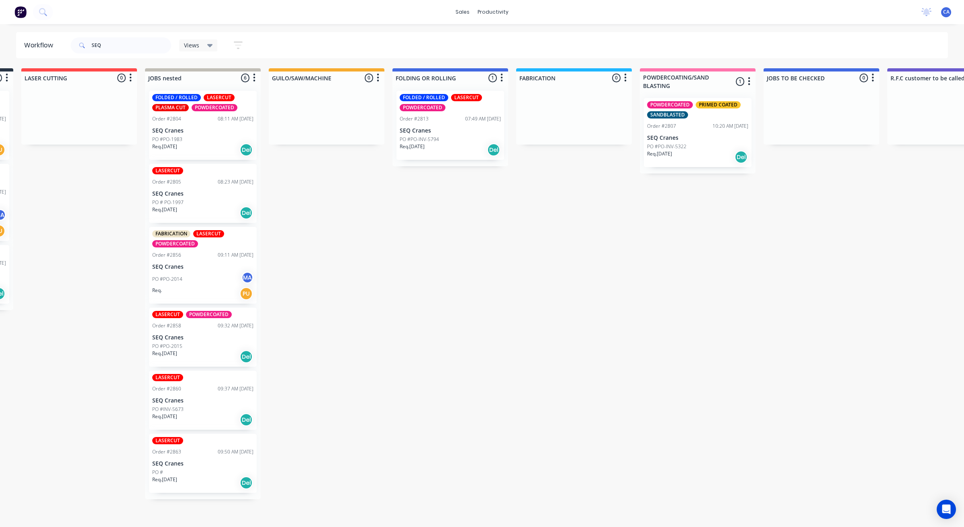
drag, startPoint x: 354, startPoint y: 251, endPoint x: 420, endPoint y: 259, distance: 66.0
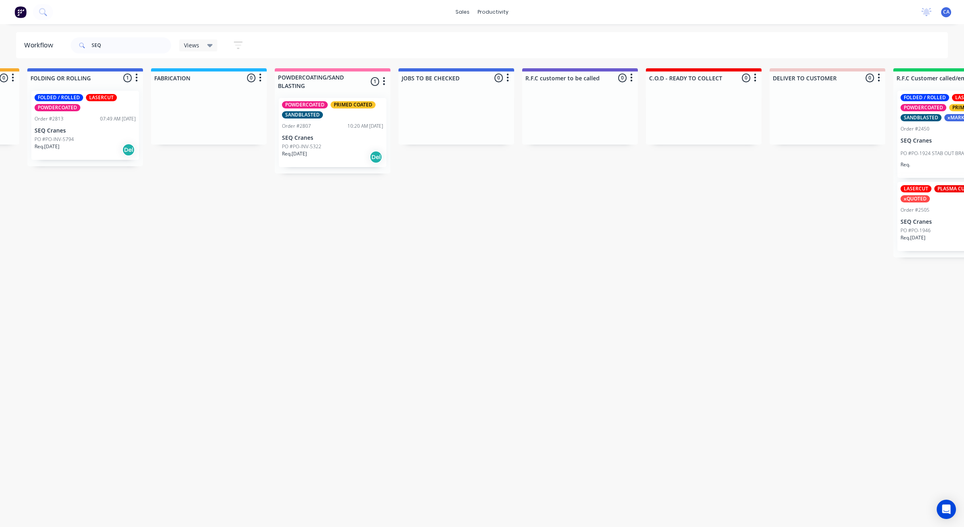
click at [115, 119] on div "07:49 AM [DATE]" at bounding box center [118, 118] width 36 height 7
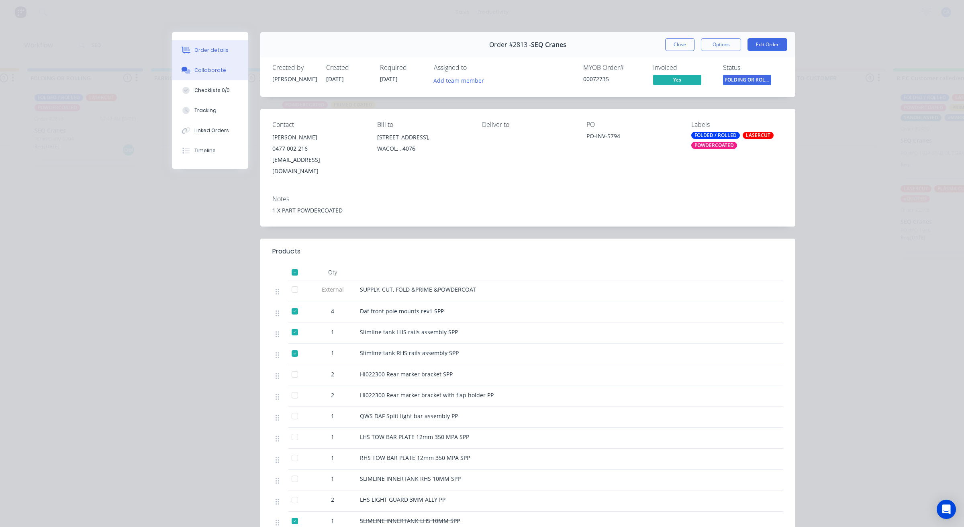
click at [220, 74] on button "Collaborate" at bounding box center [210, 70] width 76 height 20
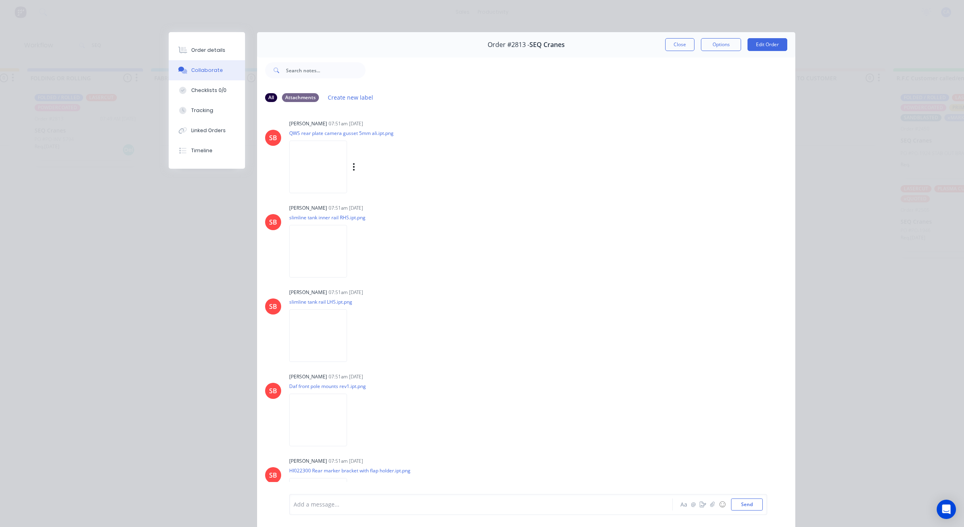
scroll to position [854, 0]
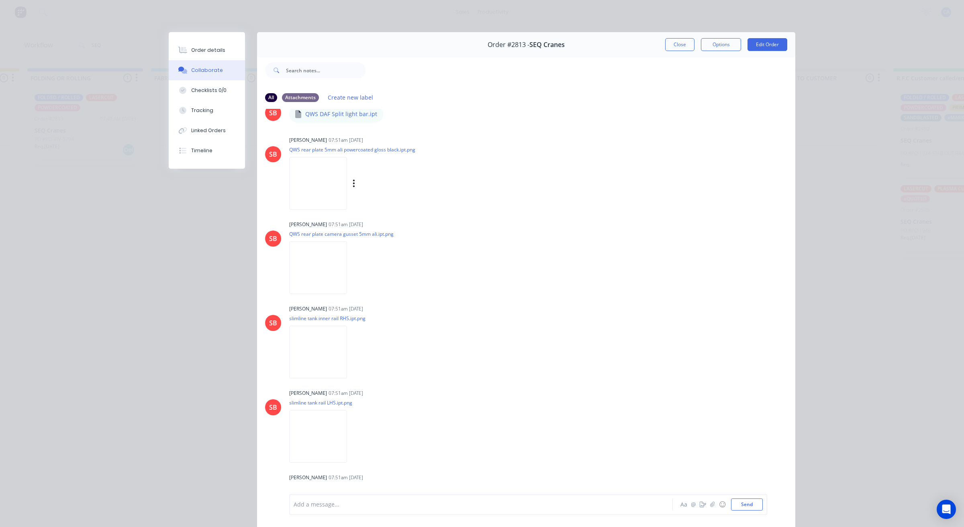
click at [336, 174] on img at bounding box center [318, 183] width 58 height 53
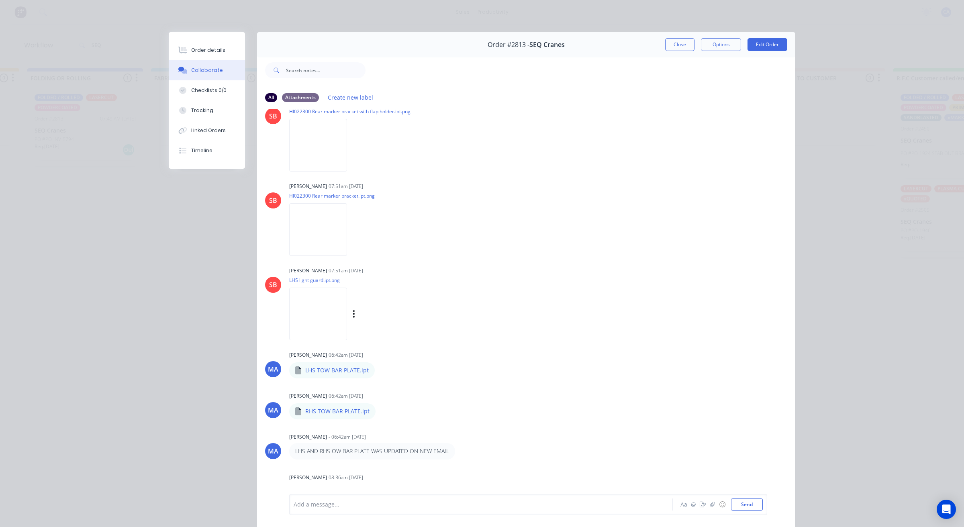
scroll to position [1356, 0]
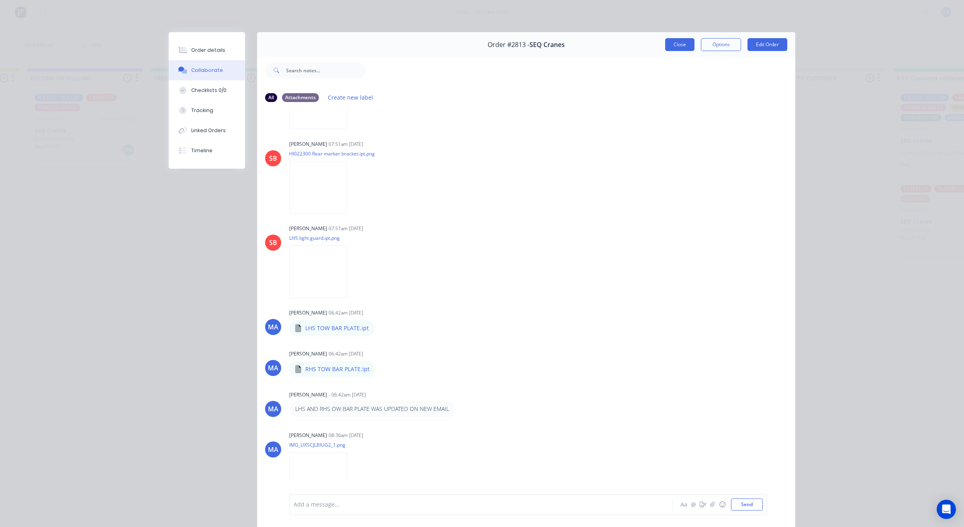
click at [671, 43] on button "Close" at bounding box center [679, 44] width 29 height 13
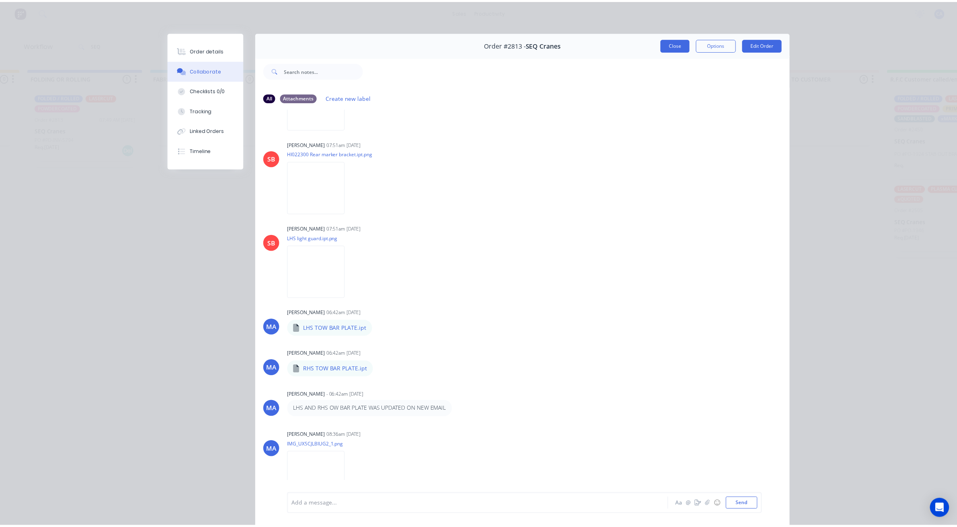
scroll to position [0, 0]
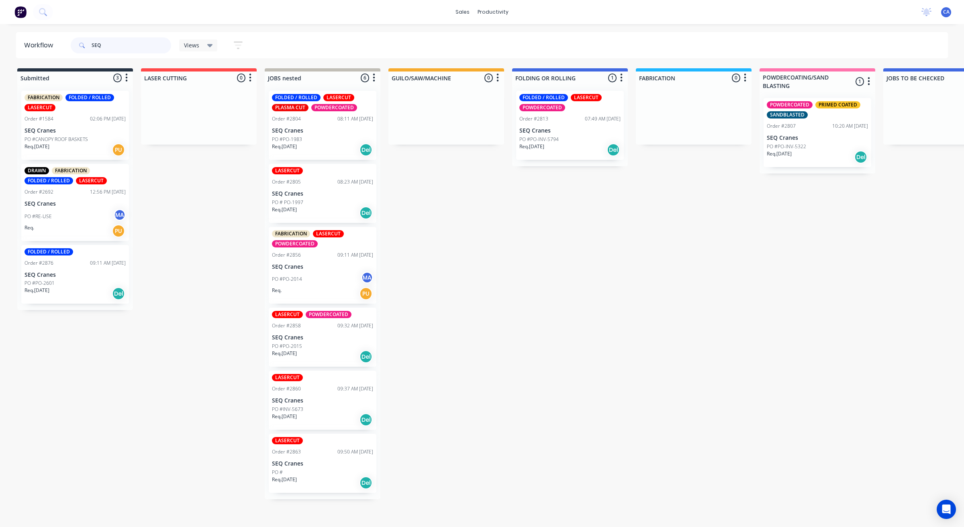
drag, startPoint x: 138, startPoint y: 47, endPoint x: 0, endPoint y: 4, distance: 144.3
click at [55, 30] on div "sales productivity sales Sales Orders Customers Price Level Manager productivit…" at bounding box center [482, 239] width 964 height 479
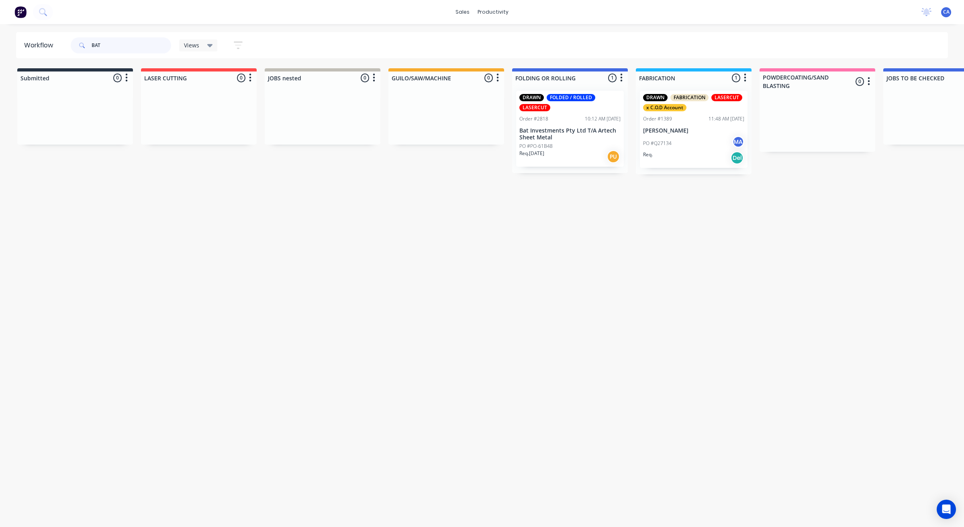
type input "BAT"
click at [593, 133] on p "Bat Investments Pty Ltd T/A Artech Sheet Metal" at bounding box center [570, 134] width 101 height 14
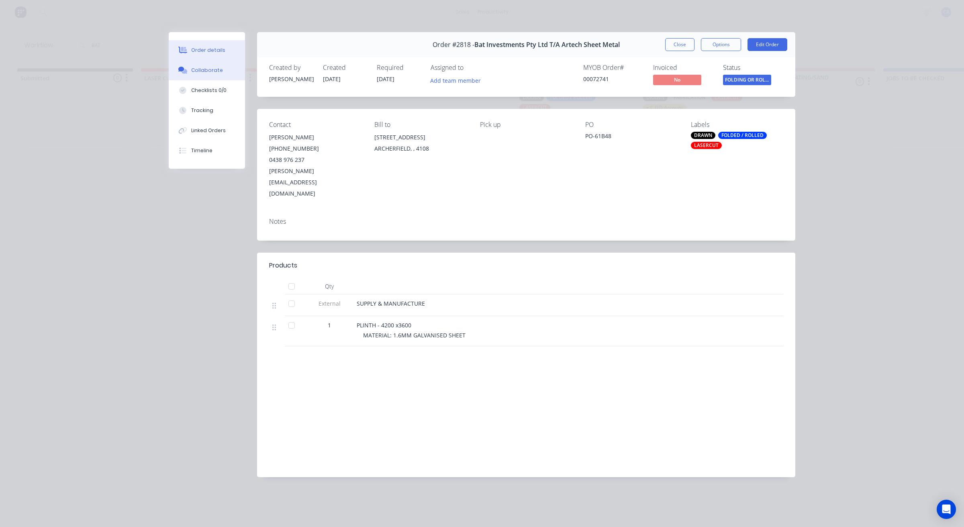
click at [191, 63] on button "Collaborate" at bounding box center [207, 70] width 76 height 20
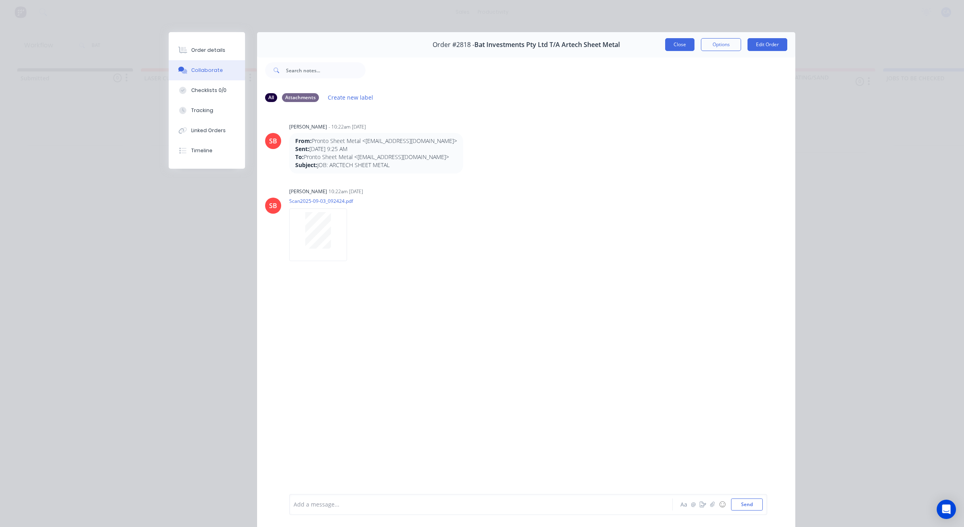
click at [668, 47] on button "Close" at bounding box center [679, 44] width 29 height 13
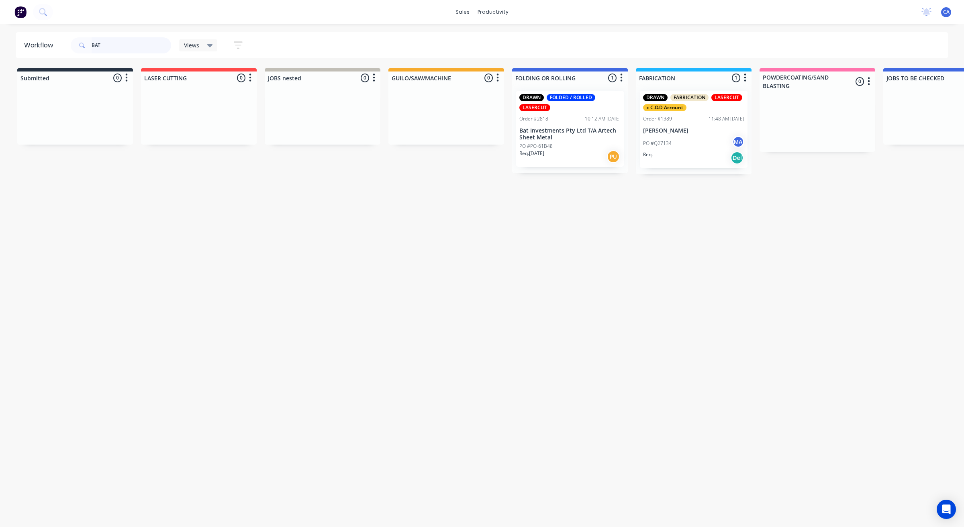
drag, startPoint x: 111, startPoint y: 41, endPoint x: 29, endPoint y: 45, distance: 82.9
click at [29, 45] on header "Workflow BAT Views Save new view None (Default) edit Show/Hide statuses Show li…" at bounding box center [482, 45] width 933 height 26
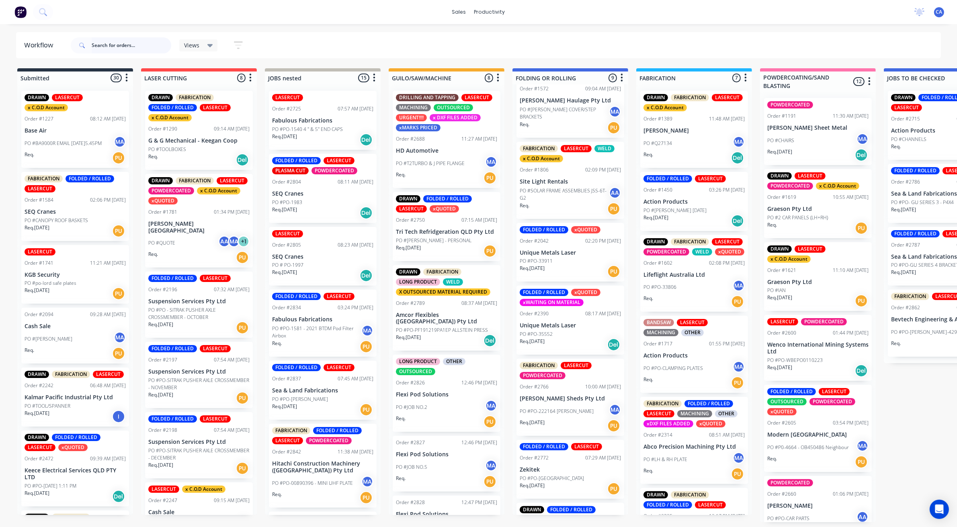
scroll to position [37, 0]
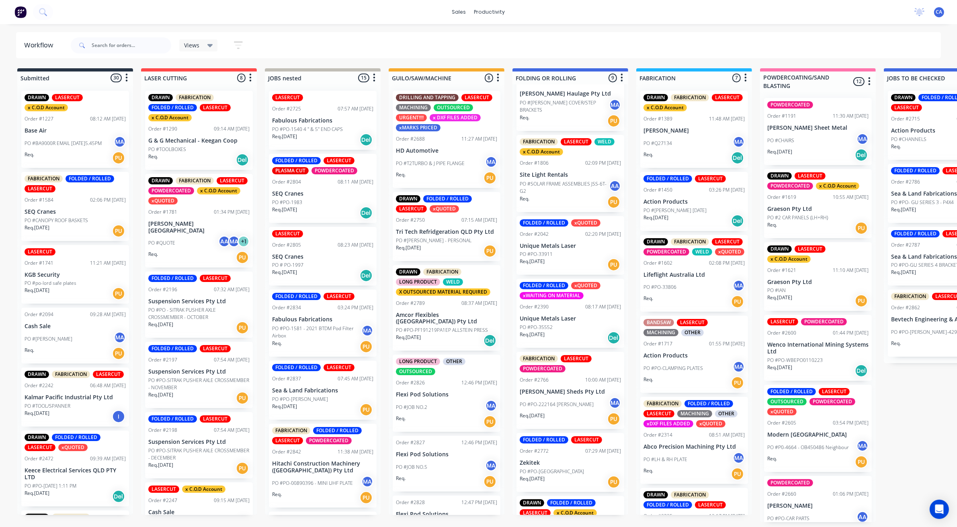
click at [550, 468] on p "PO #PO-[GEOGRAPHIC_DATA]" at bounding box center [552, 471] width 64 height 7
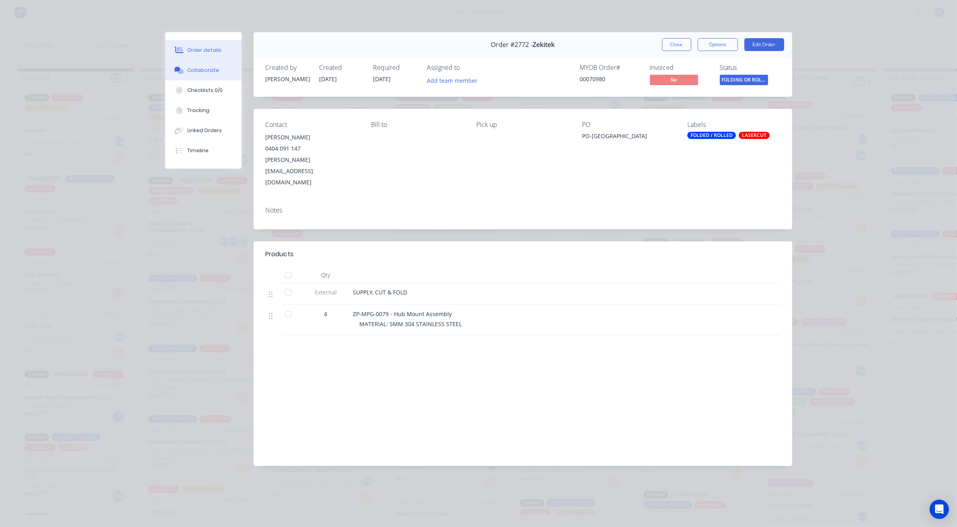
click at [213, 69] on div "Collaborate" at bounding box center [203, 70] width 32 height 7
